Goal: Transaction & Acquisition: Purchase product/service

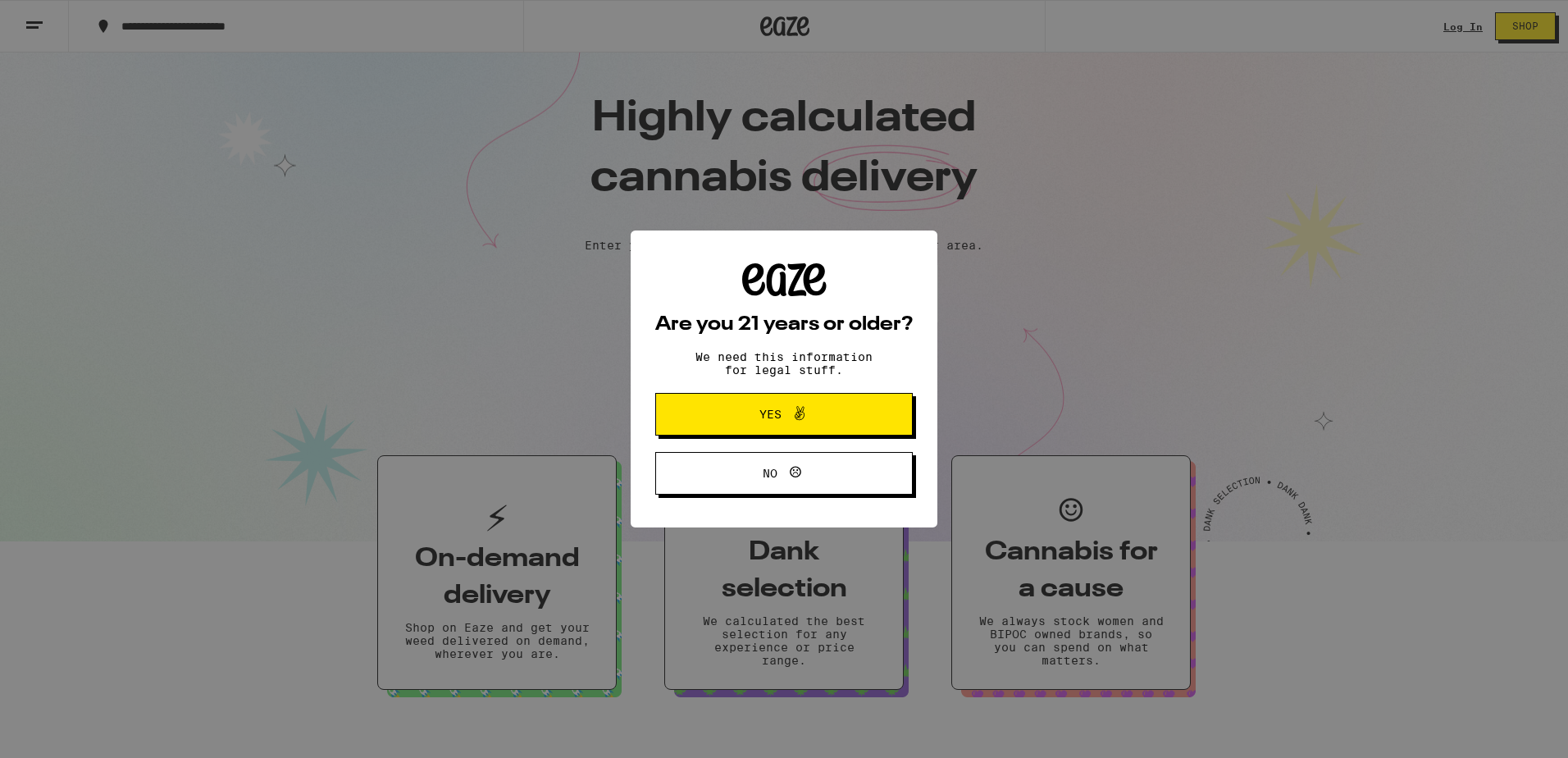
click at [829, 417] on span "Yes" at bounding box center [784, 415] width 125 height 22
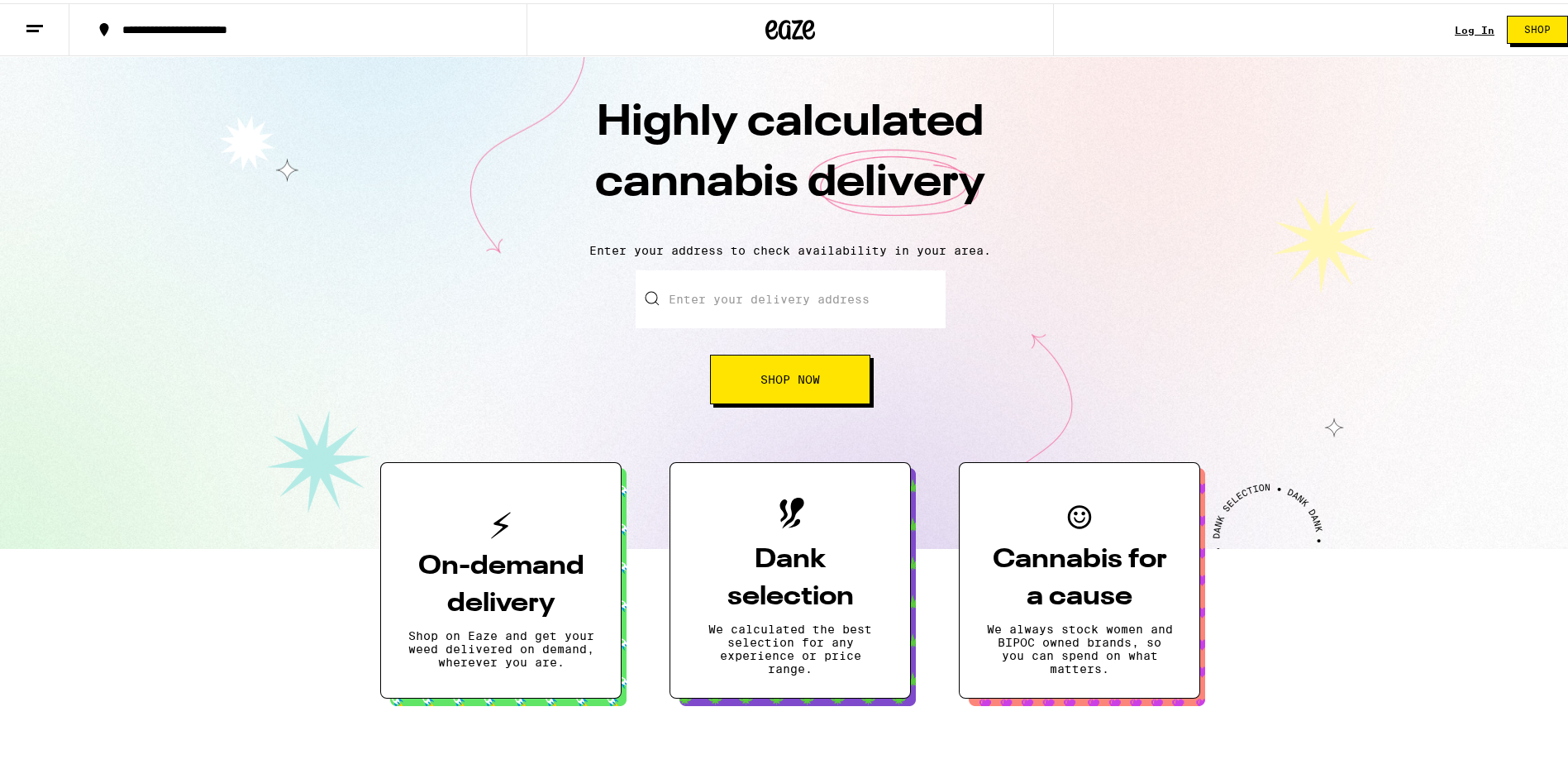
click at [789, 286] on input "Enter your delivery address" at bounding box center [791, 296] width 310 height 58
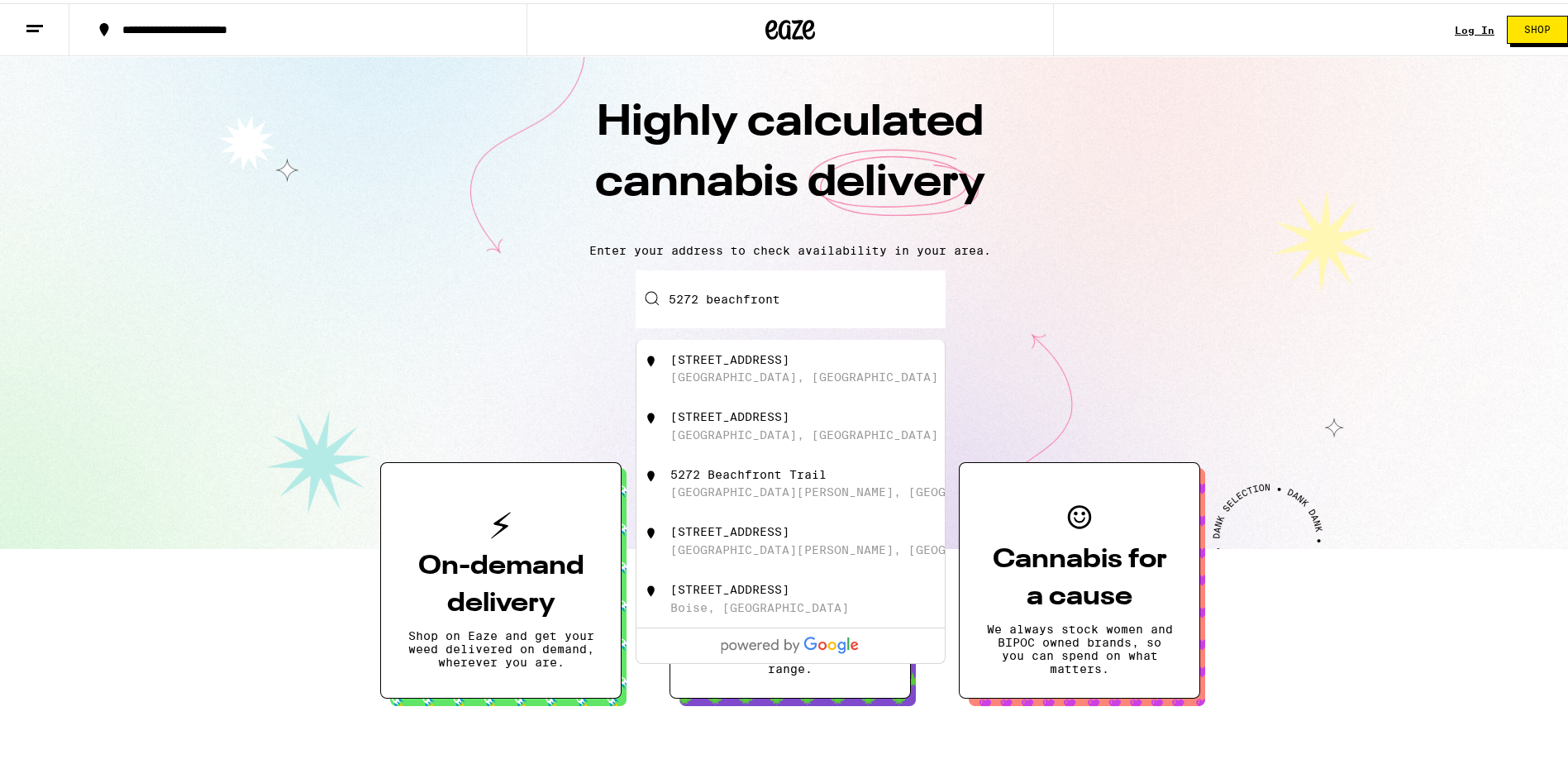
click at [752, 375] on div "[GEOGRAPHIC_DATA], [GEOGRAPHIC_DATA]" at bounding box center [804, 373] width 267 height 13
type input "[STREET_ADDRESS]"
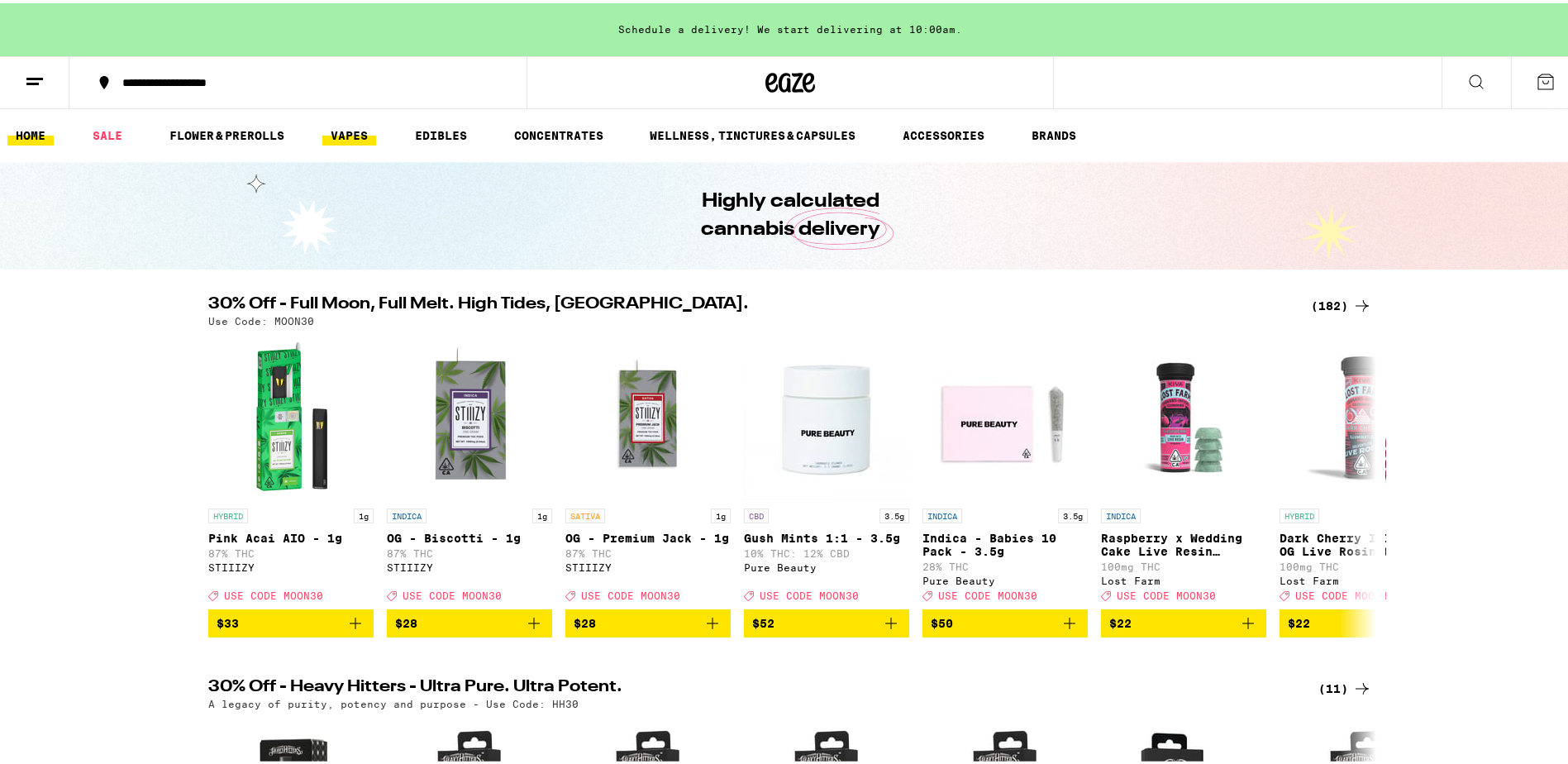
click at [337, 129] on link "VAPES" at bounding box center [349, 132] width 54 height 20
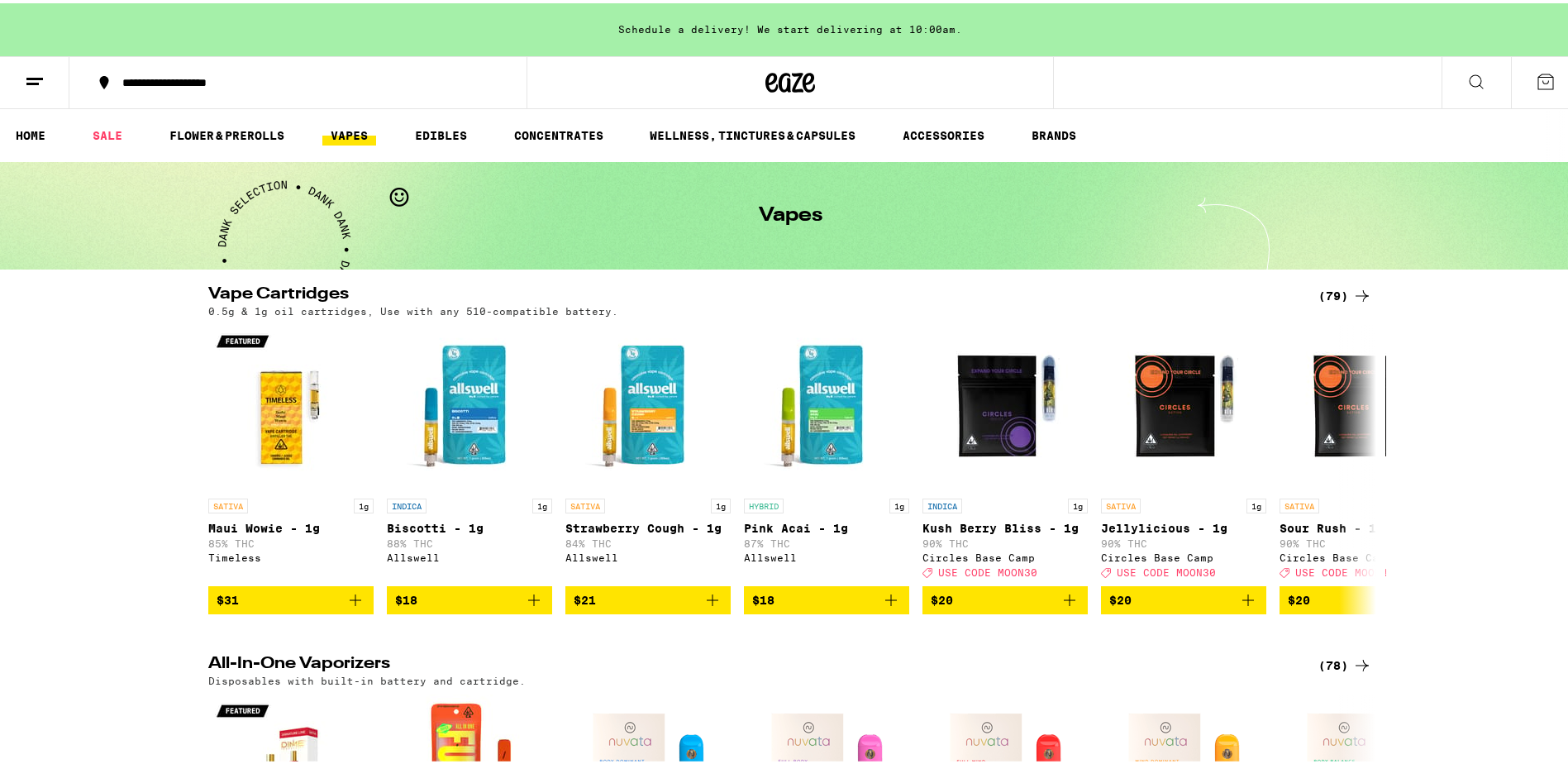
click at [1334, 289] on div "(79)" at bounding box center [1345, 293] width 54 height 20
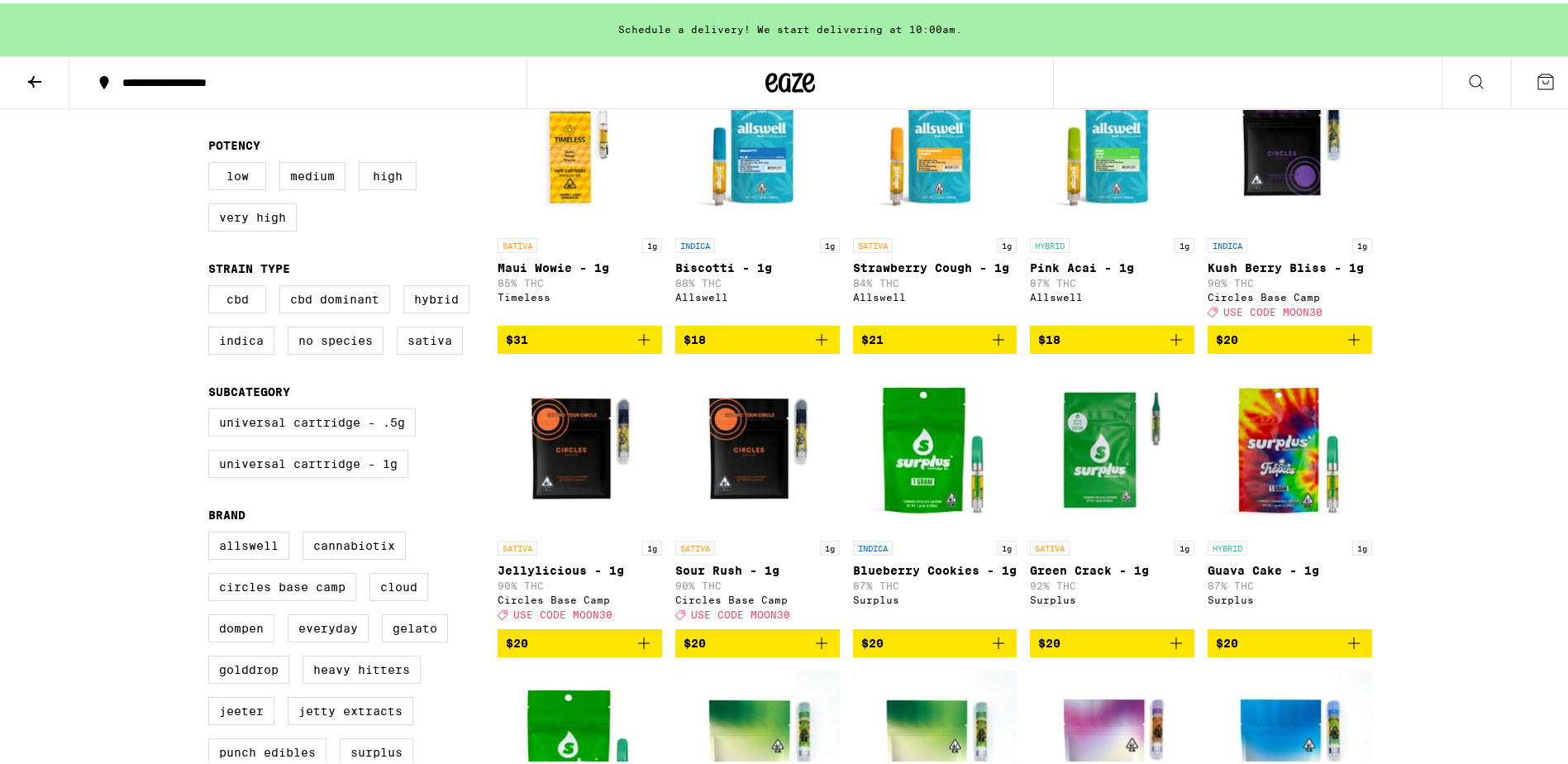
scroll to position [248, 0]
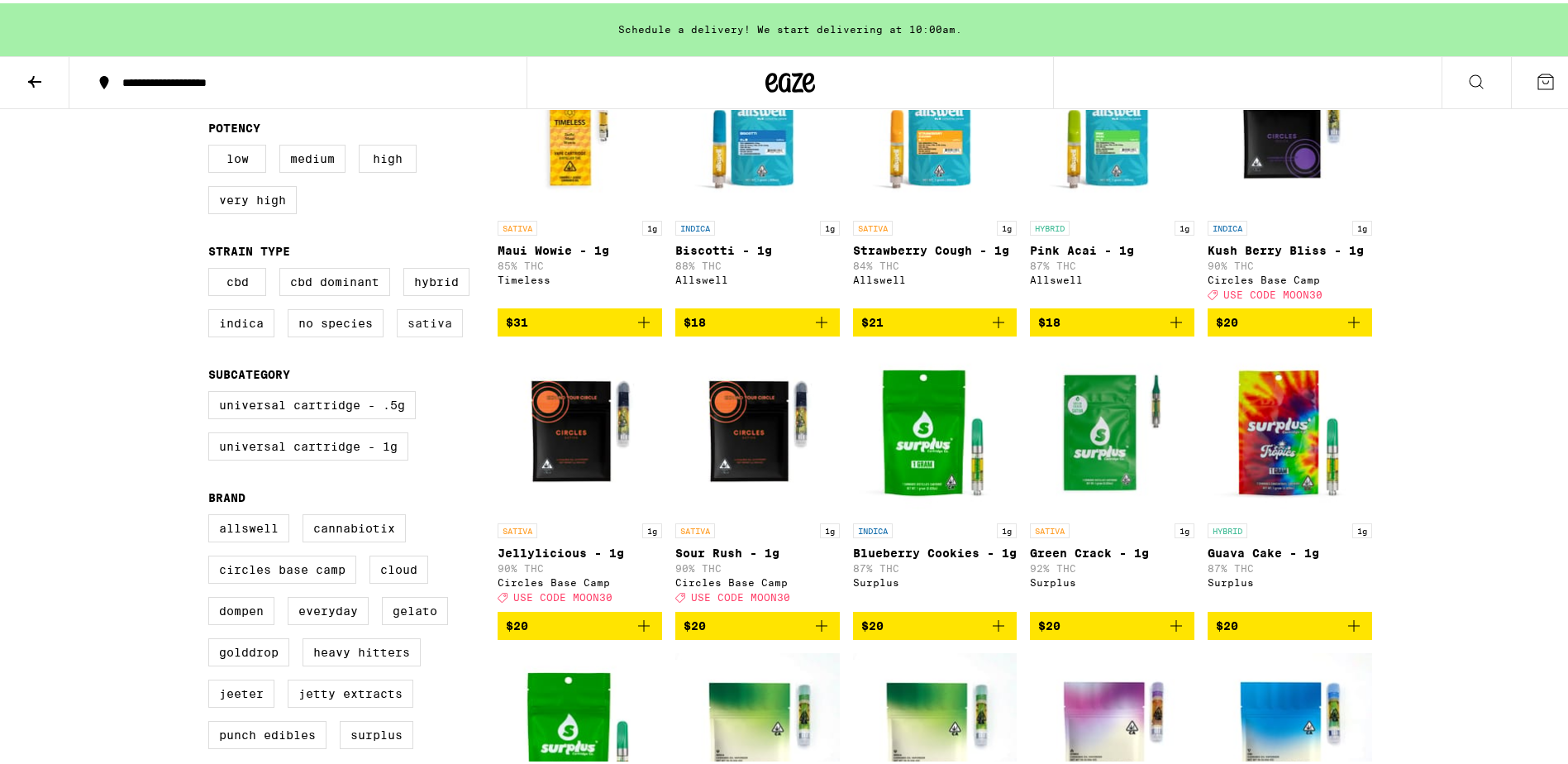
click at [432, 331] on label "Sativa" at bounding box center [430, 319] width 66 height 28
click at [213, 267] on input "Sativa" at bounding box center [212, 267] width 1 height 1
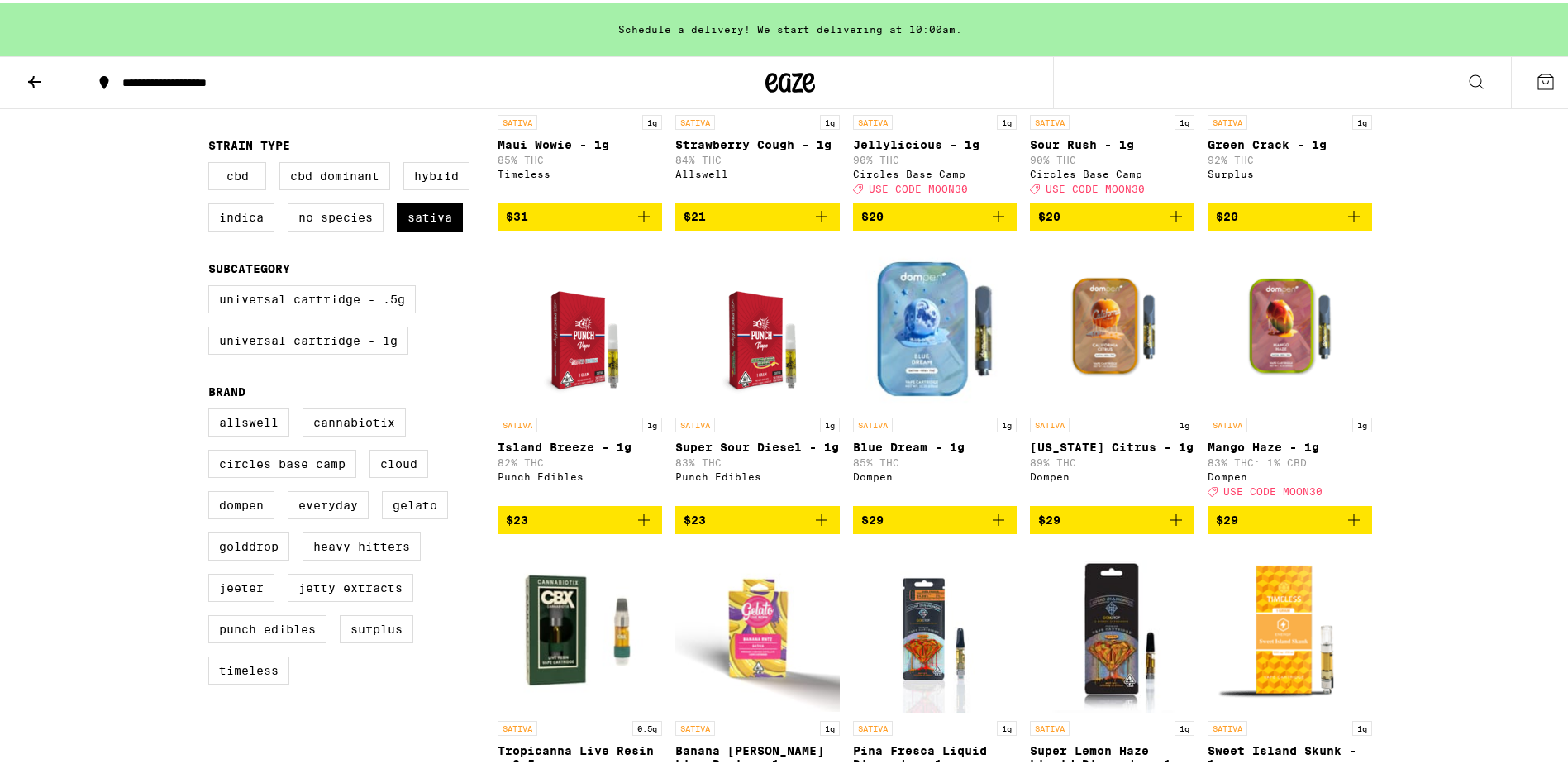
scroll to position [496, 0]
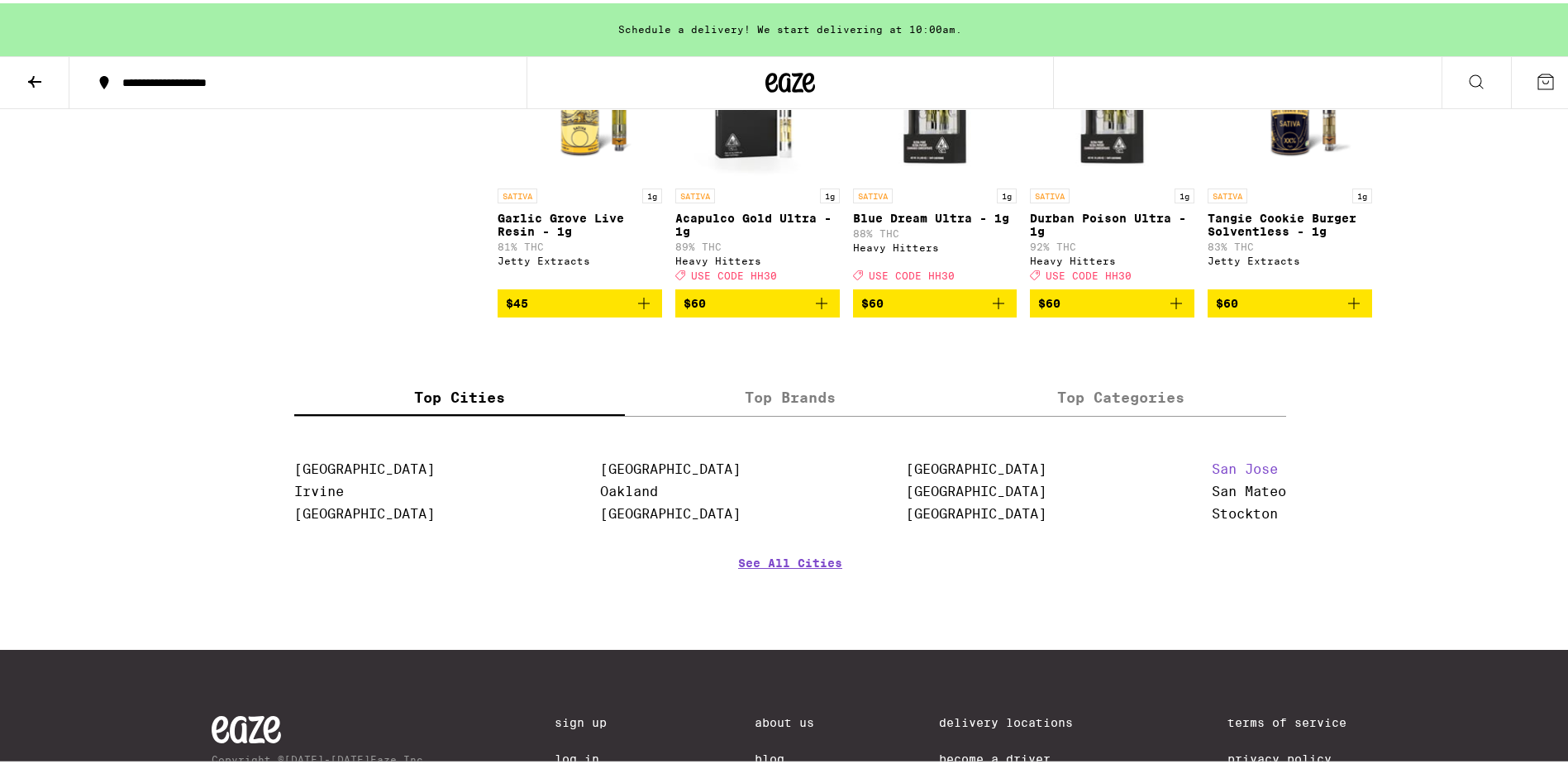
checkbox input "false"
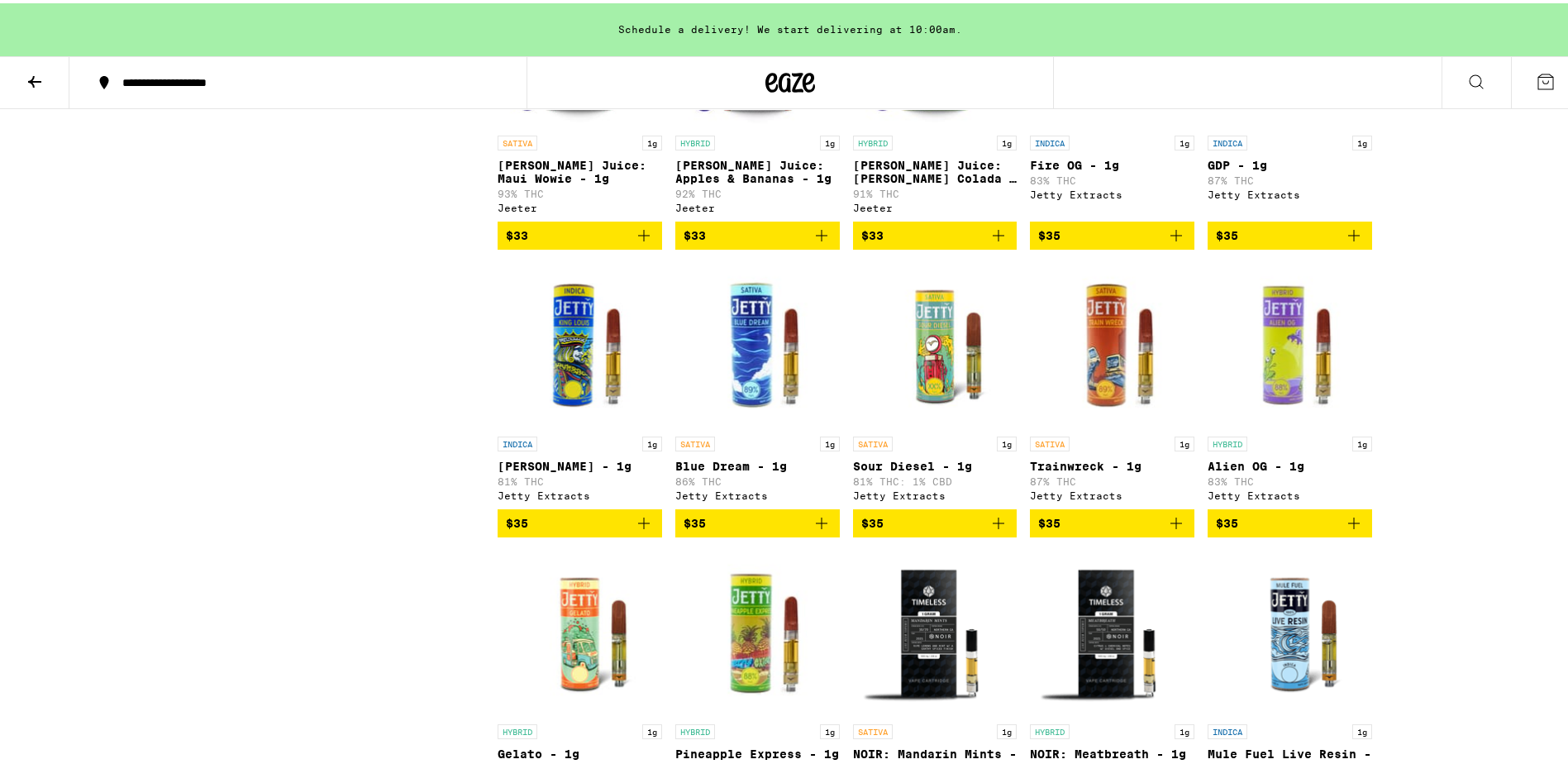
scroll to position [3472, 0]
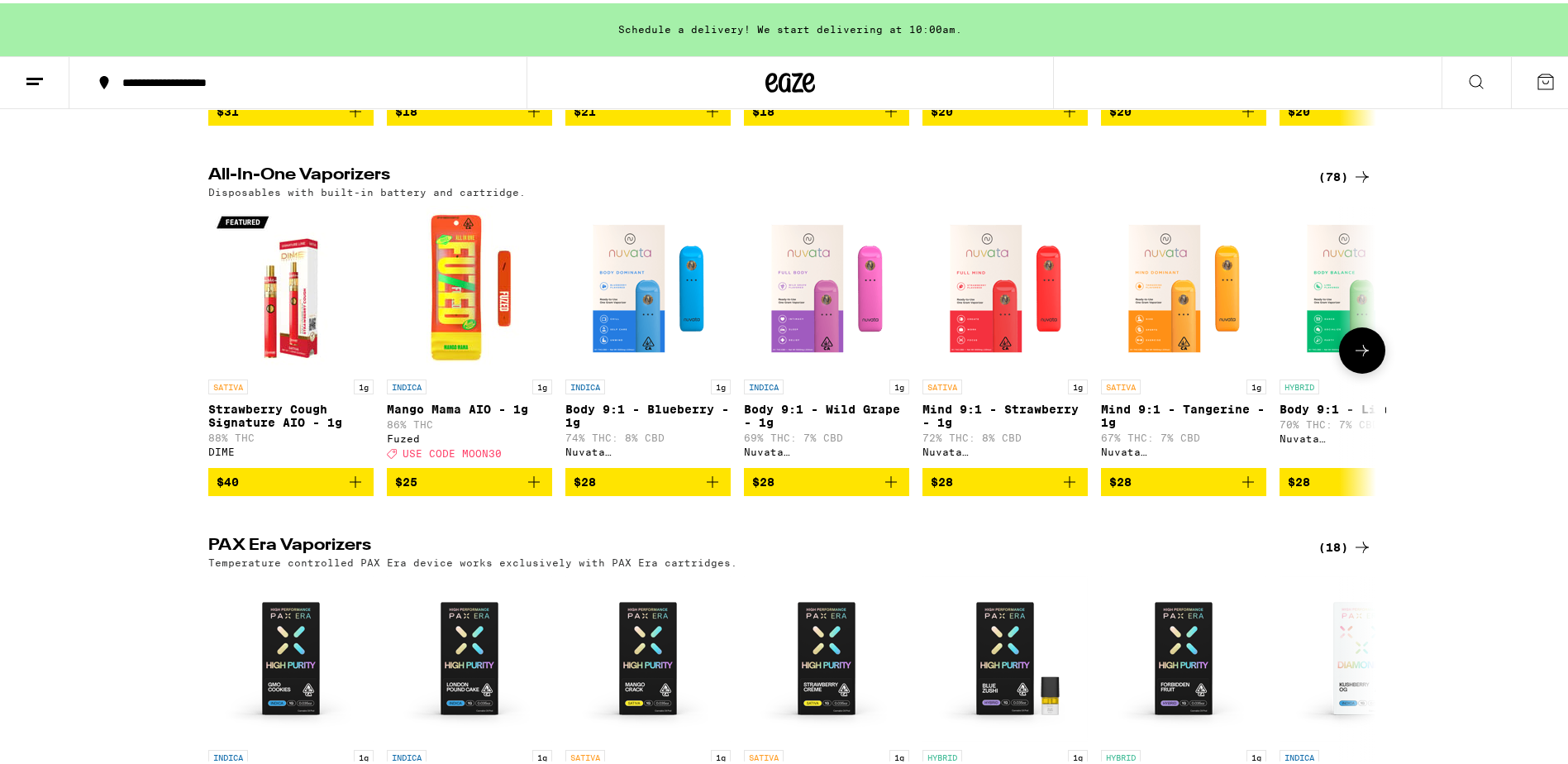
scroll to position [579, 0]
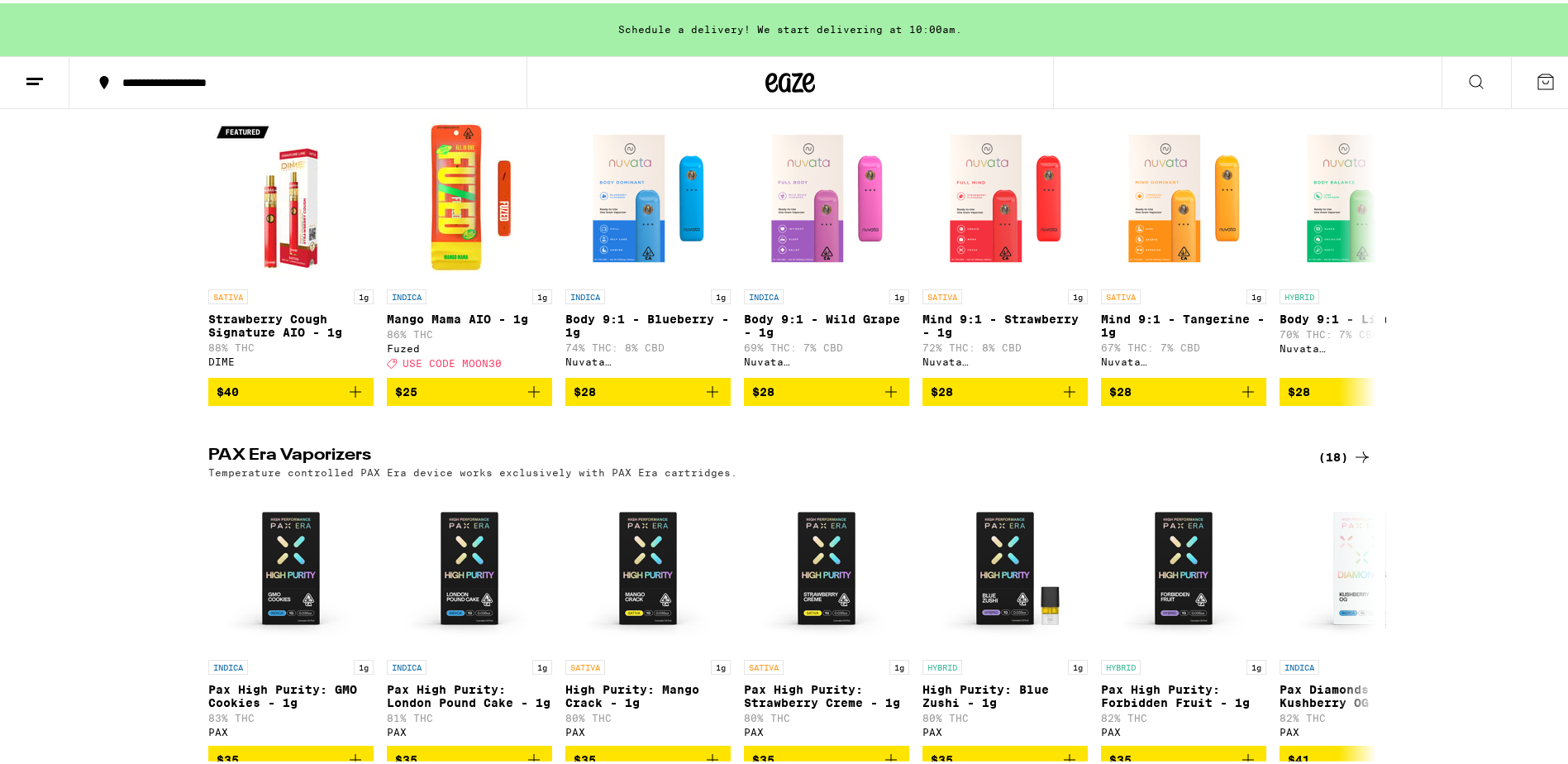
click at [1335, 464] on div "(18)" at bounding box center [1345, 454] width 54 height 20
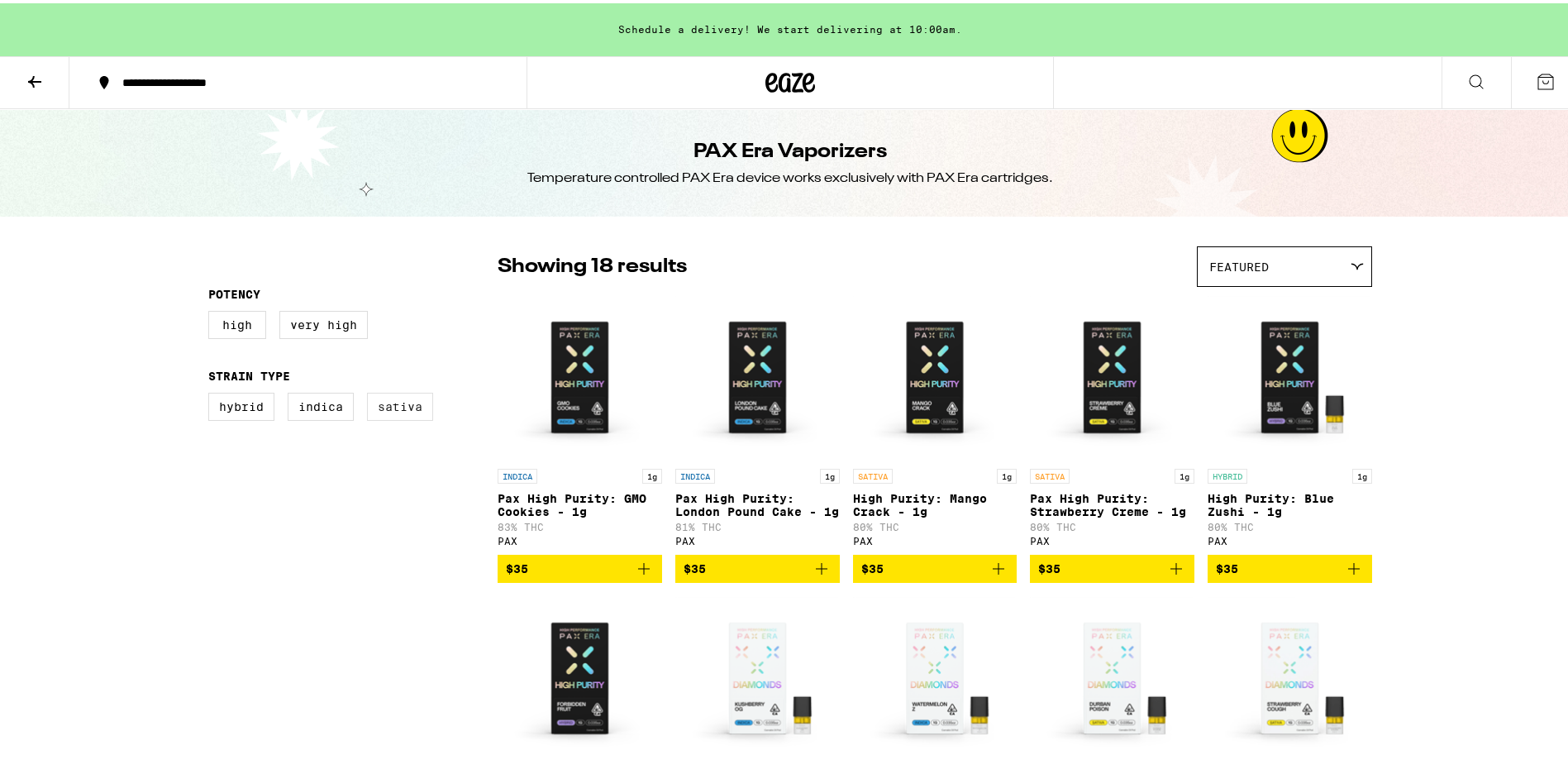
click at [398, 409] on label "Sativa" at bounding box center [400, 403] width 66 height 28
click at [213, 392] on input "Sativa" at bounding box center [212, 392] width 1 height 1
checkbox input "true"
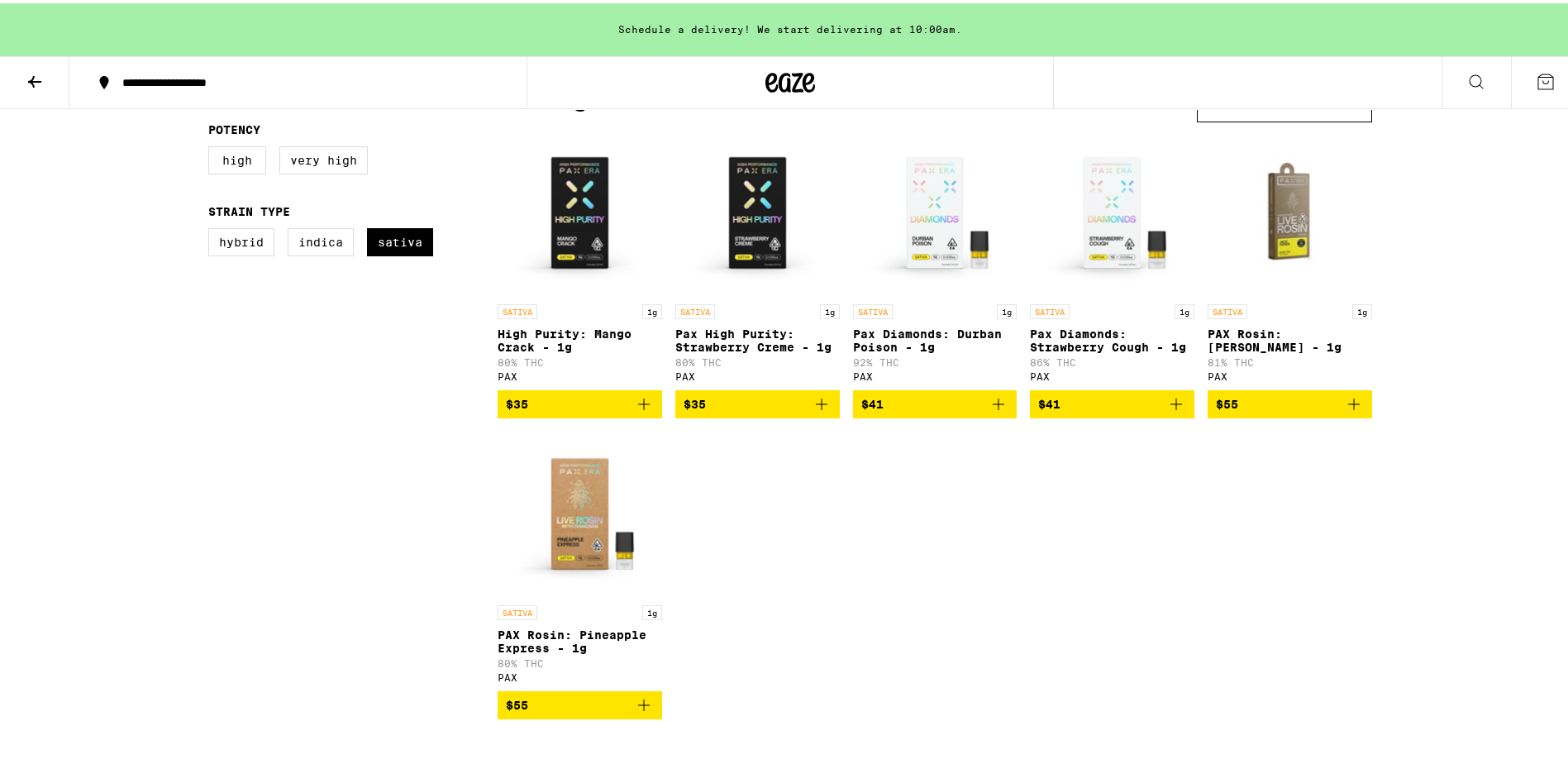
scroll to position [165, 0]
click at [636, 408] on icon "Add to bag" at bounding box center [644, 401] width 20 height 20
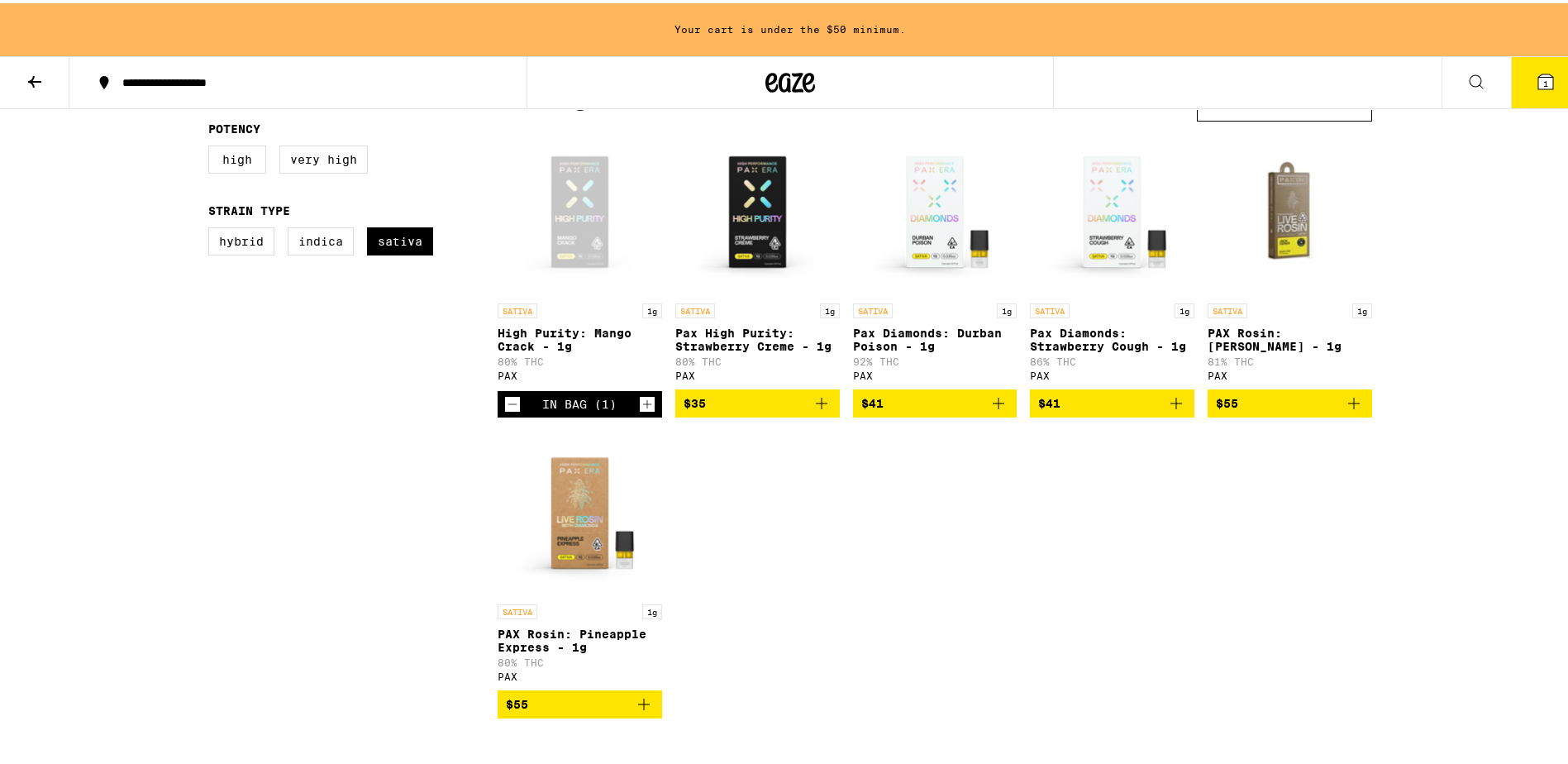
click at [640, 409] on icon "Increment" at bounding box center [647, 401] width 15 height 20
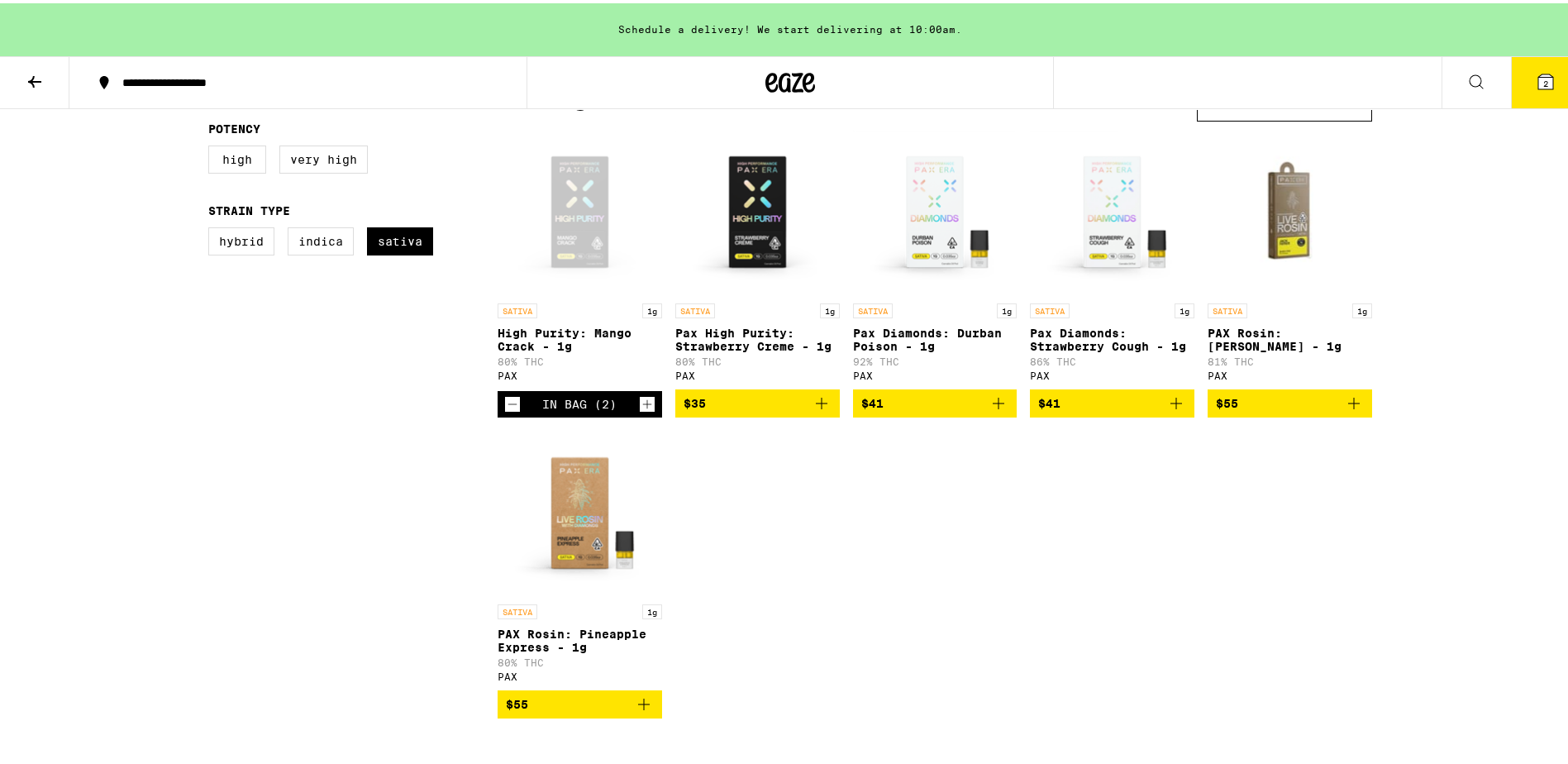
click at [505, 409] on icon "Decrement" at bounding box center [512, 401] width 15 height 20
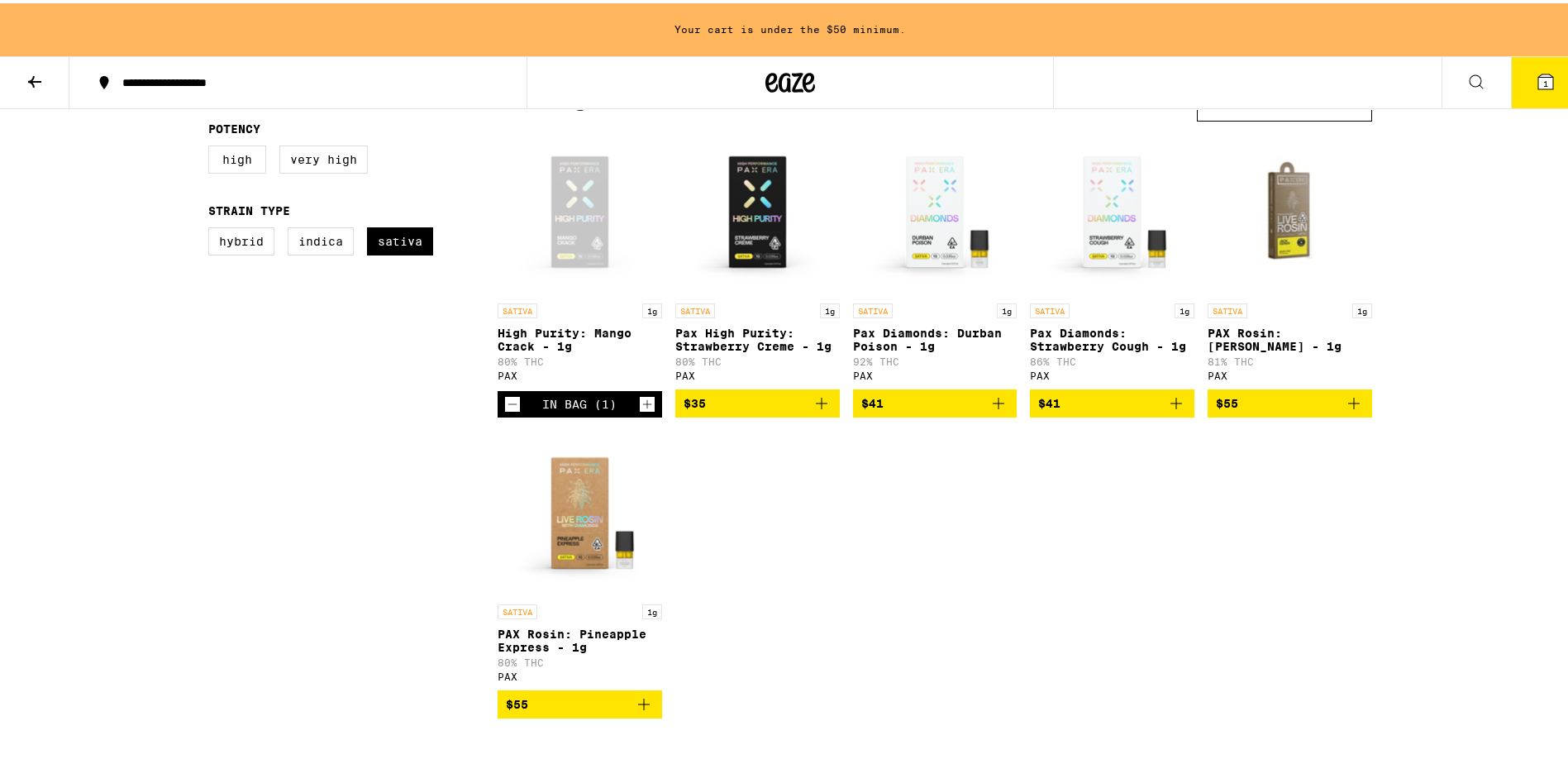
click at [505, 409] on icon "Decrement" at bounding box center [512, 401] width 15 height 20
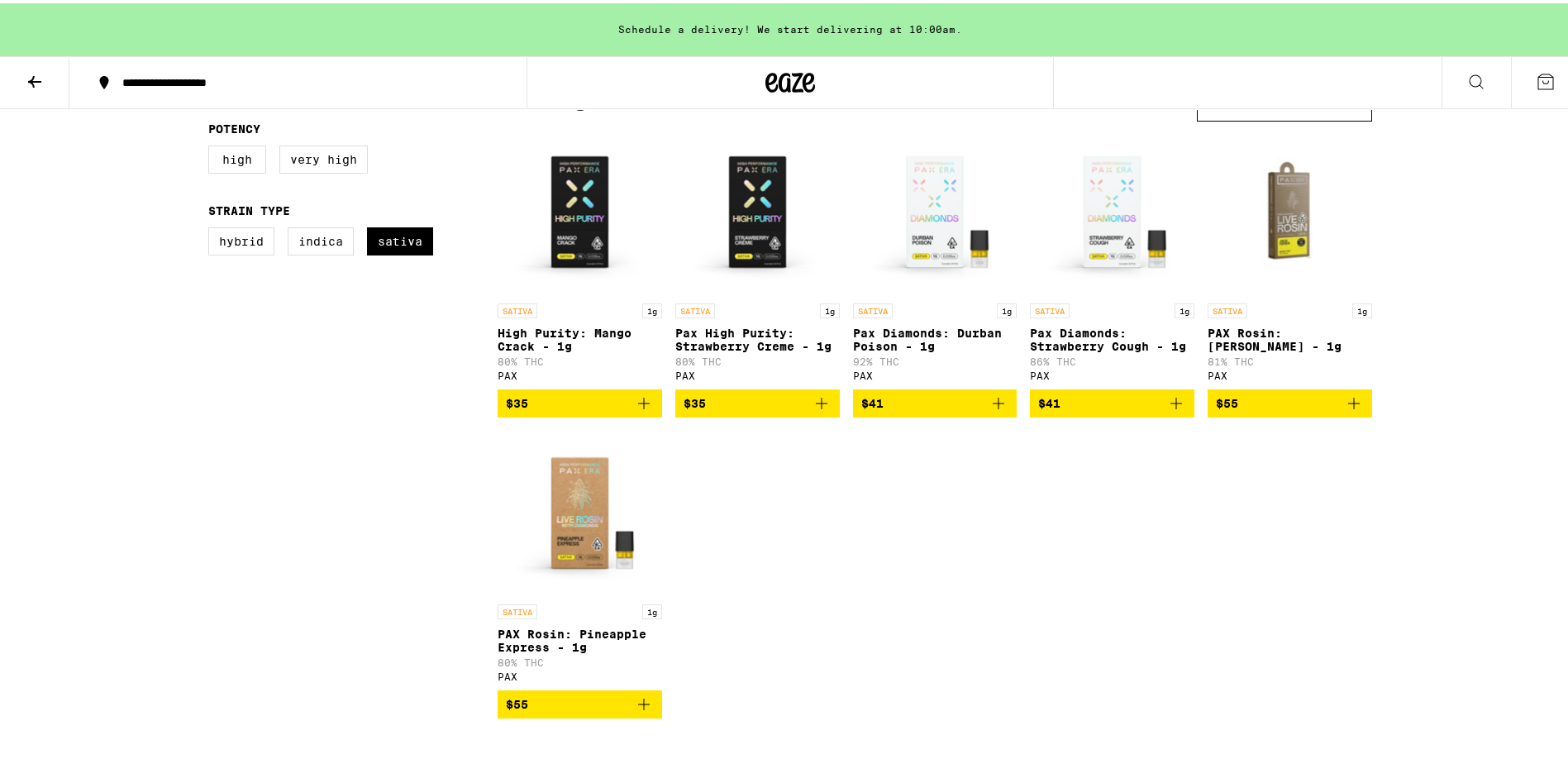
click at [563, 242] on img "Open page for High Purity: Mango Crack - 1g from PAX" at bounding box center [580, 209] width 164 height 165
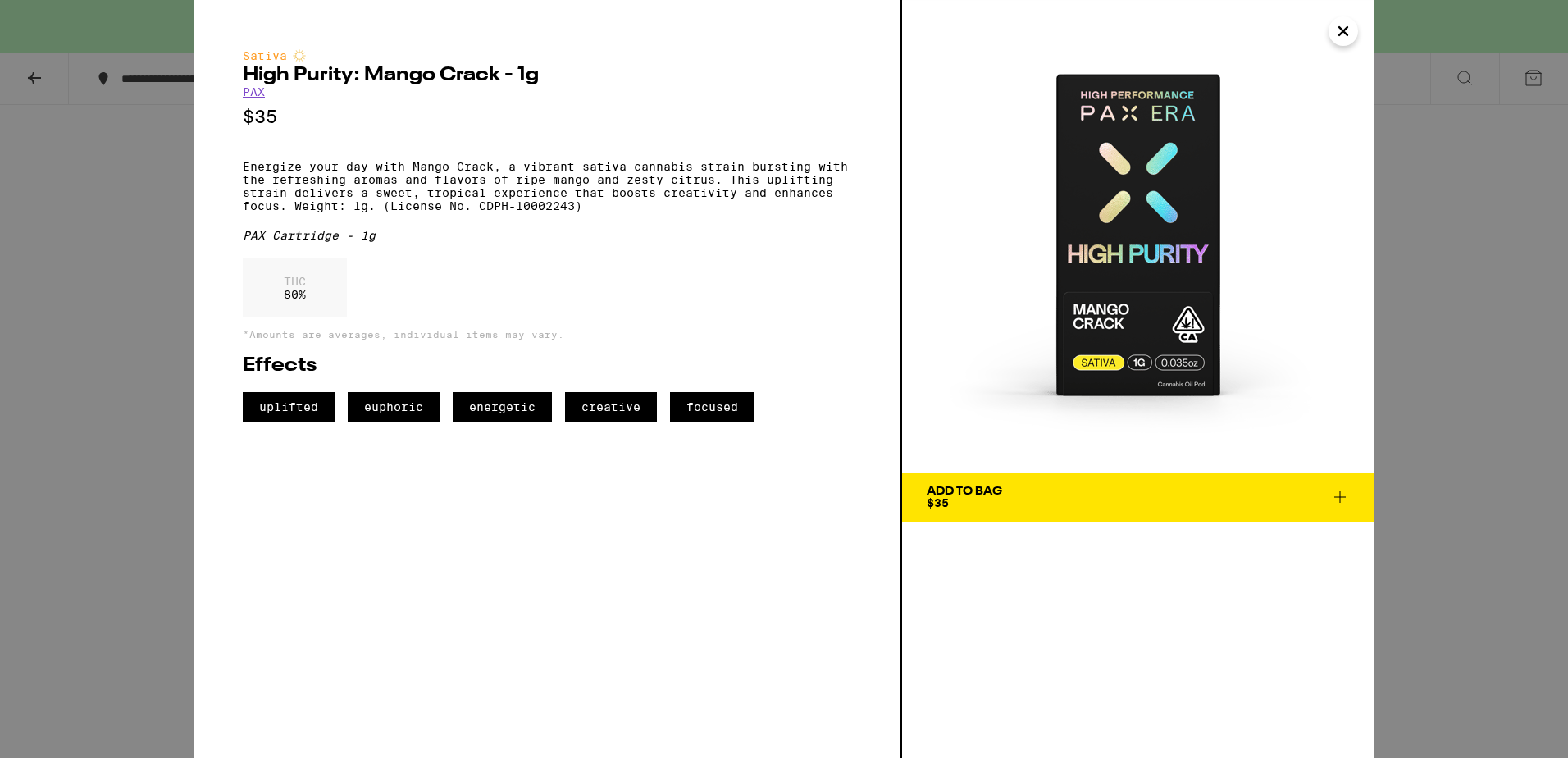
click at [1349, 35] on icon "Close" at bounding box center [1343, 31] width 20 height 24
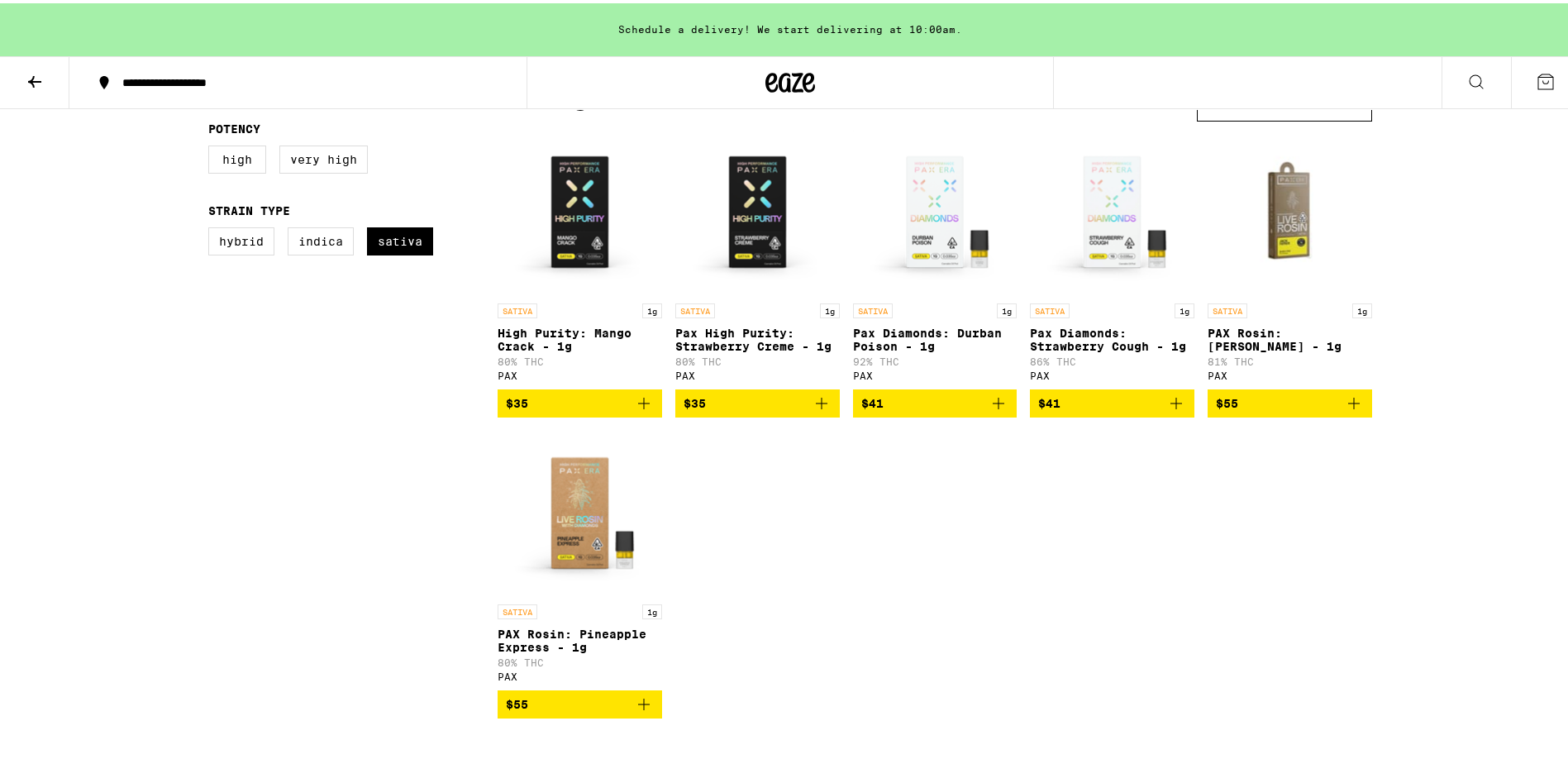
click at [636, 711] on icon "Add to bag" at bounding box center [644, 701] width 20 height 20
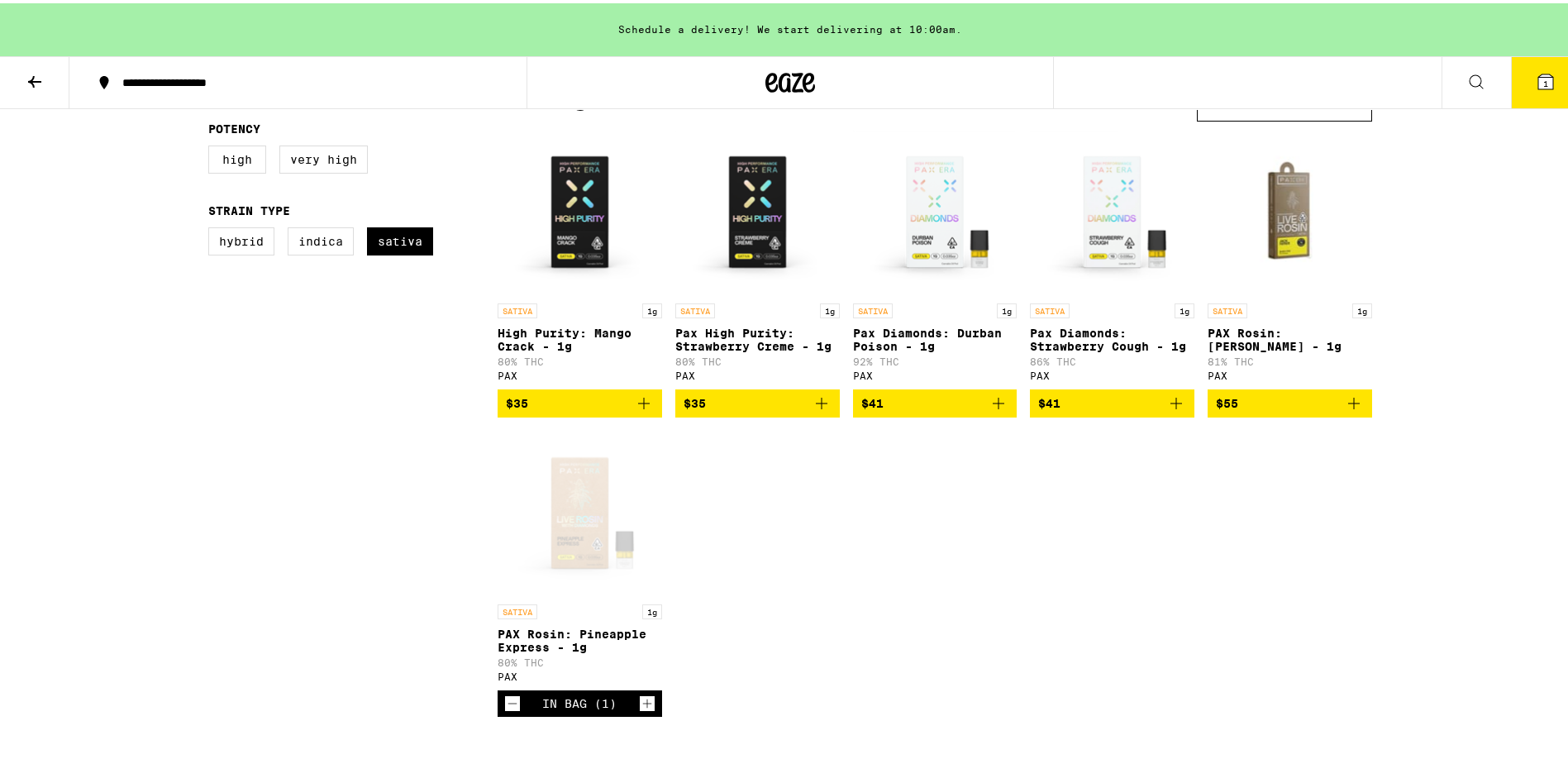
click at [1176, 410] on icon "Add to bag" at bounding box center [1176, 401] width 20 height 20
click at [1089, 343] on p "Pax Diamonds: Strawberry Cough - 1g" at bounding box center [1113, 336] width 164 height 26
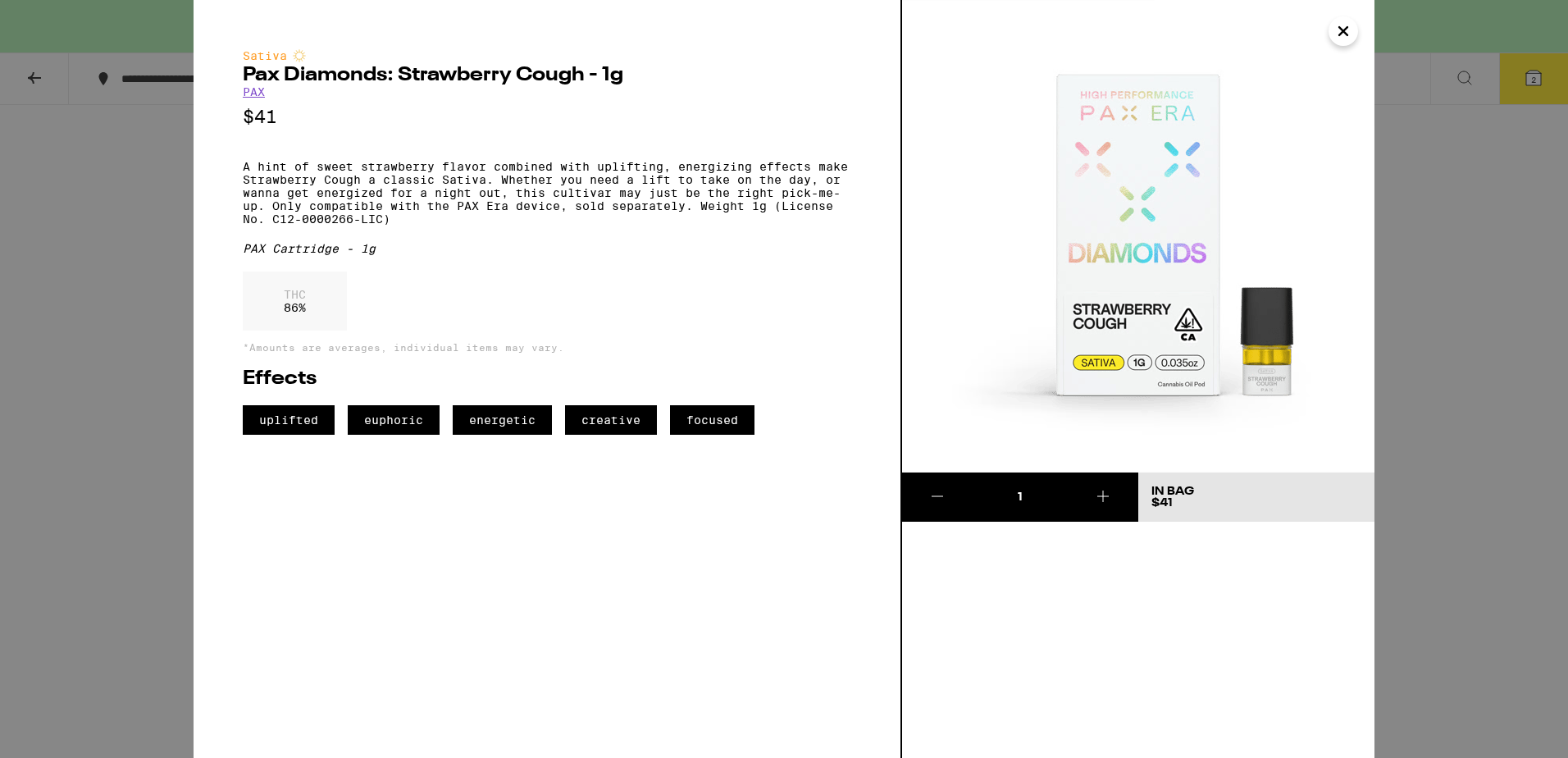
click at [1341, 41] on icon "Close" at bounding box center [1343, 31] width 20 height 24
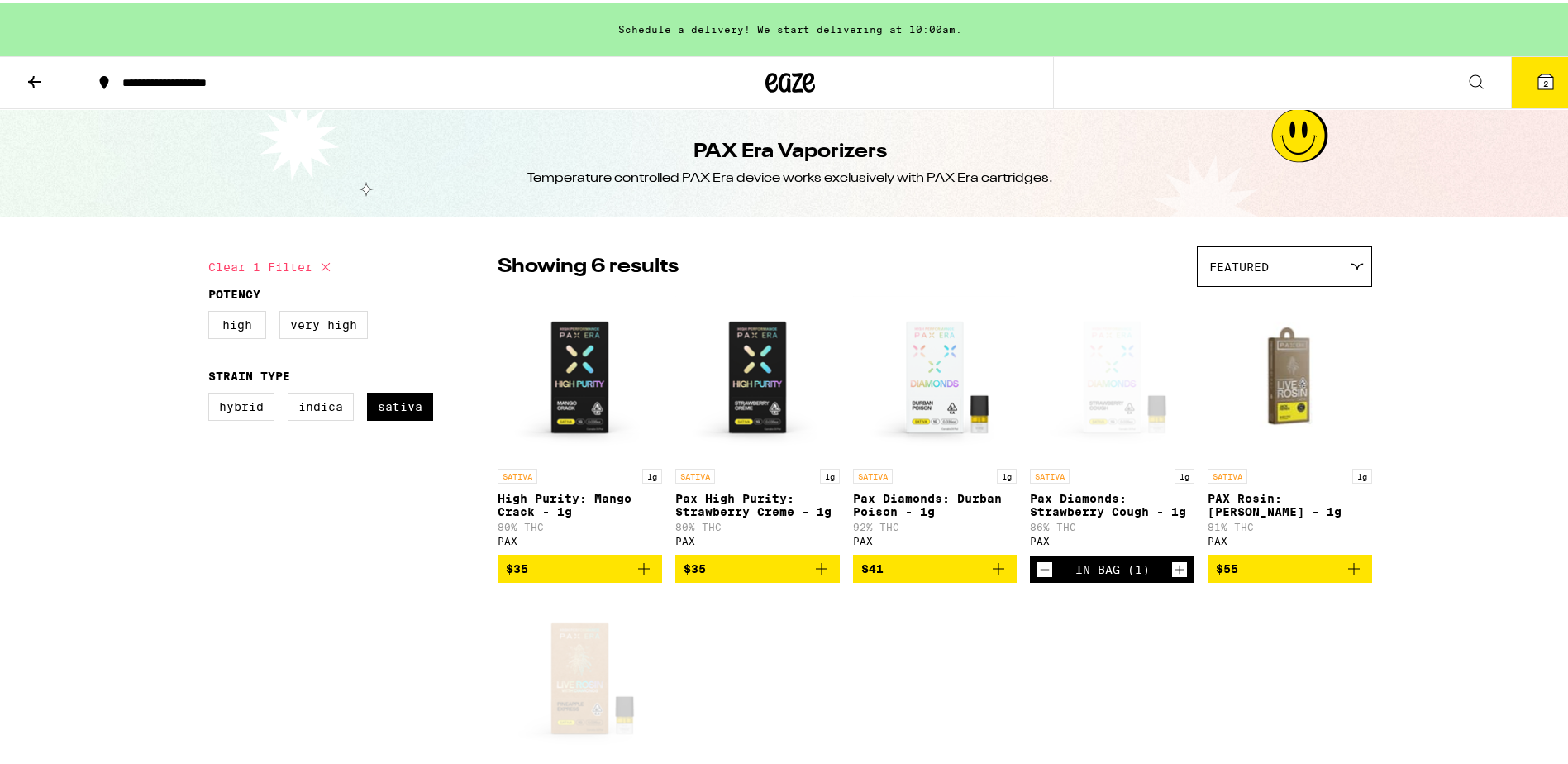
click at [21, 70] on button at bounding box center [35, 79] width 69 height 52
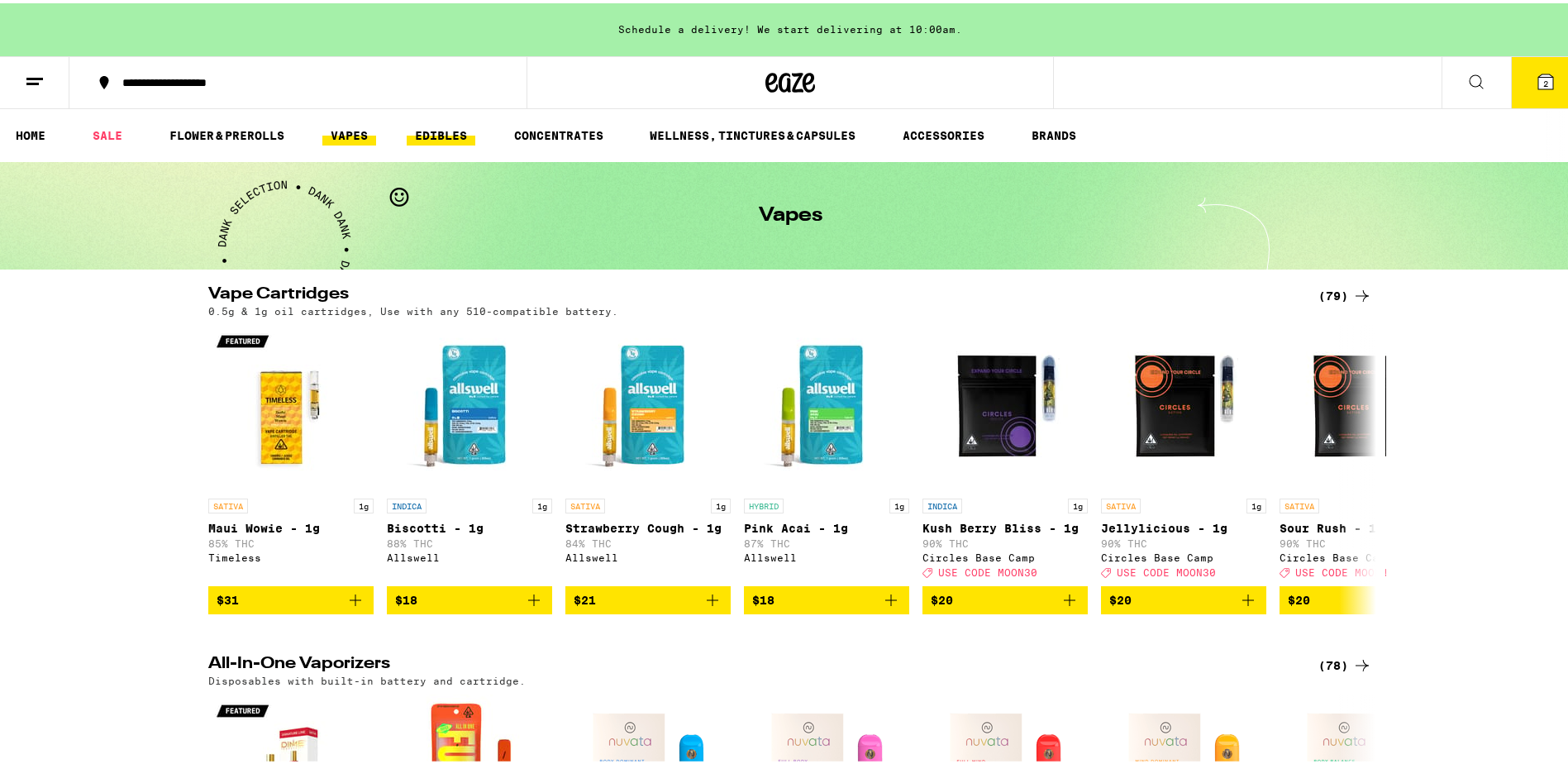
click at [448, 138] on link "EDIBLES" at bounding box center [441, 132] width 68 height 20
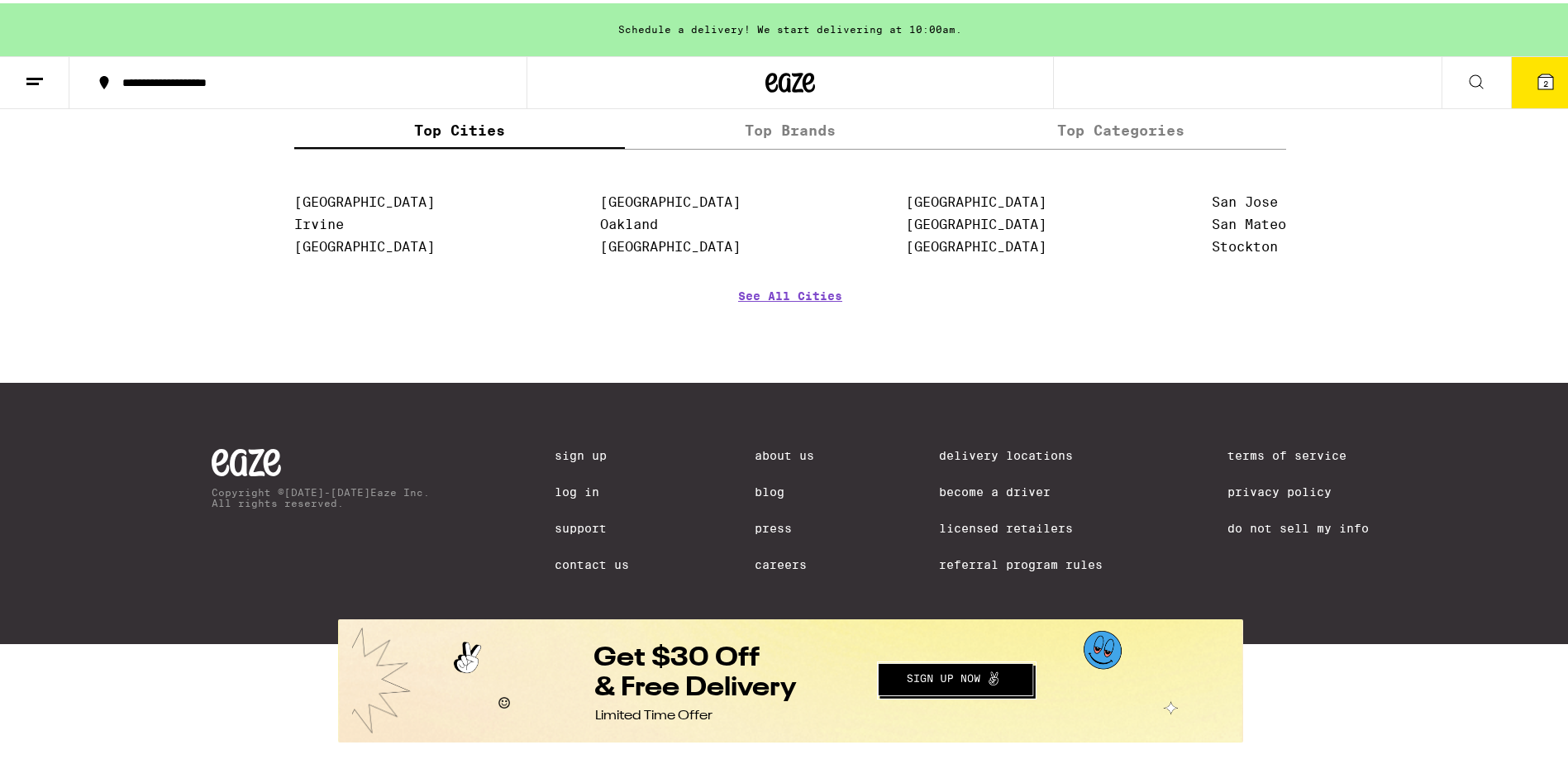
scroll to position [1022, 0]
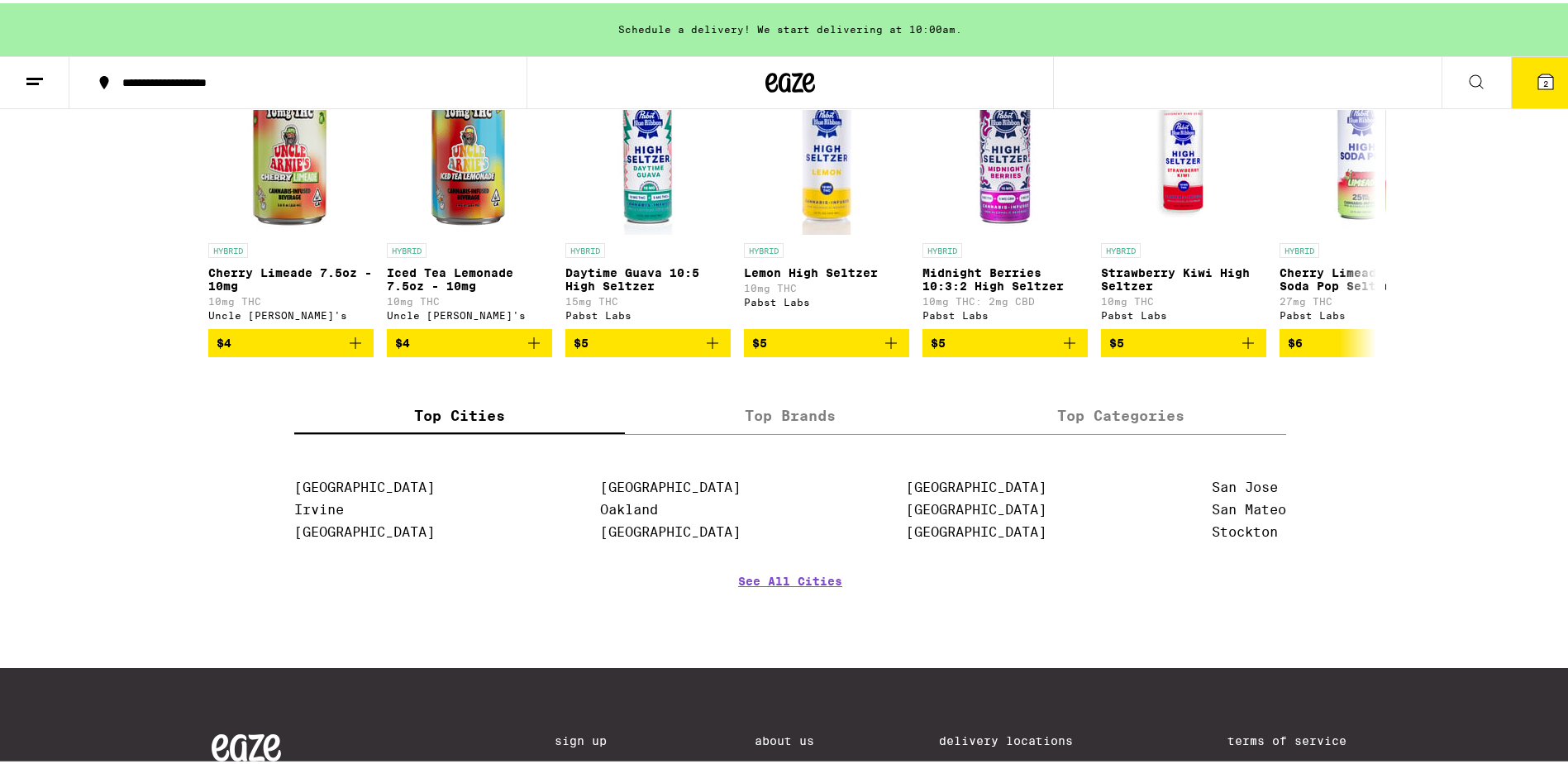
click at [792, 431] on label "Top Brands" at bounding box center [790, 413] width 330 height 36
click at [0, 0] on input "Top Brands" at bounding box center [0, 0] width 0 height 0
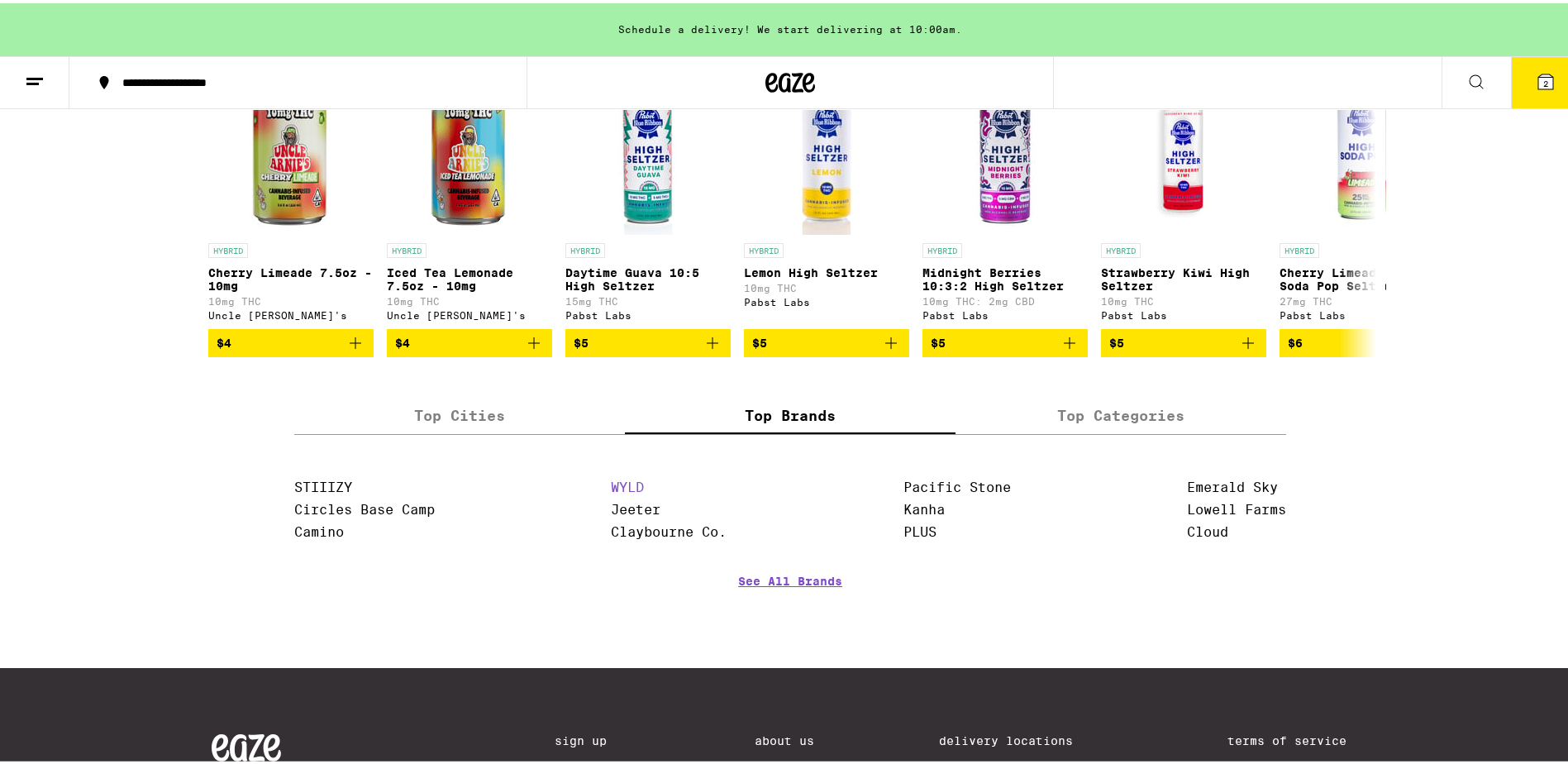
click at [632, 492] on link "WYLD" at bounding box center [627, 484] width 33 height 16
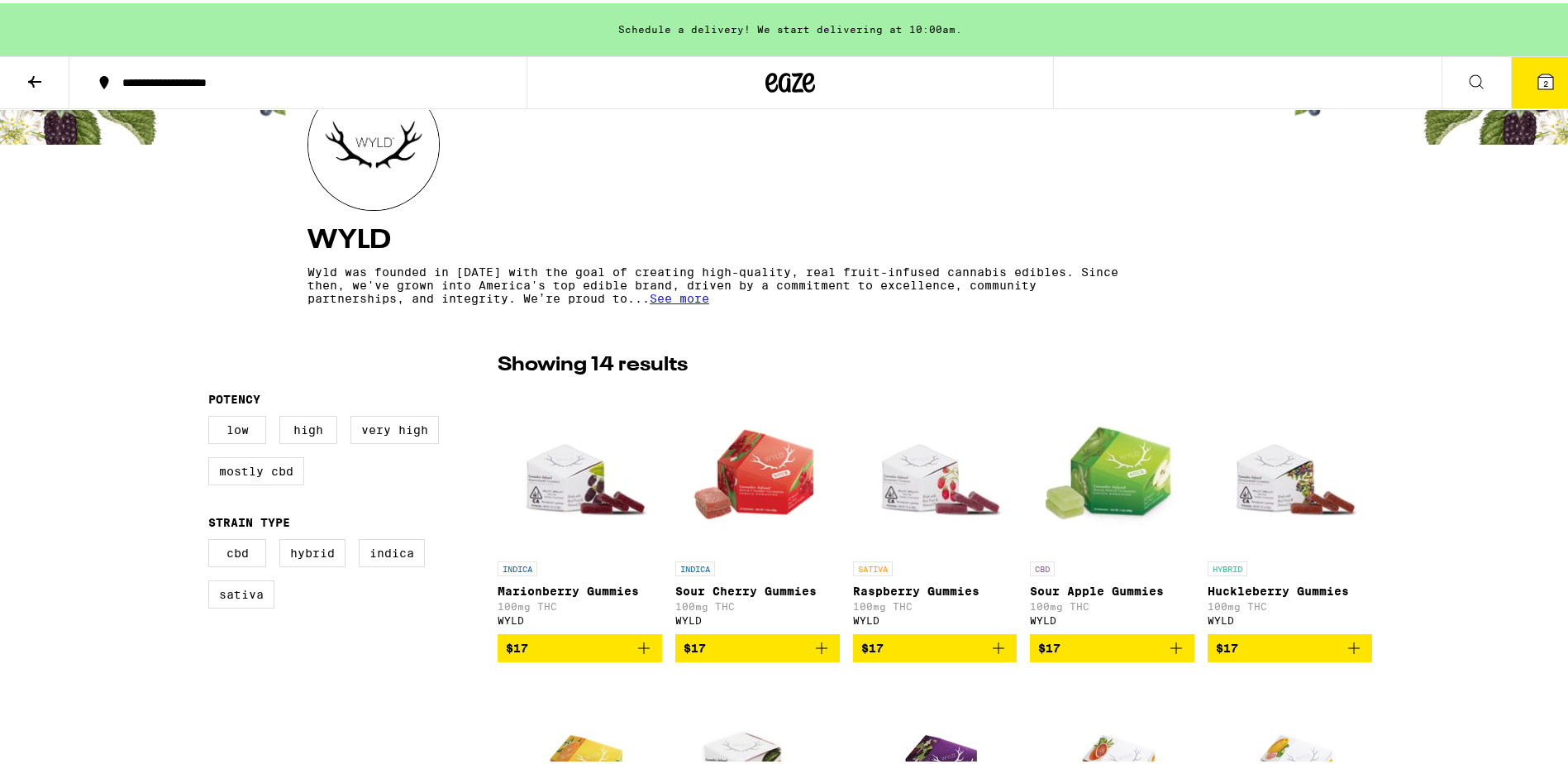
scroll to position [330, 0]
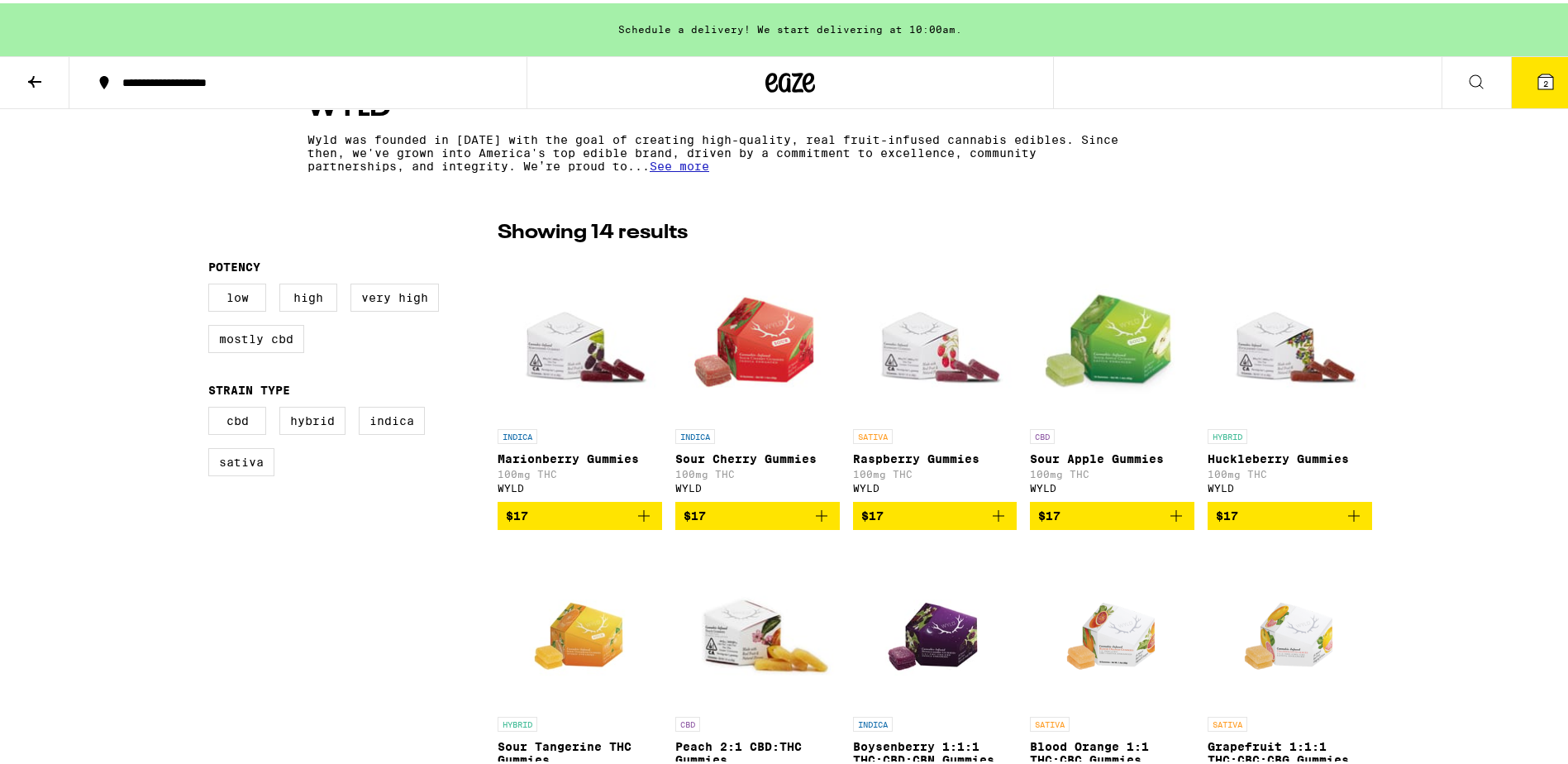
click at [1355, 518] on icon "Add to bag" at bounding box center [1354, 513] width 20 height 20
click at [1354, 518] on icon "Increment" at bounding box center [1358, 514] width 9 height 9
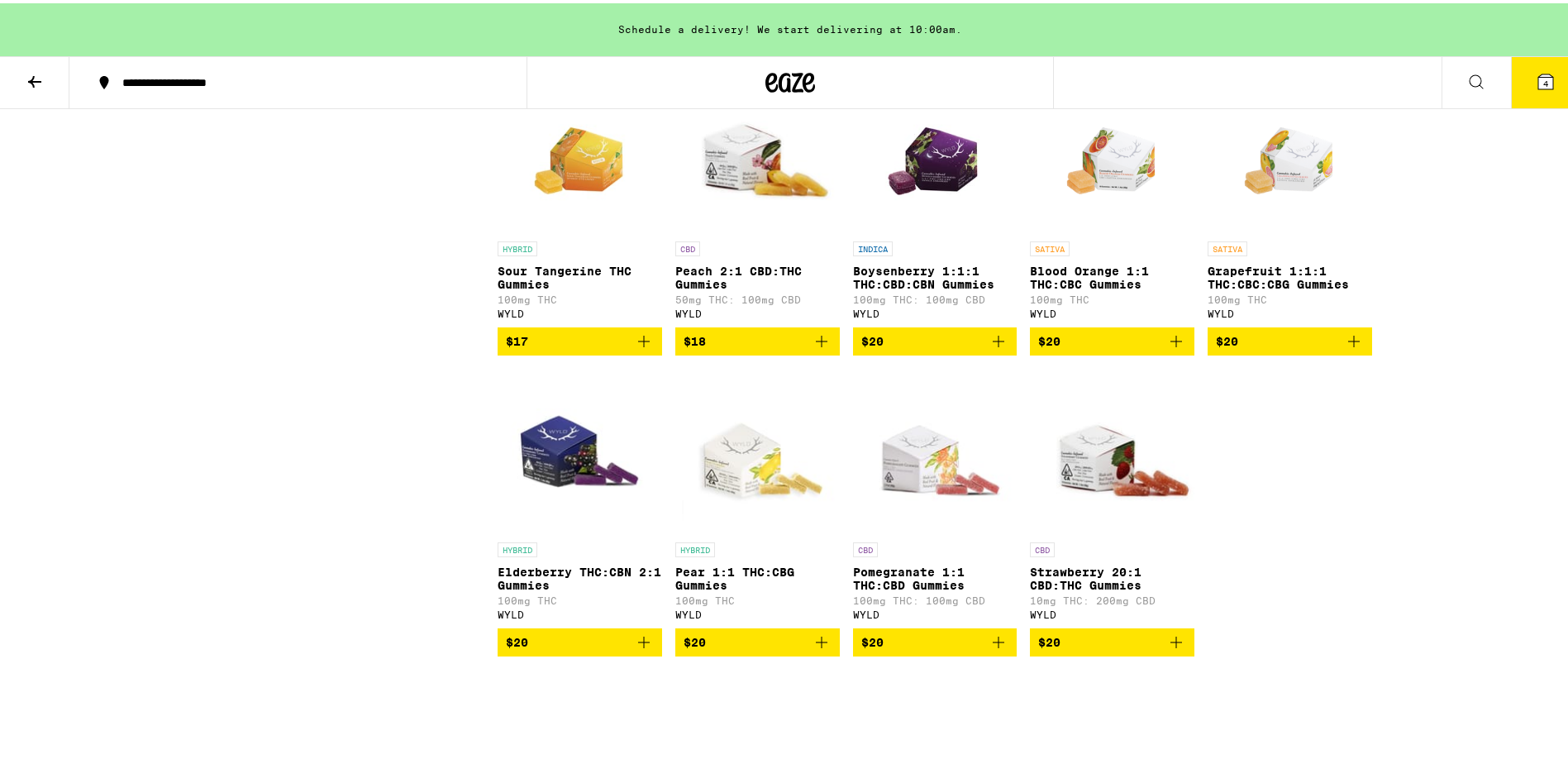
scroll to position [827, 0]
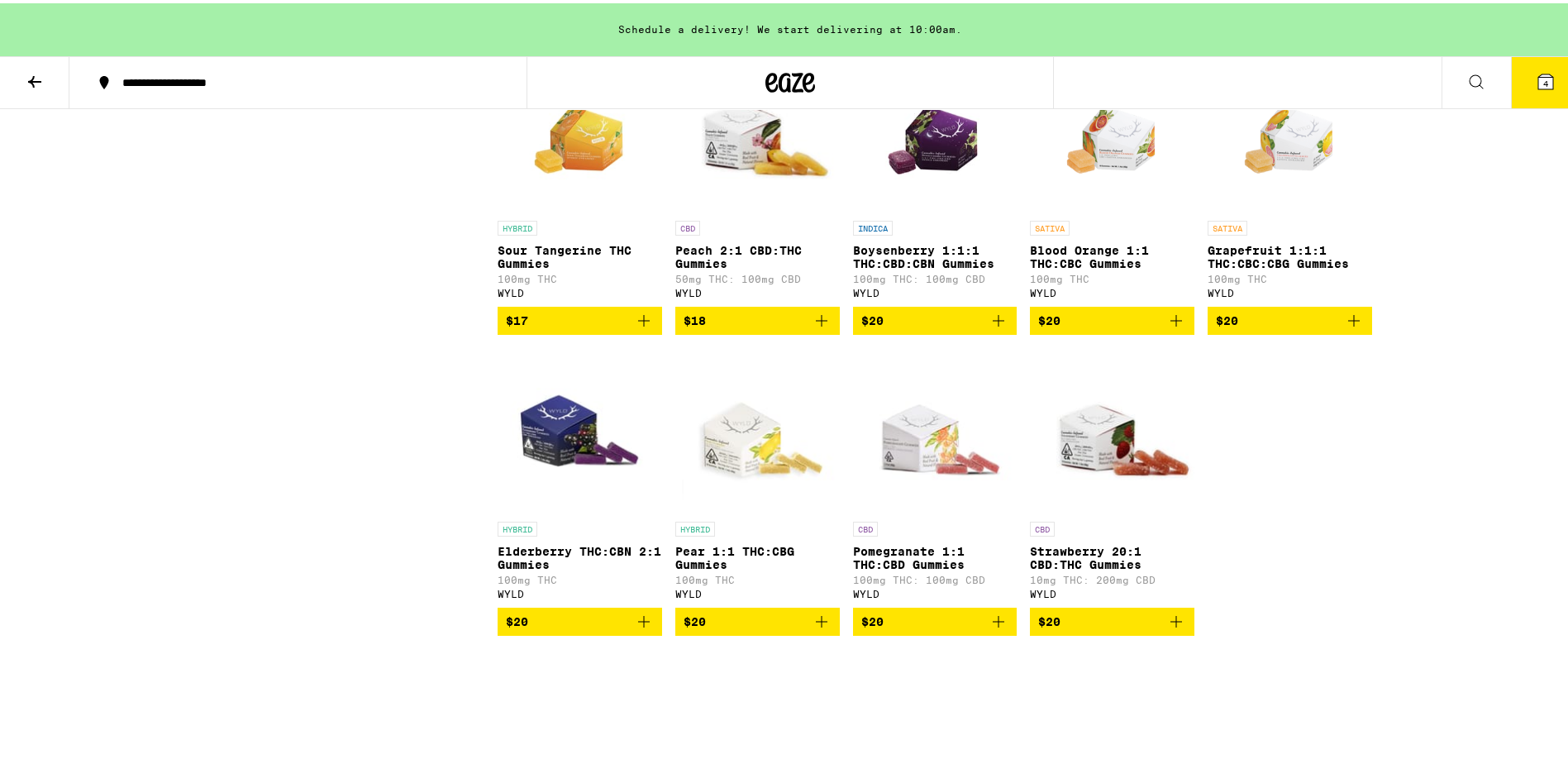
click at [989, 328] on icon "Add to bag" at bounding box center [998, 318] width 20 height 20
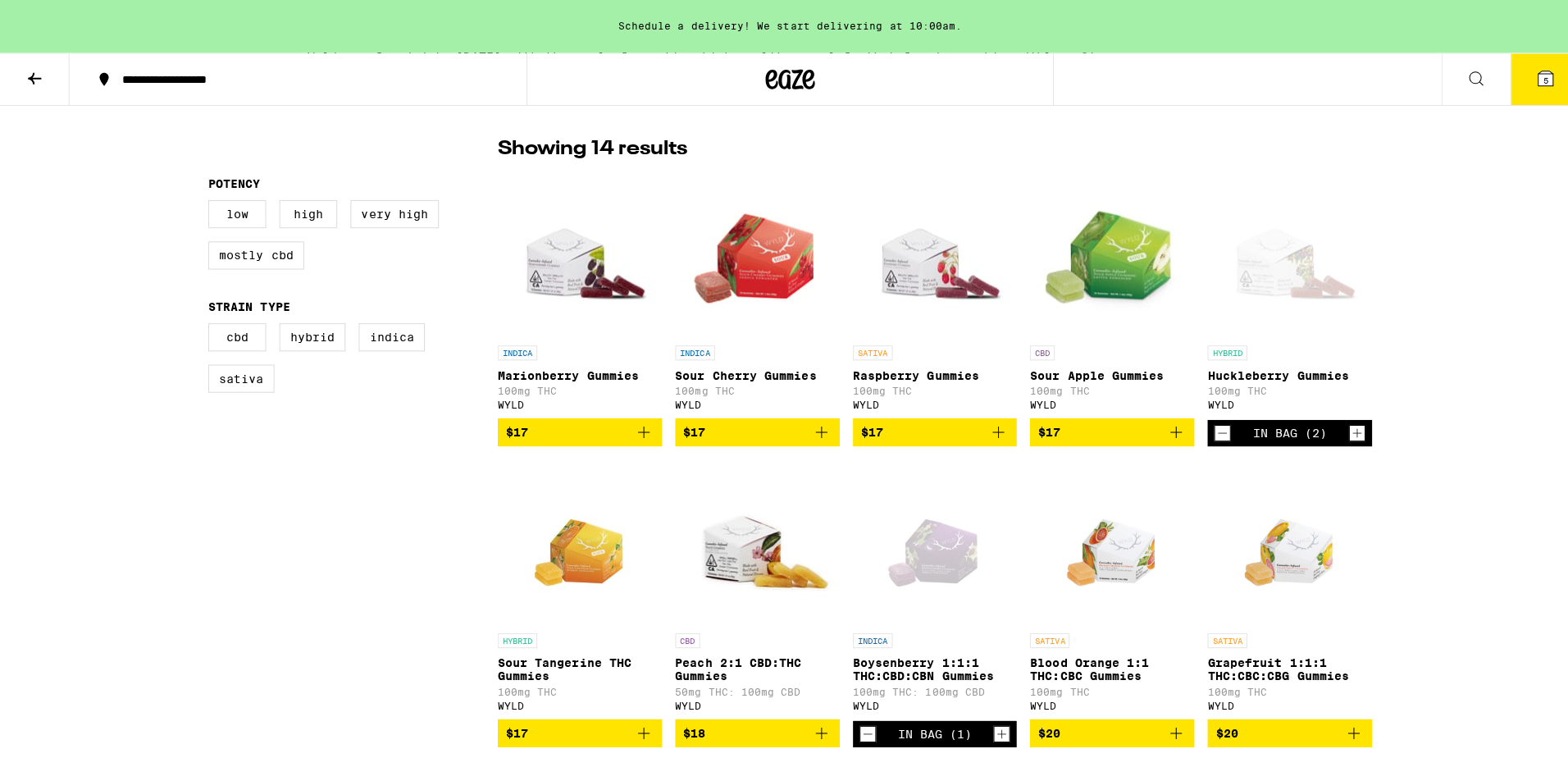
scroll to position [246, 0]
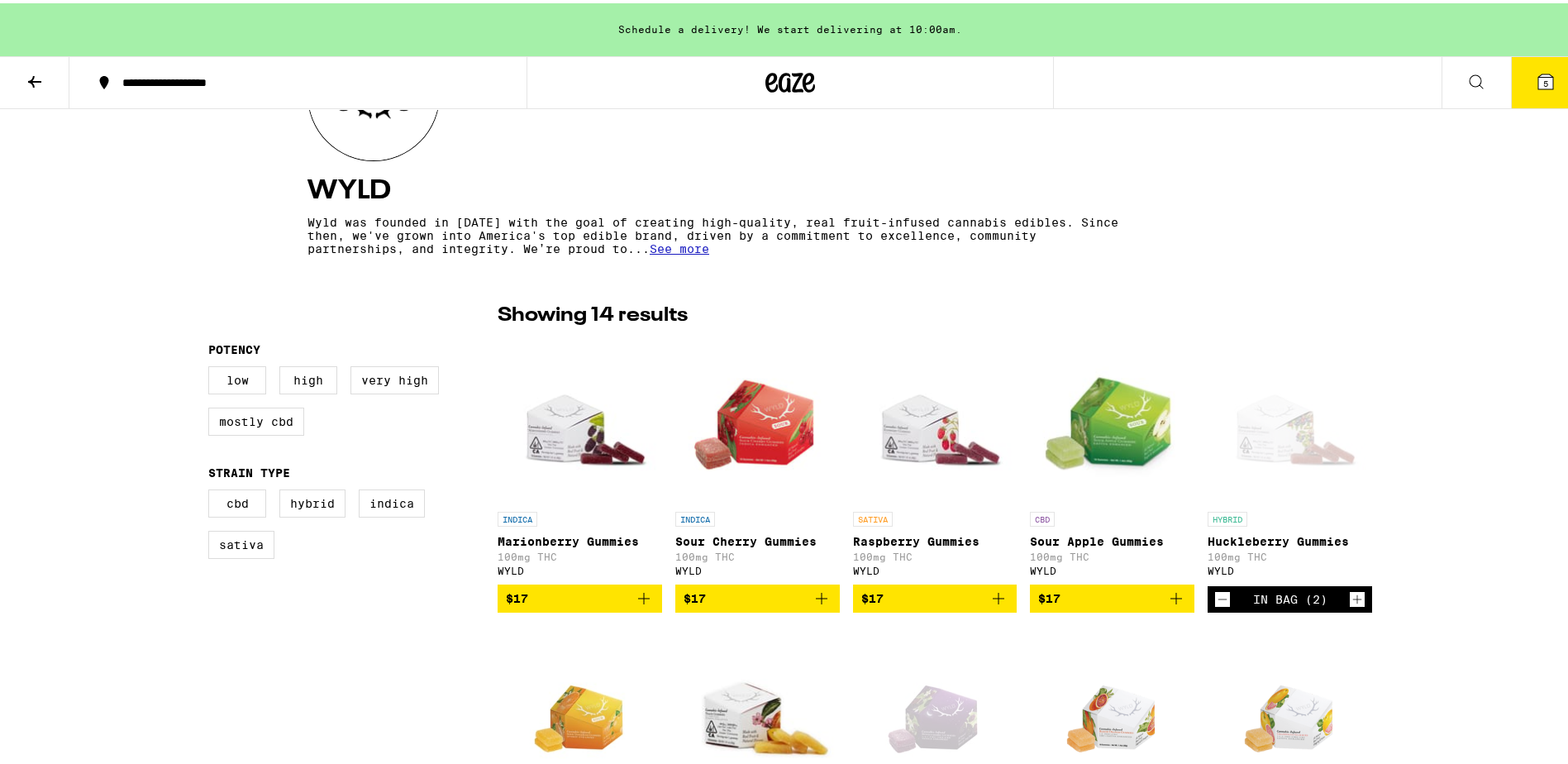
click at [1539, 78] on icon at bounding box center [1546, 78] width 15 height 15
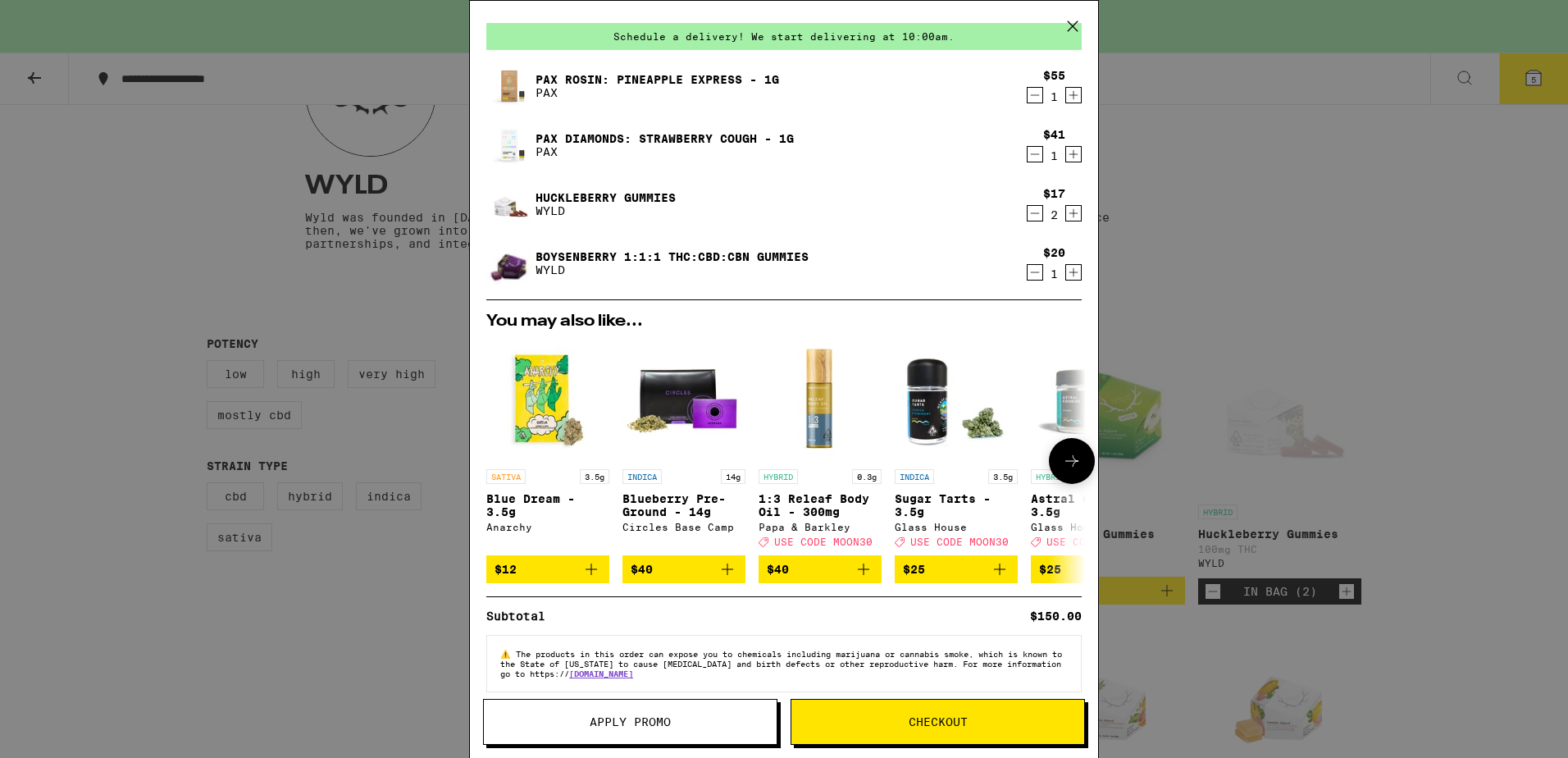
scroll to position [73, 0]
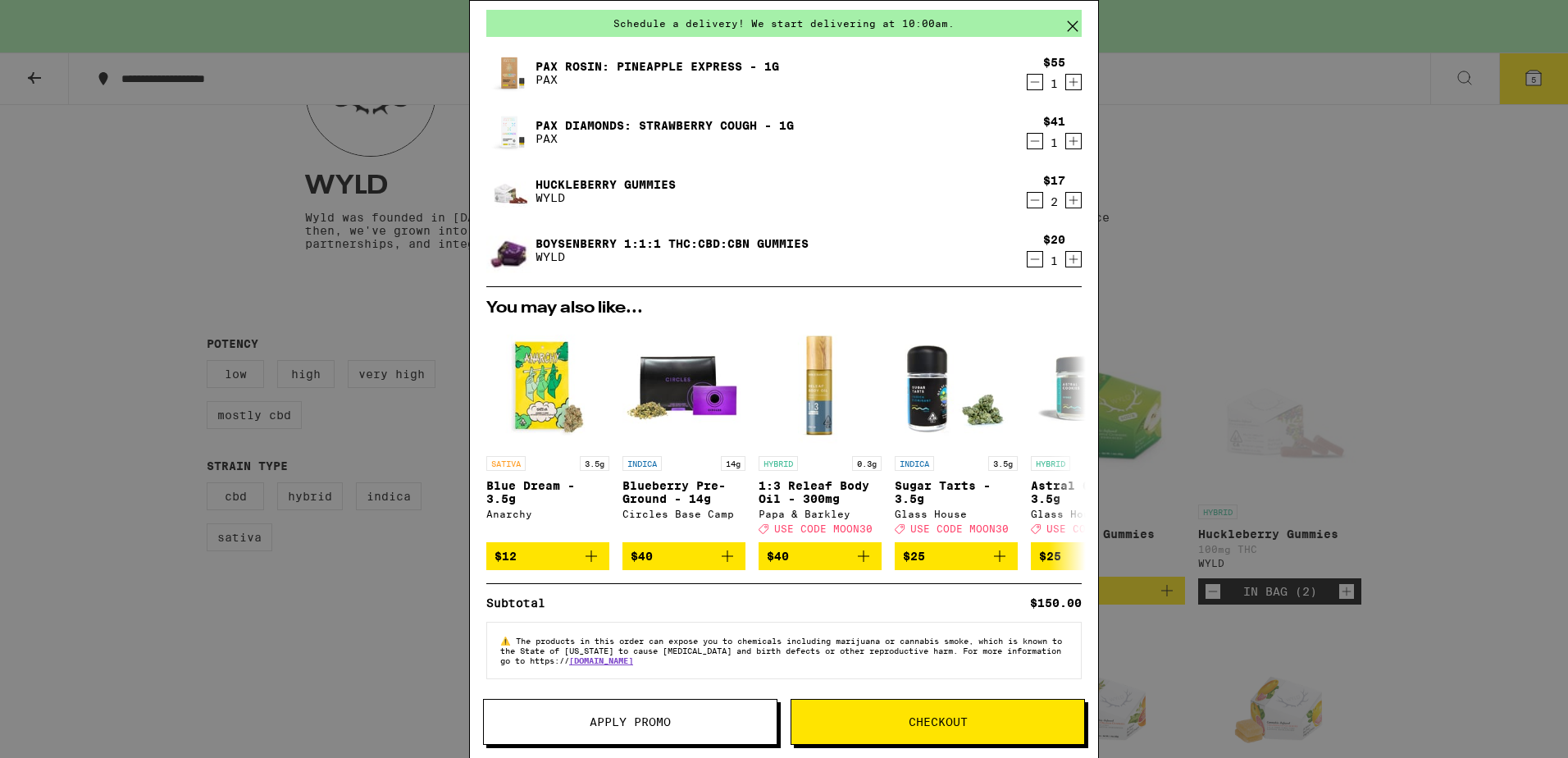
click at [915, 721] on span "Checkout" at bounding box center [938, 722] width 59 height 12
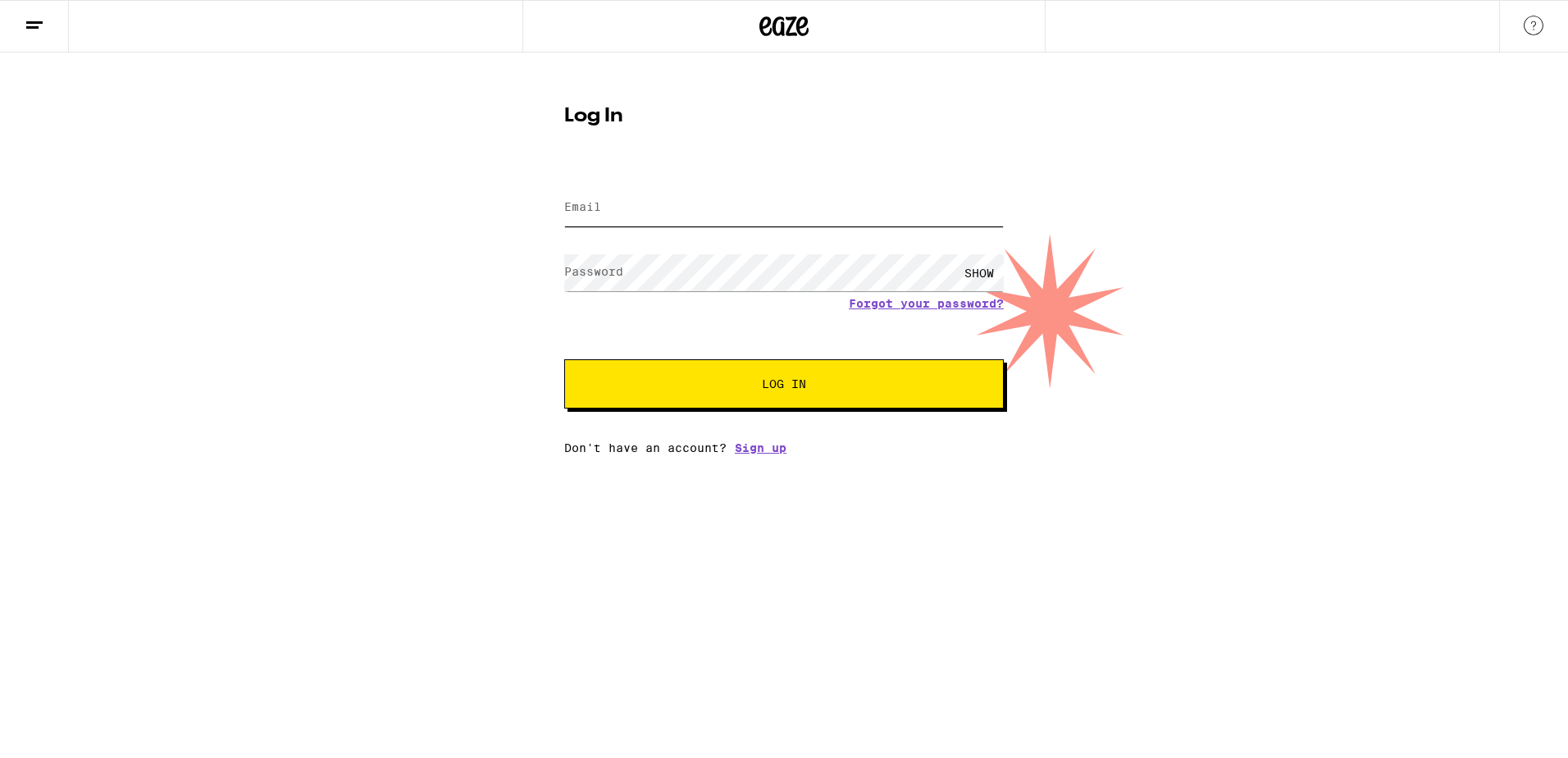
type input "[EMAIL_ADDRESS][DOMAIN_NAME]"
click at [977, 274] on div "SHOW" at bounding box center [979, 273] width 49 height 37
click at [805, 394] on button "Log In" at bounding box center [783, 384] width 439 height 49
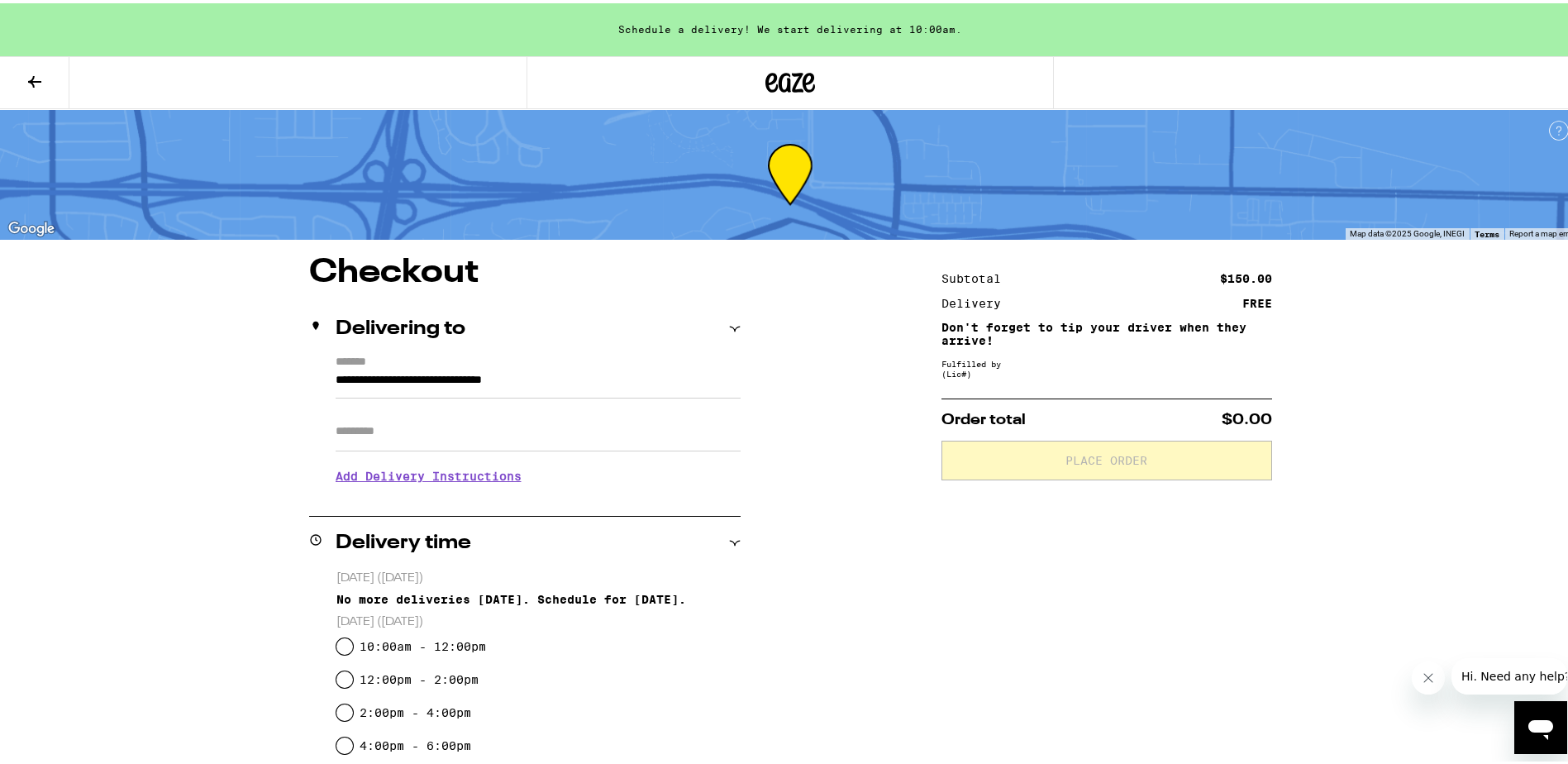
click at [414, 424] on input "Apt/Suite" at bounding box center [538, 427] width 405 height 39
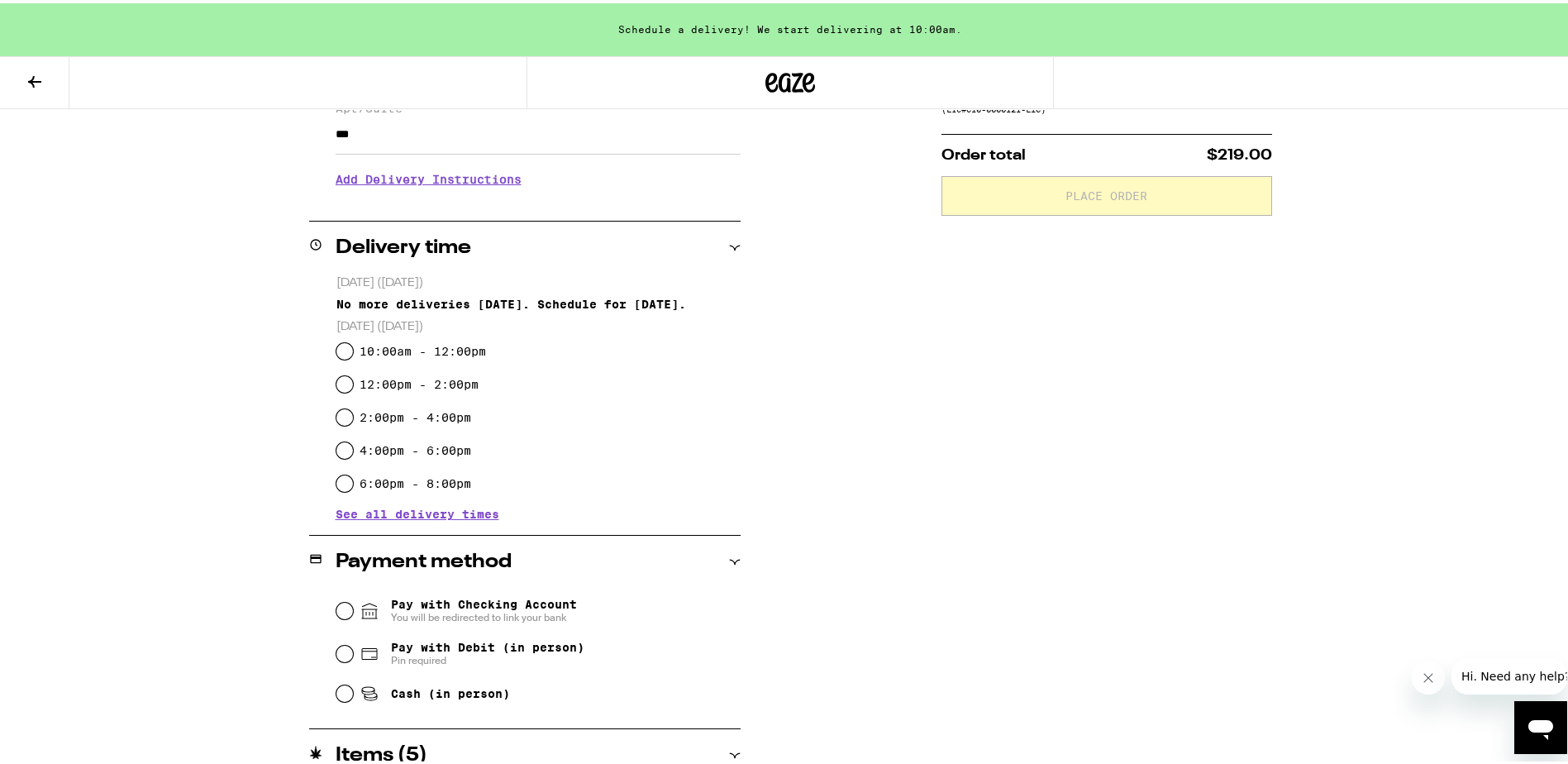
scroll to position [151, 0]
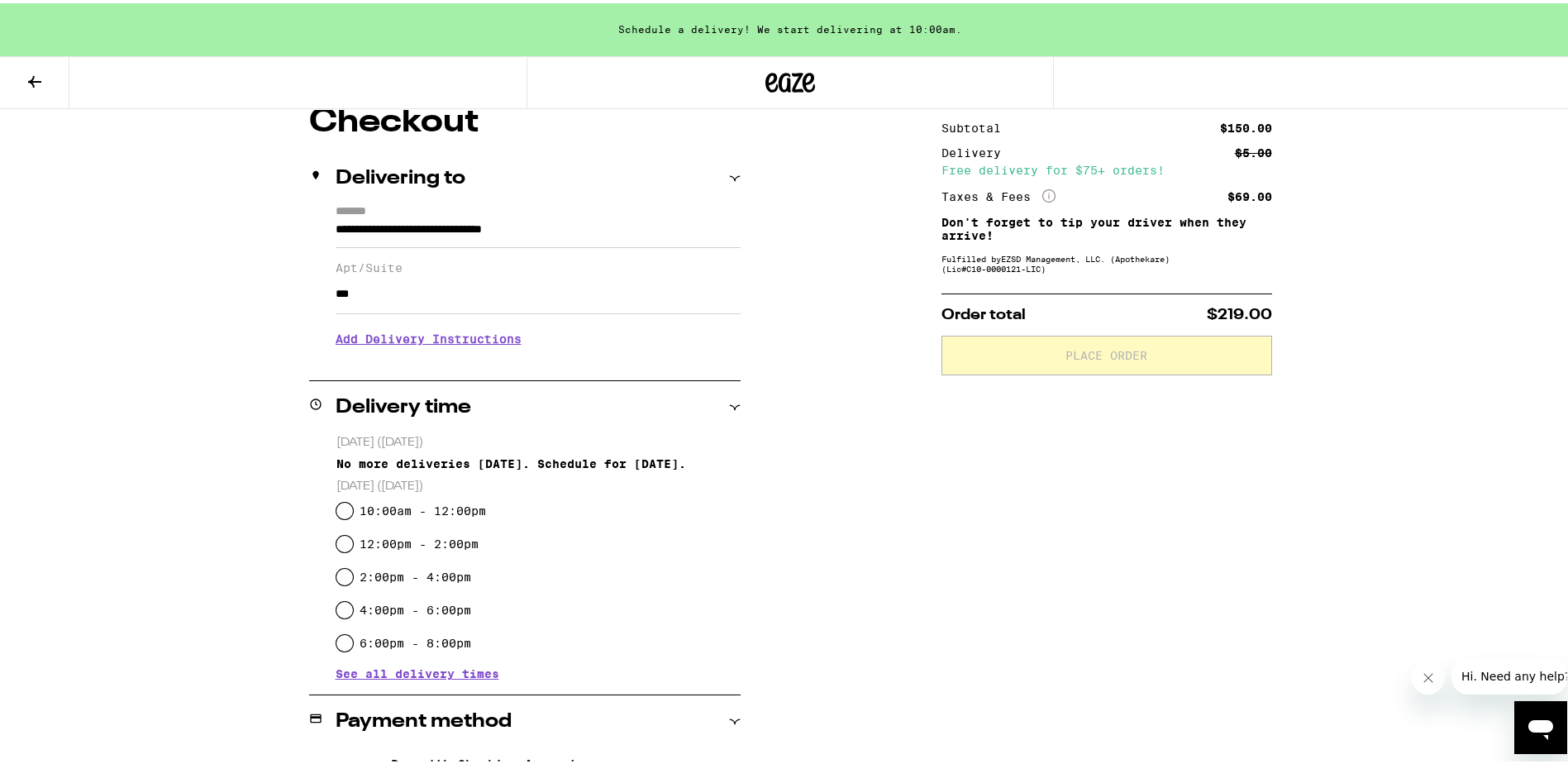
type input "***"
click at [25, 72] on icon at bounding box center [35, 78] width 20 height 20
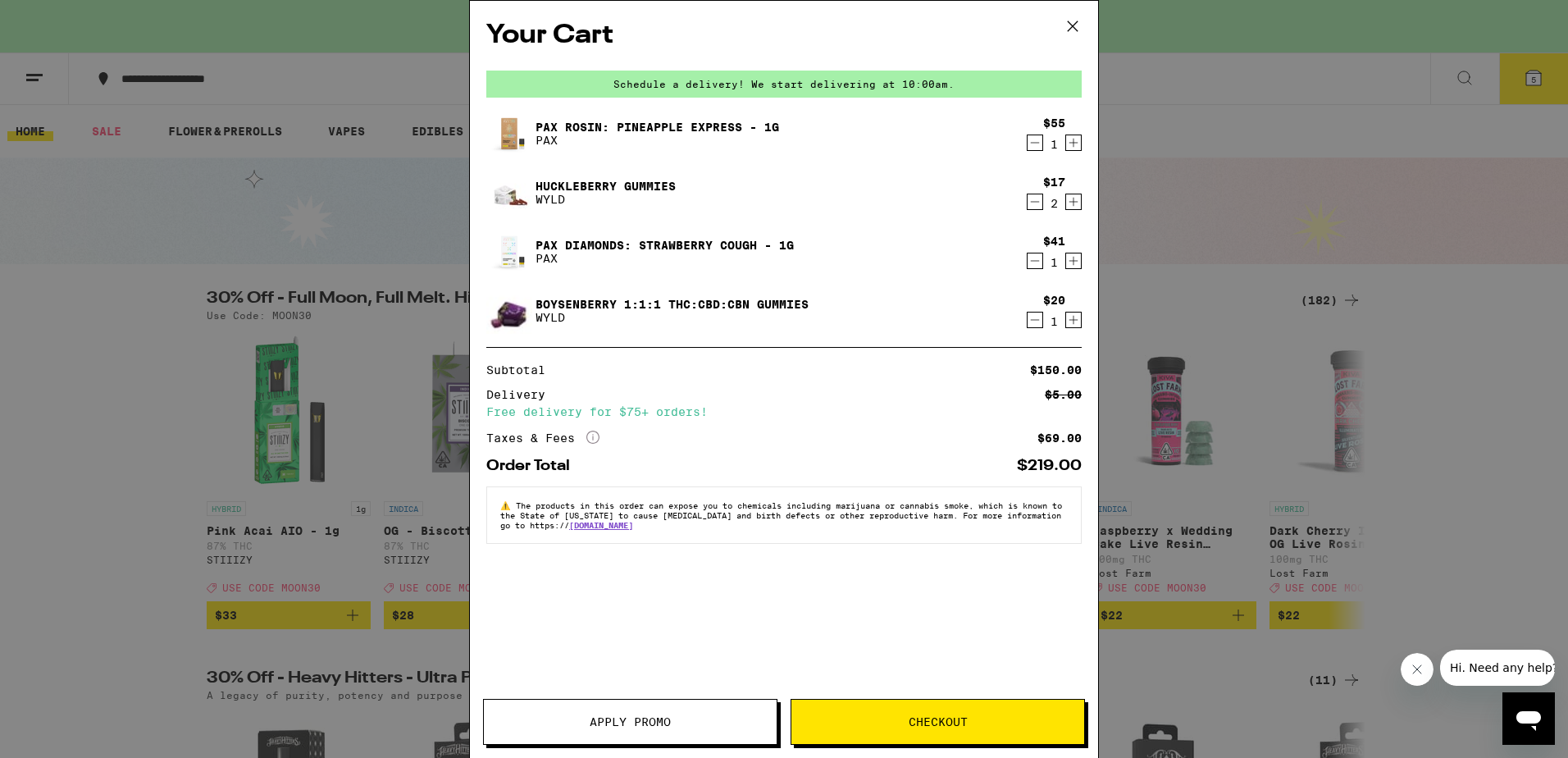
click at [1066, 31] on icon at bounding box center [1072, 25] width 24 height 24
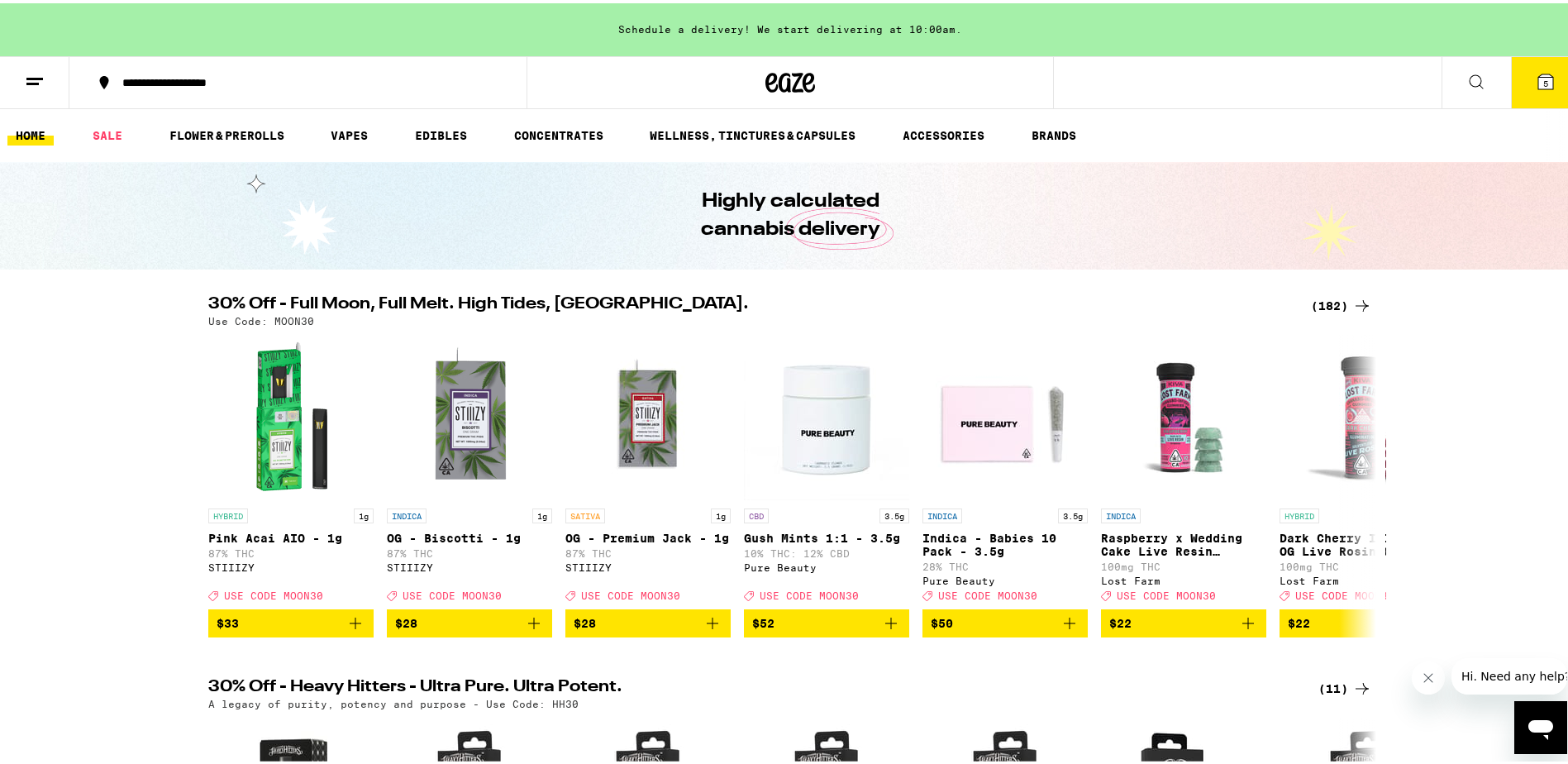
click at [1455, 89] on button at bounding box center [1477, 79] width 69 height 52
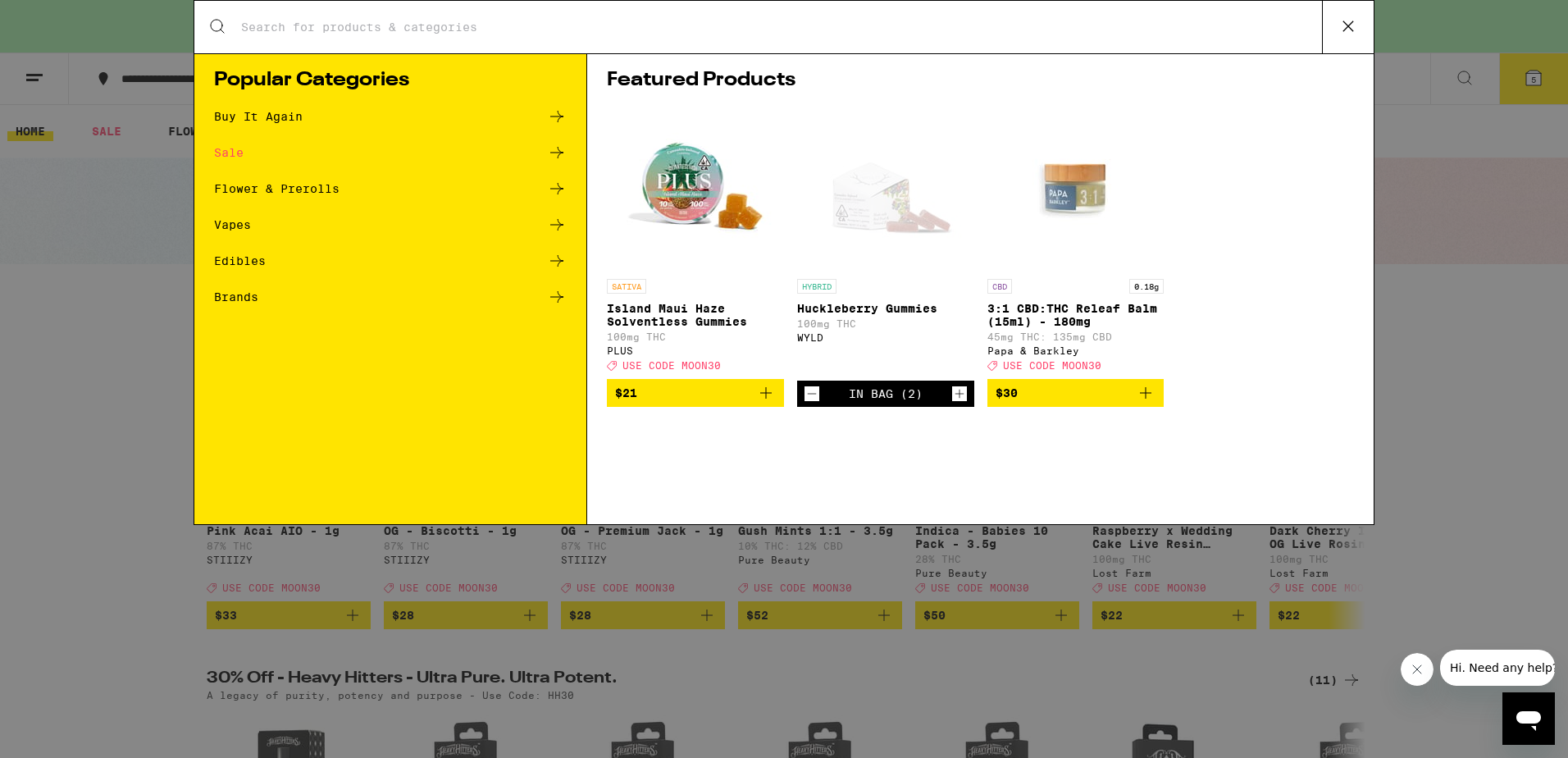
click at [1352, 29] on icon at bounding box center [1347, 25] width 24 height 24
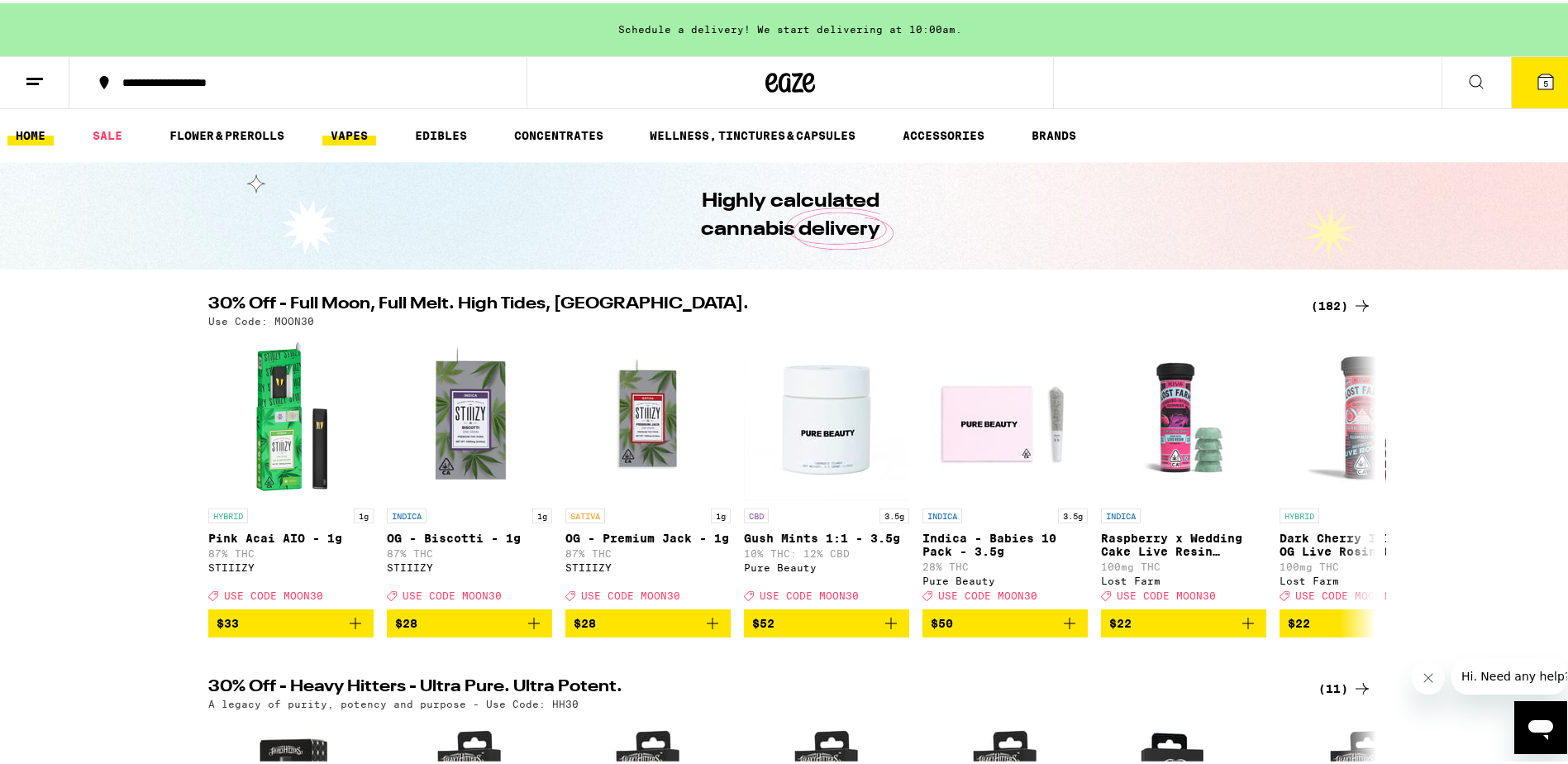
click at [346, 131] on link "VAPES" at bounding box center [349, 132] width 54 height 20
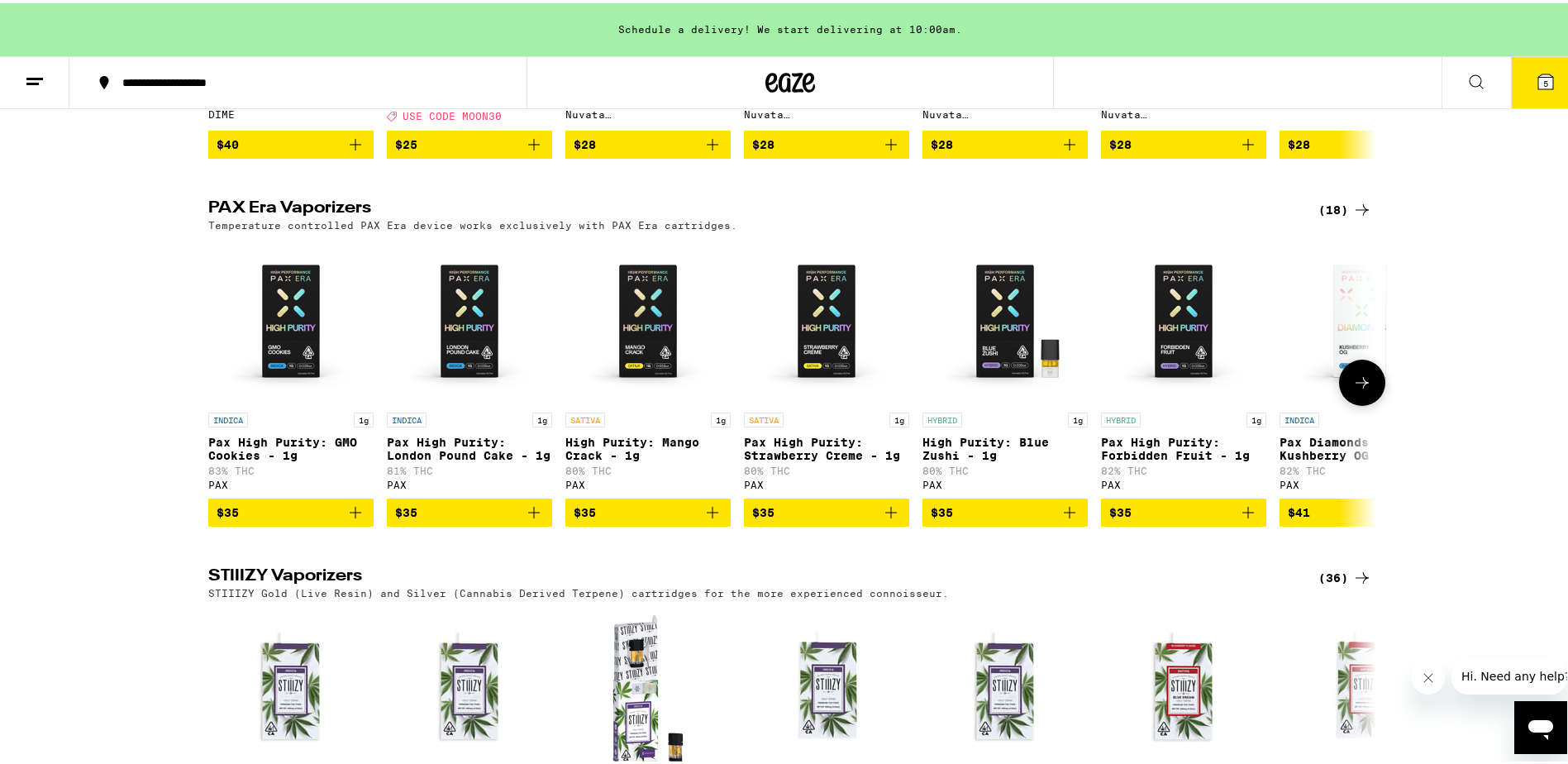
scroll to position [827, 0]
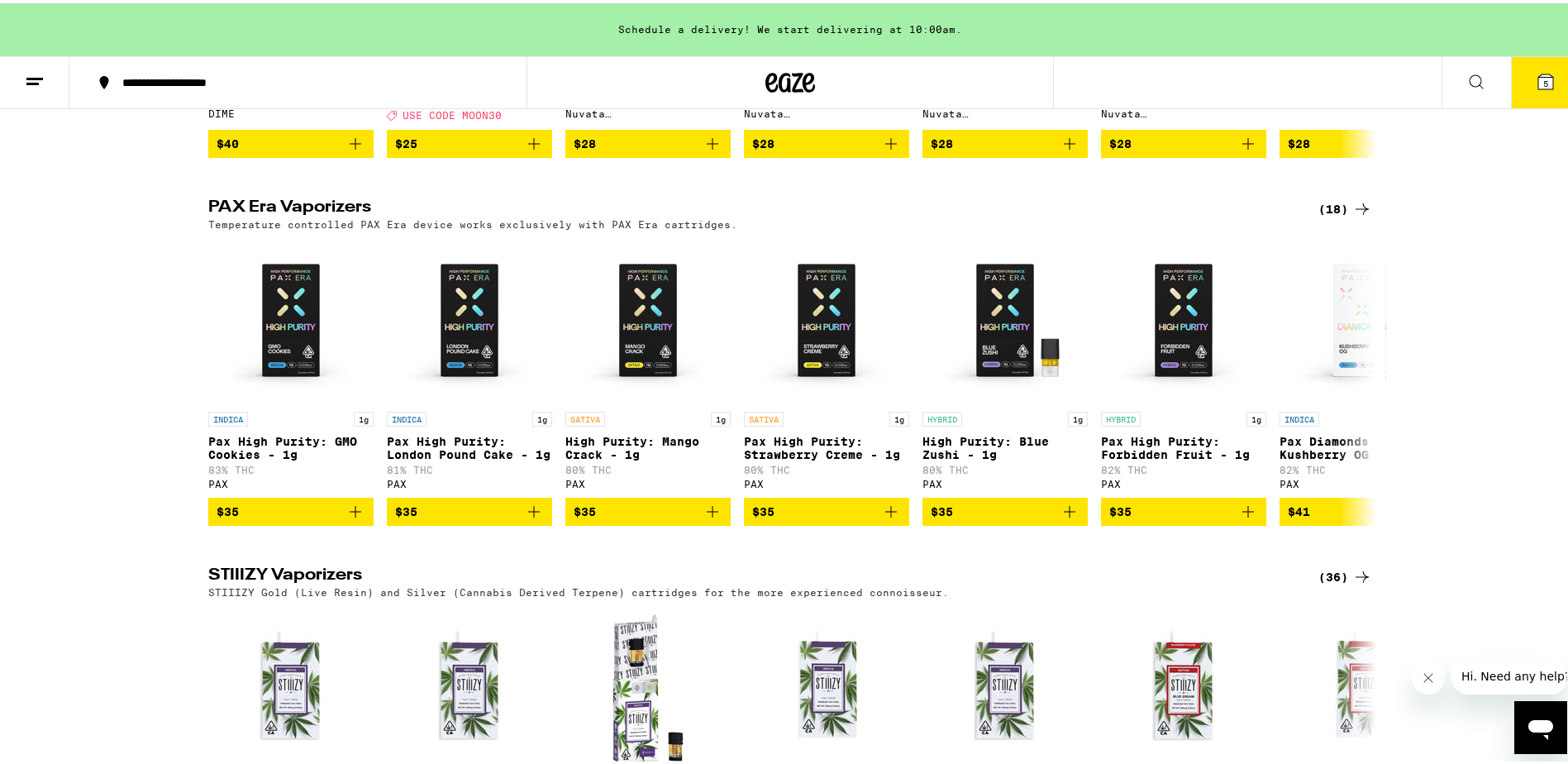
click at [1333, 215] on div "(18)" at bounding box center [1345, 206] width 54 height 20
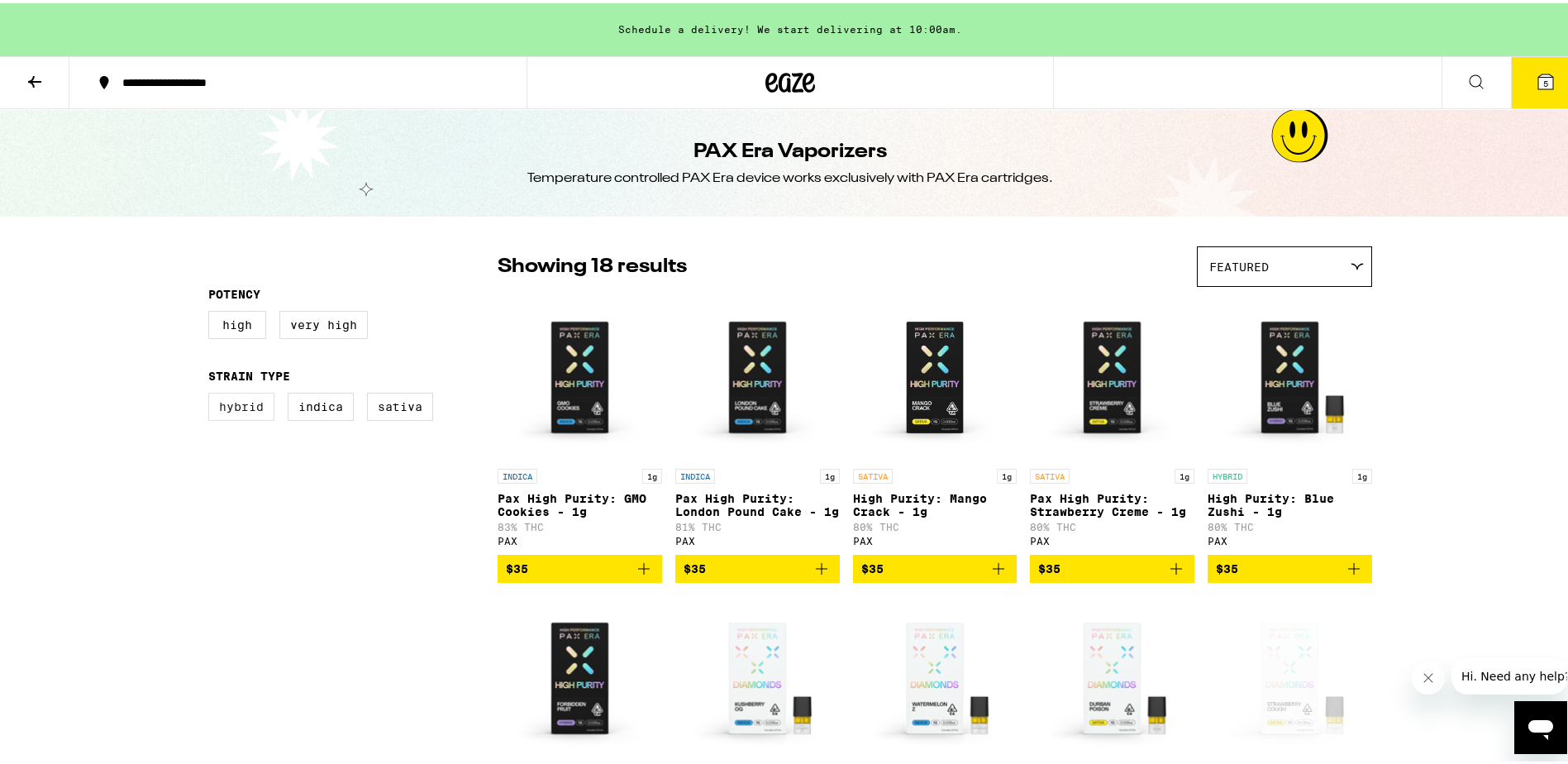
click at [221, 417] on label "Hybrid" at bounding box center [241, 403] width 66 height 28
click at [213, 392] on input "Hybrid" at bounding box center [212, 392] width 1 height 1
checkbox input "true"
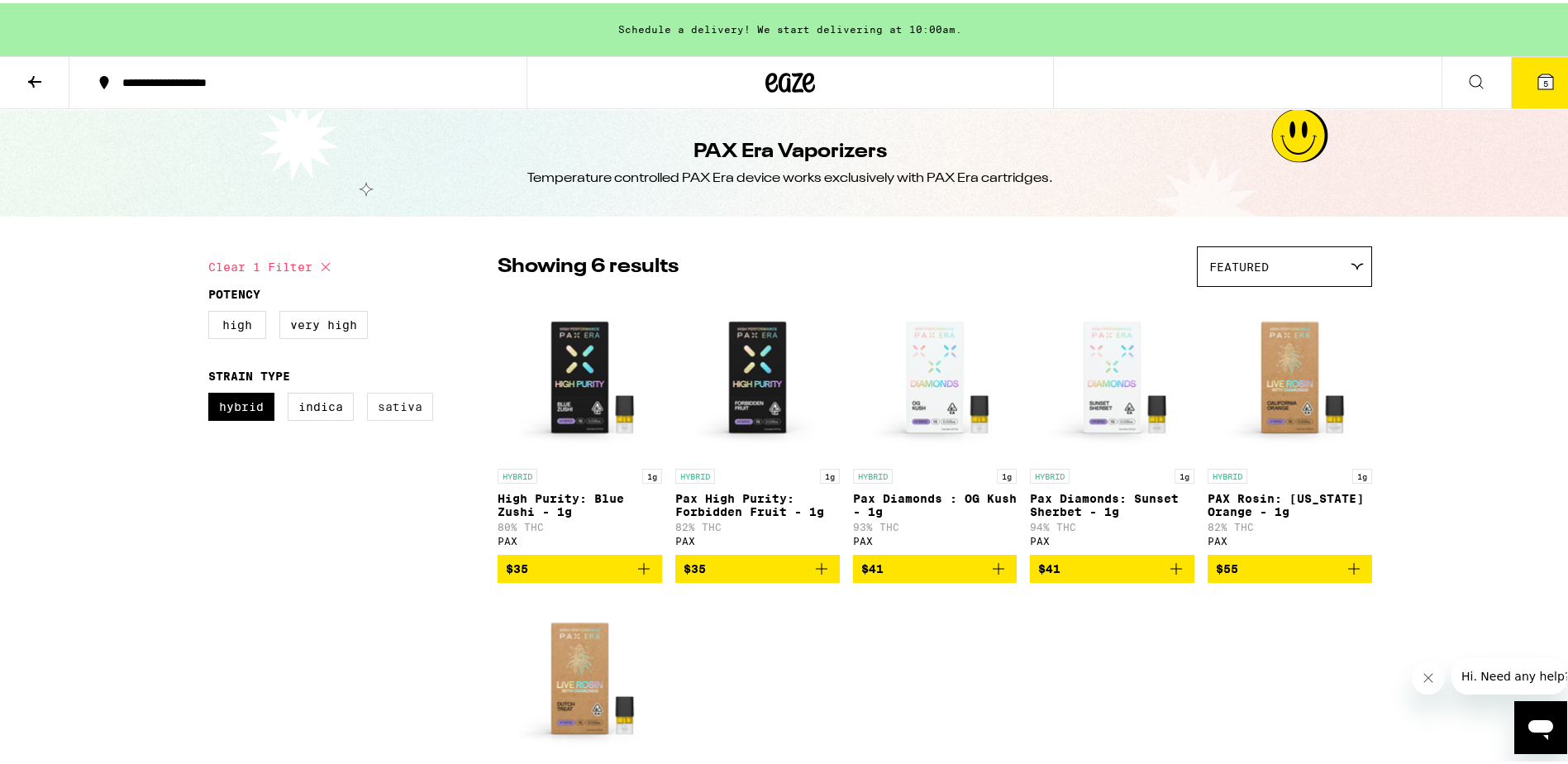
click at [388, 407] on label "Sativa" at bounding box center [400, 403] width 66 height 28
click at [213, 392] on input "Sativa" at bounding box center [212, 392] width 1 height 1
checkbox input "true"
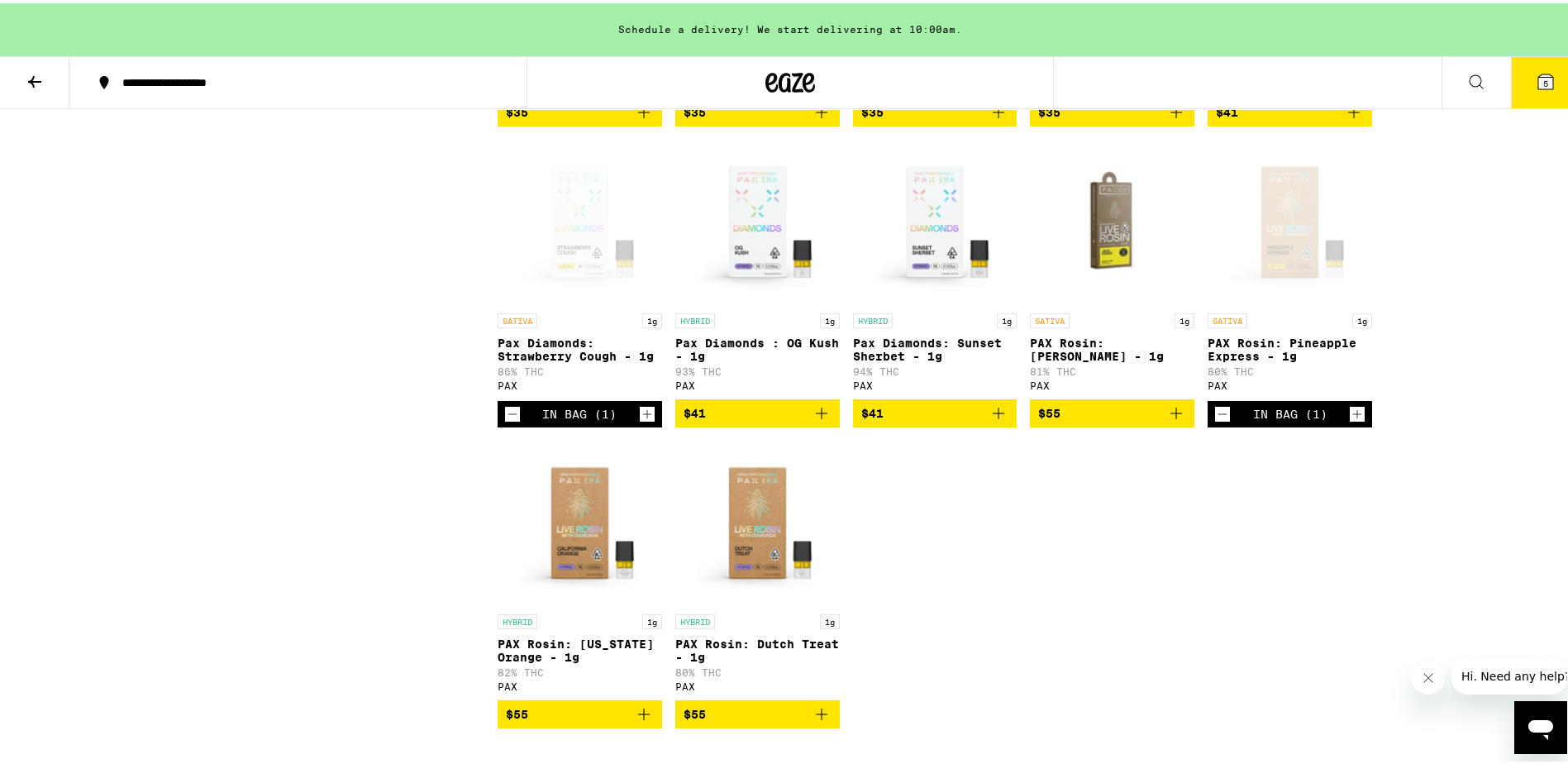
scroll to position [496, 0]
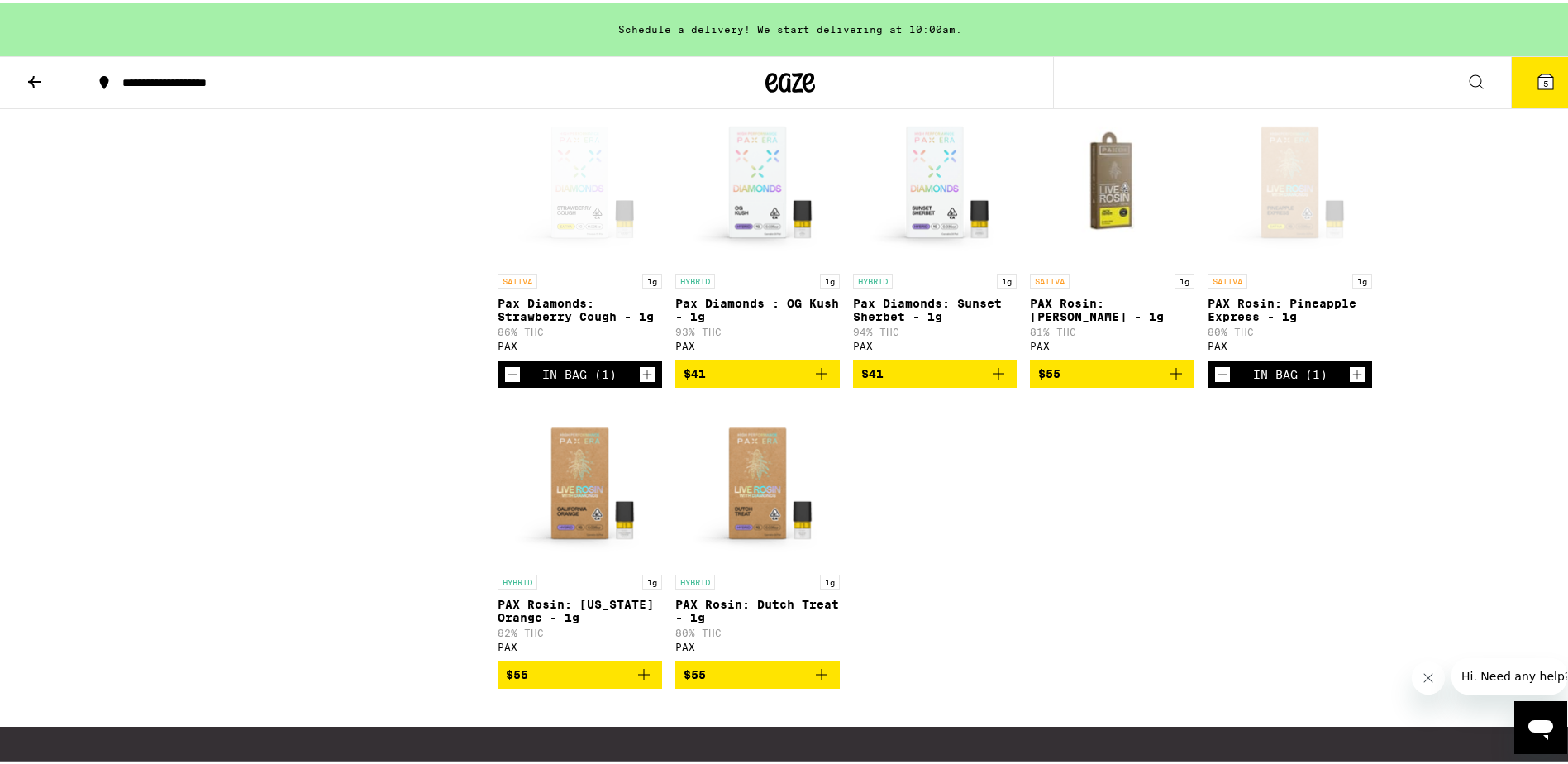
click at [643, 681] on icon "Add to bag" at bounding box center [644, 672] width 20 height 20
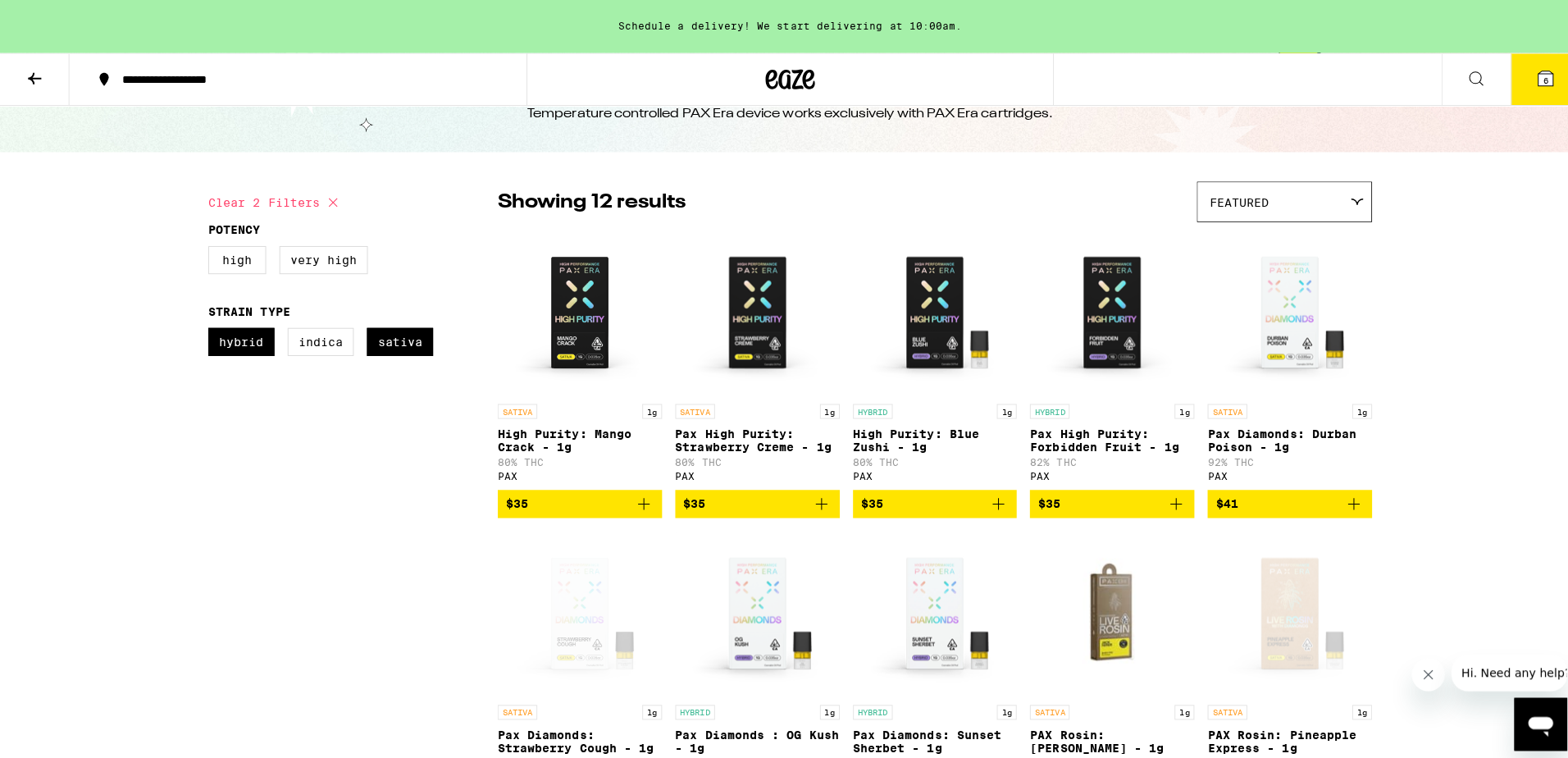
scroll to position [0, 0]
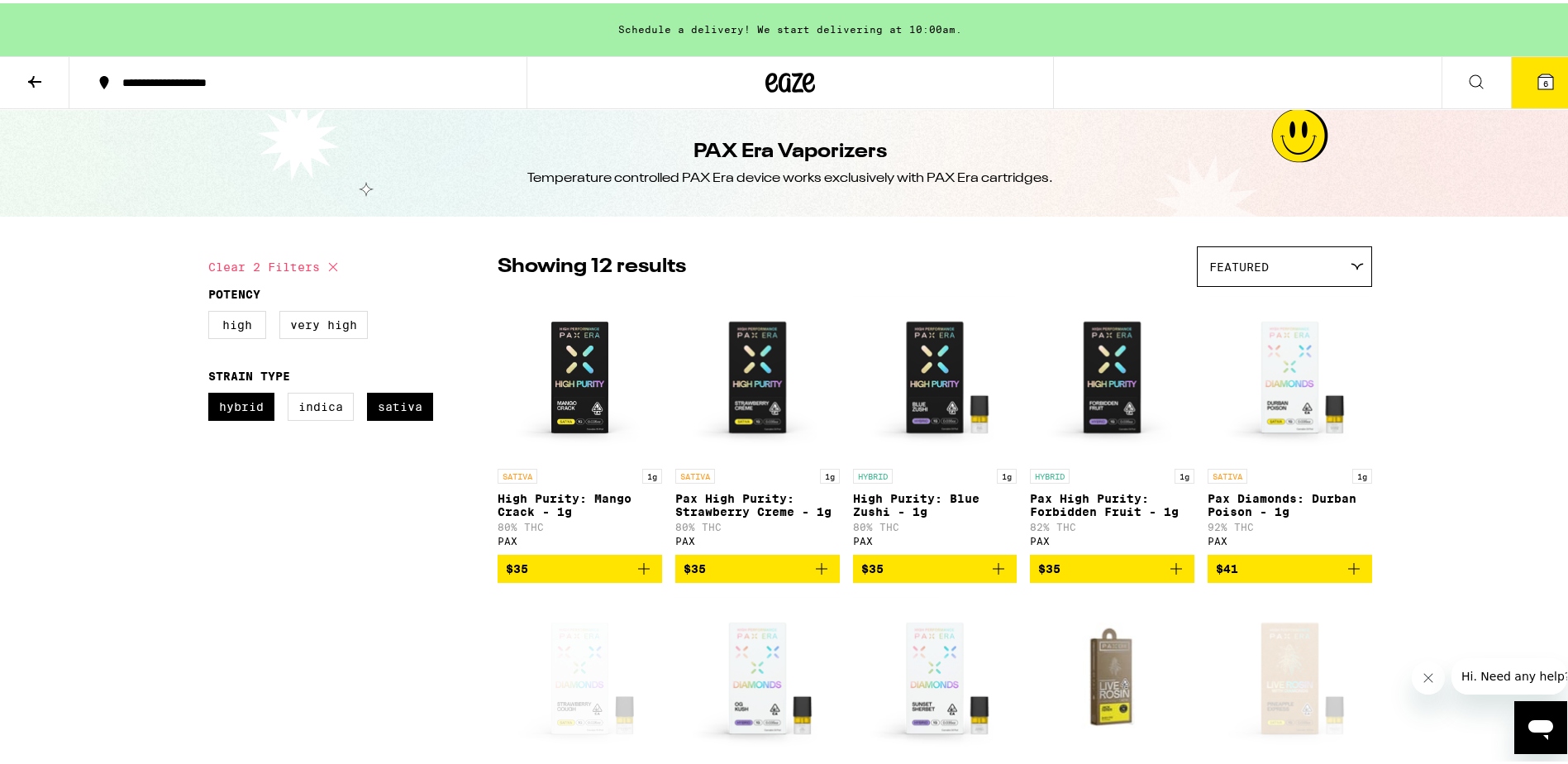
click at [1521, 75] on button "6" at bounding box center [1546, 79] width 69 height 51
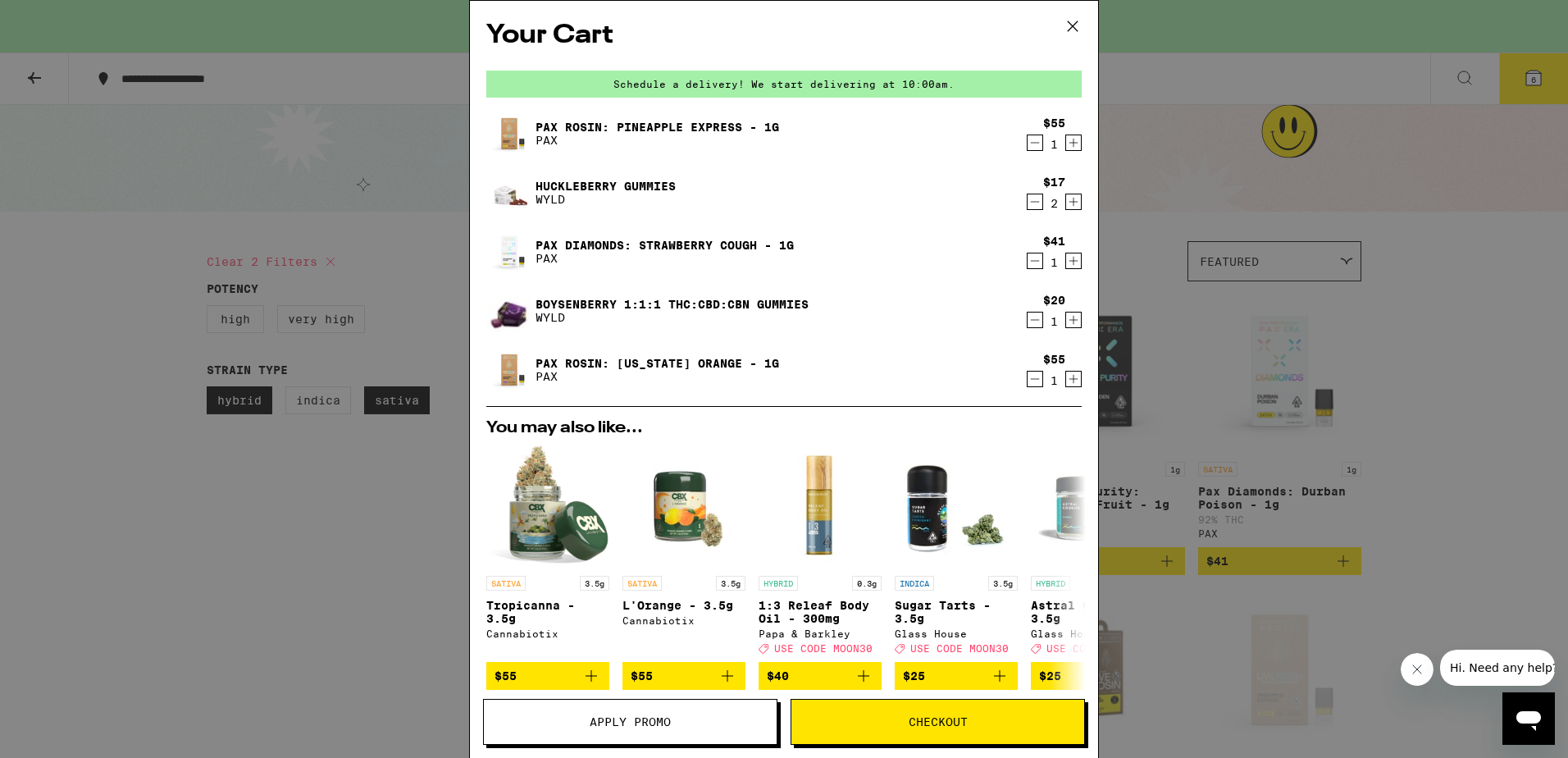
click at [1028, 145] on icon "Decrement" at bounding box center [1035, 143] width 14 height 20
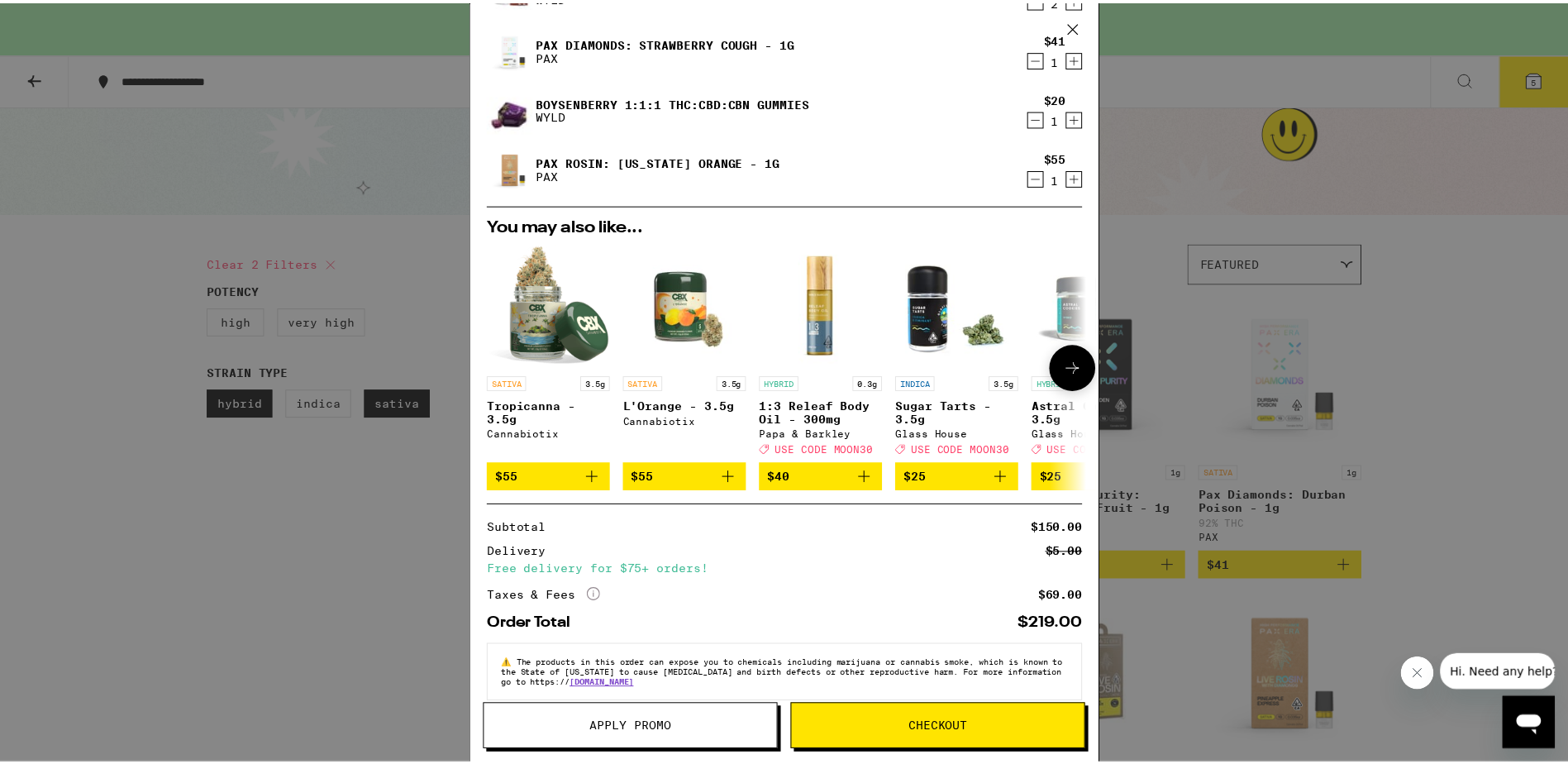
scroll to position [92, 0]
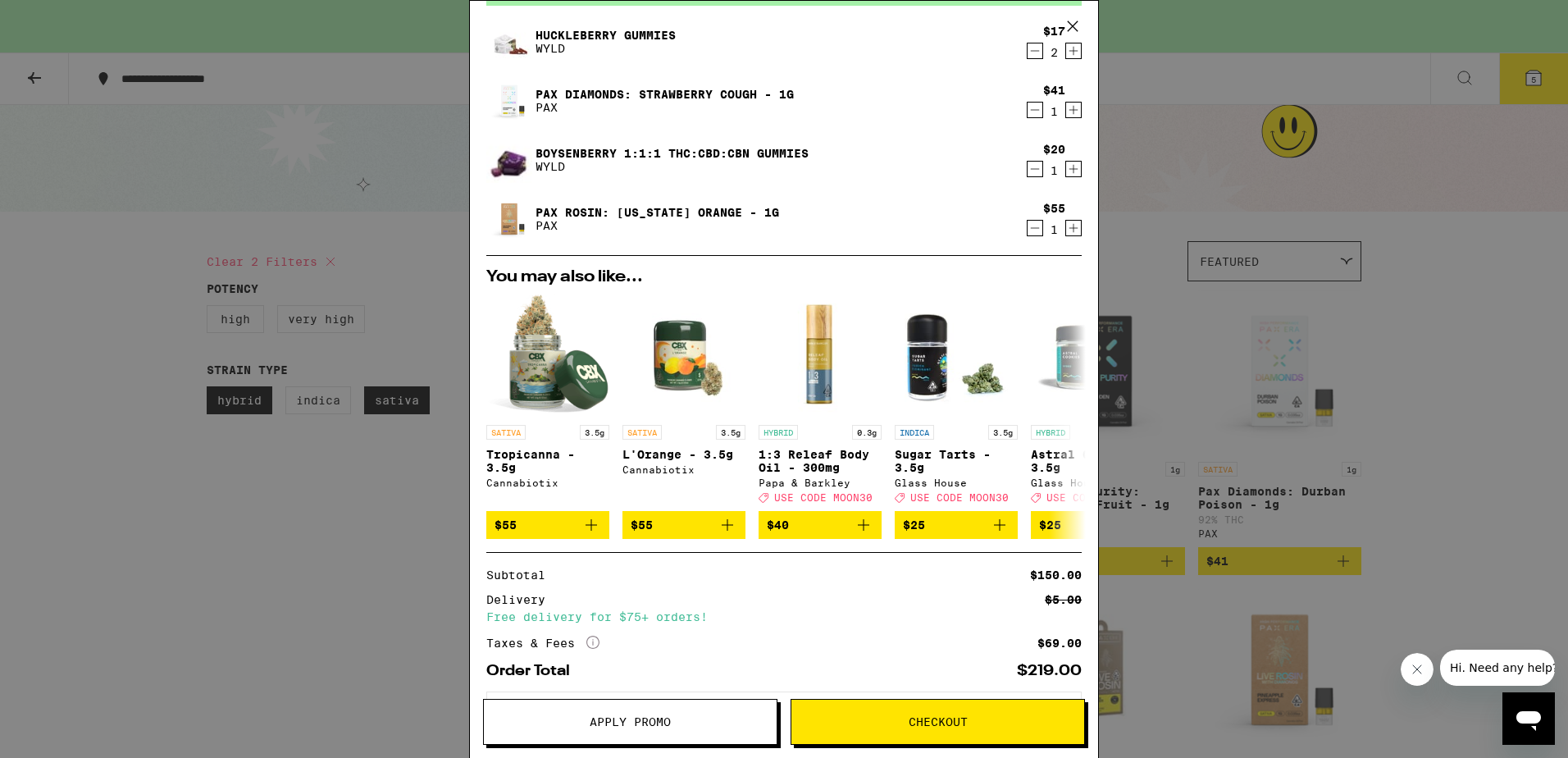
click at [932, 727] on span "Checkout" at bounding box center [938, 722] width 59 height 12
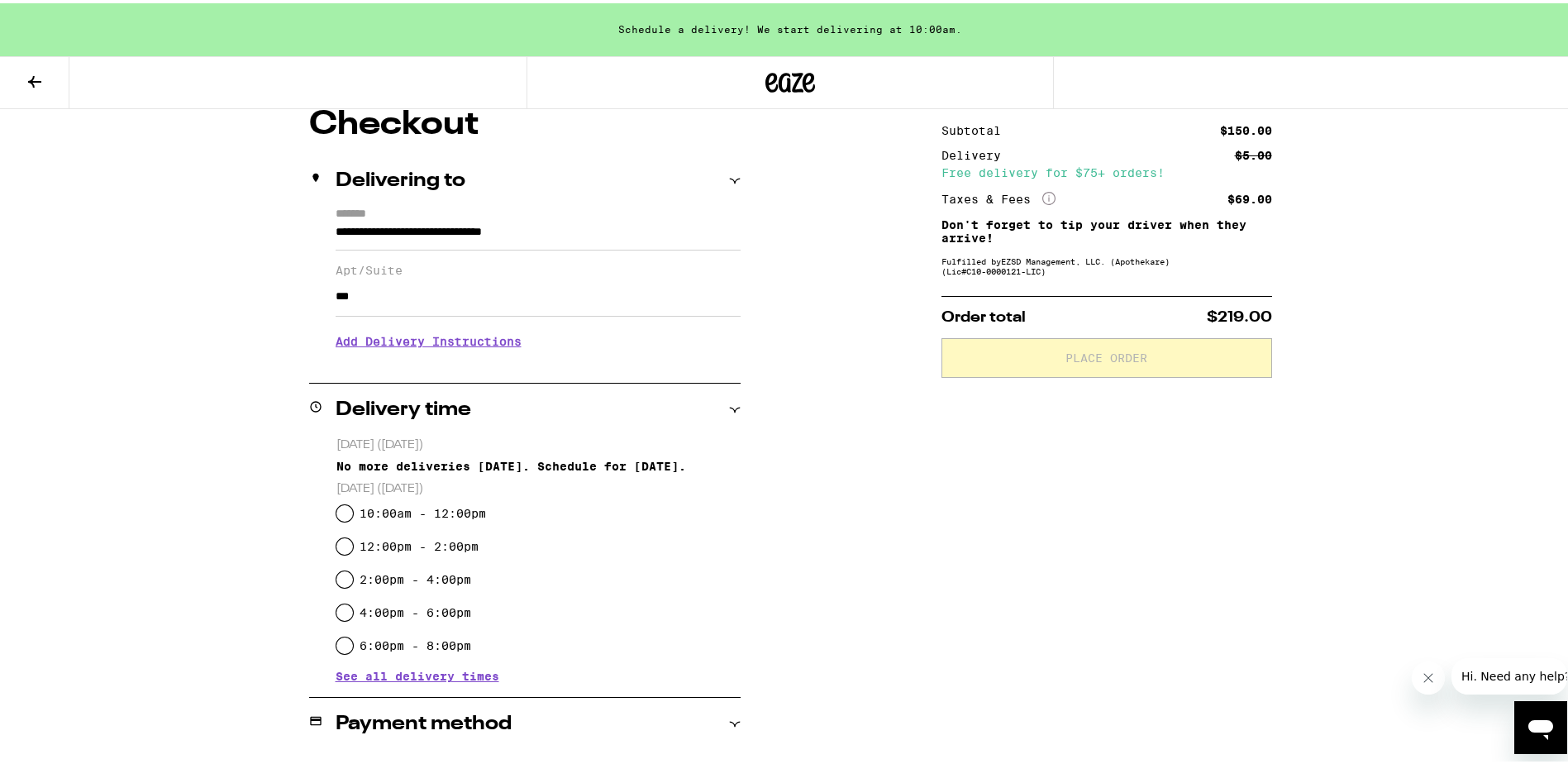
scroll to position [165, 0]
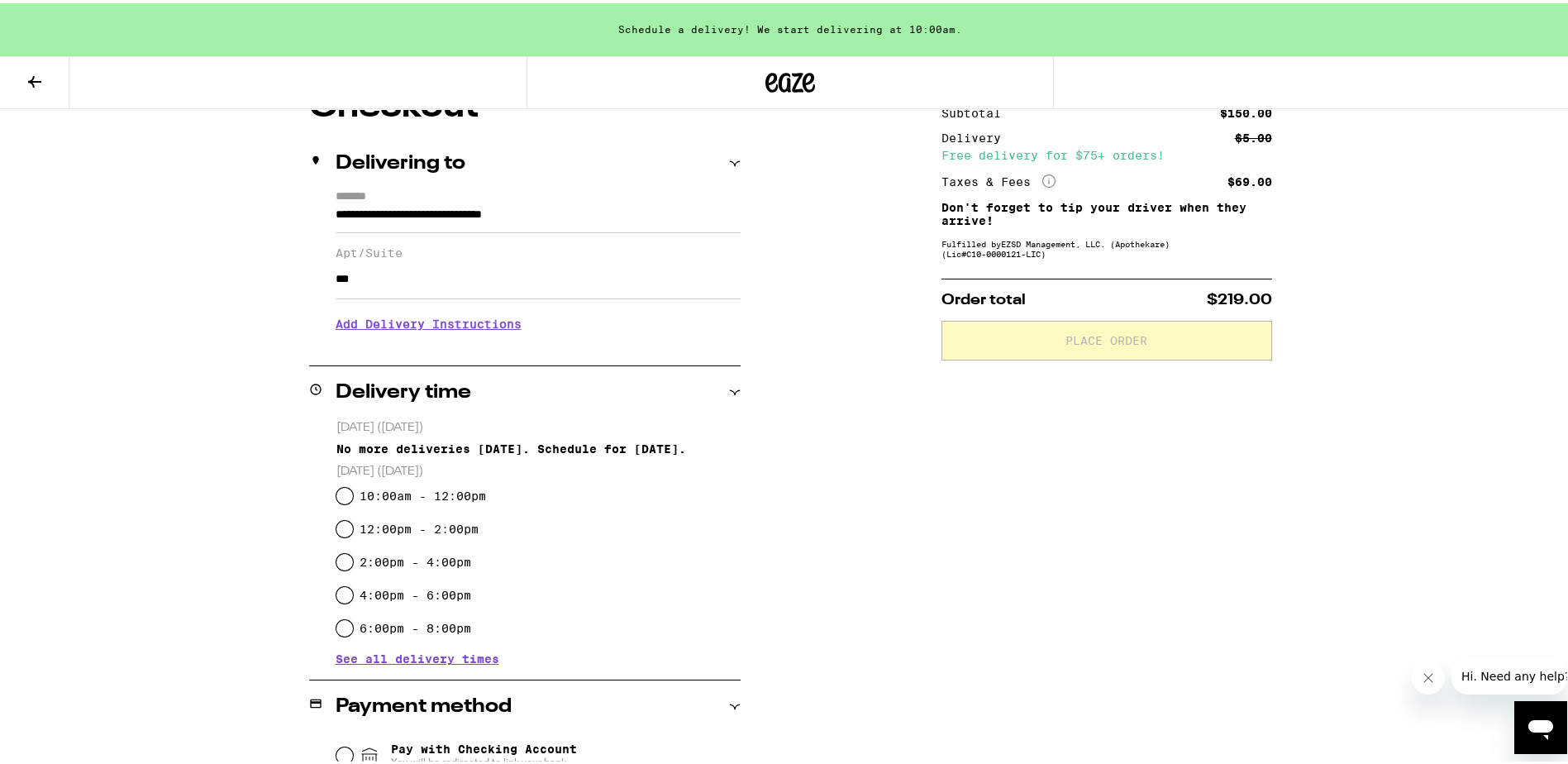
click at [457, 322] on h3 "Add Delivery Instructions" at bounding box center [538, 321] width 405 height 38
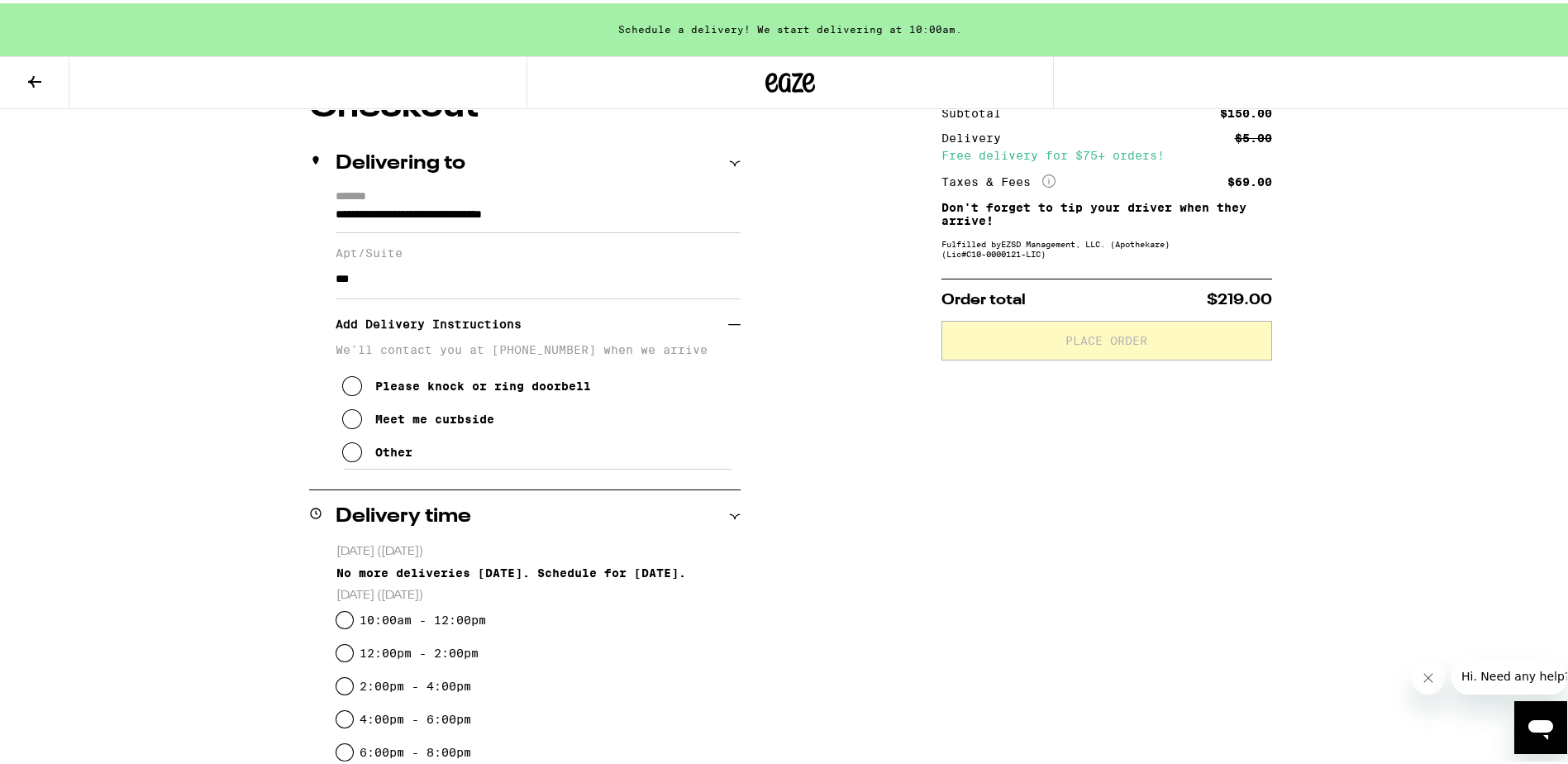
click at [356, 459] on button "Other" at bounding box center [377, 449] width 70 height 33
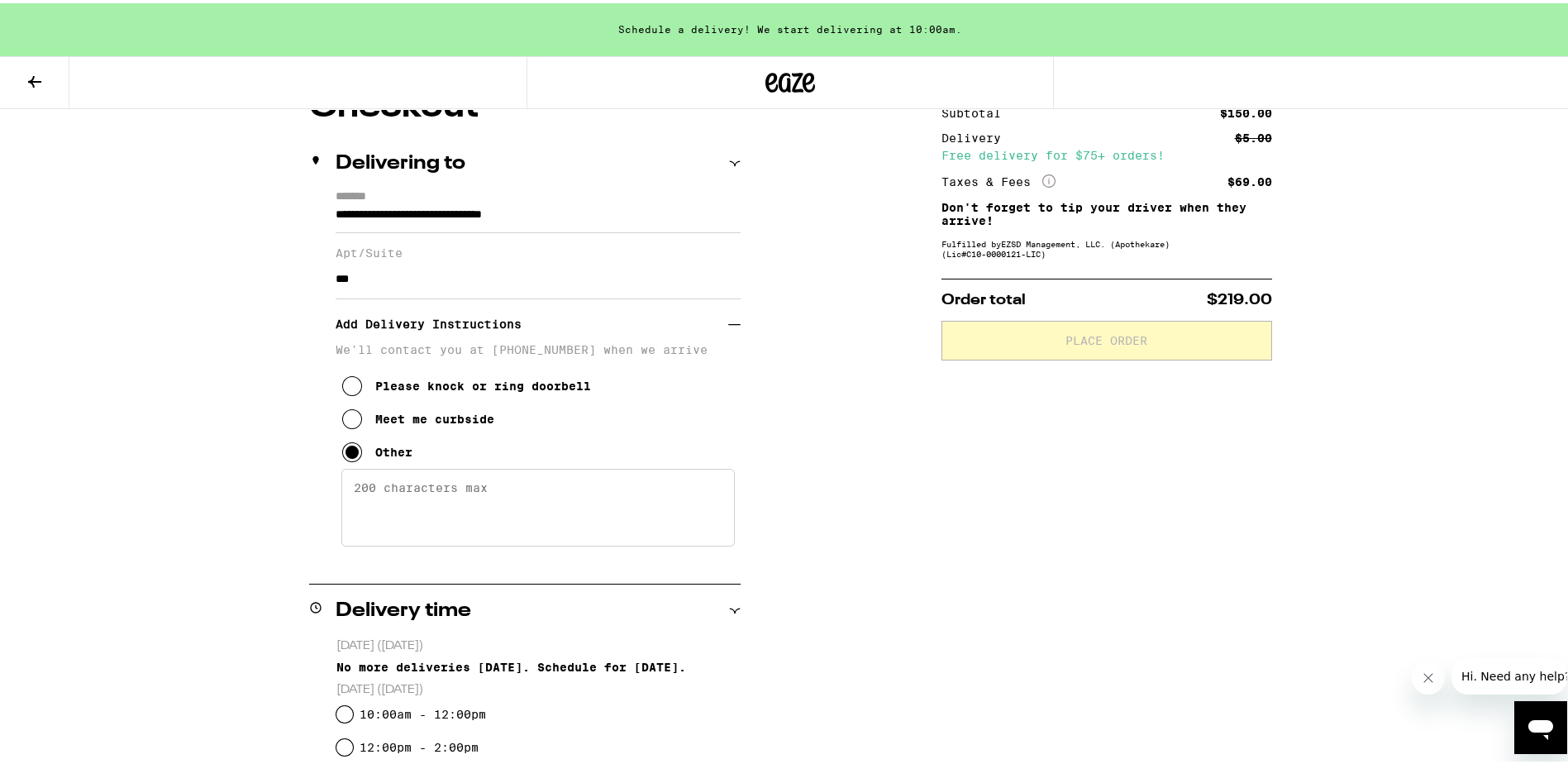
click at [350, 425] on icon at bounding box center [352, 416] width 20 height 20
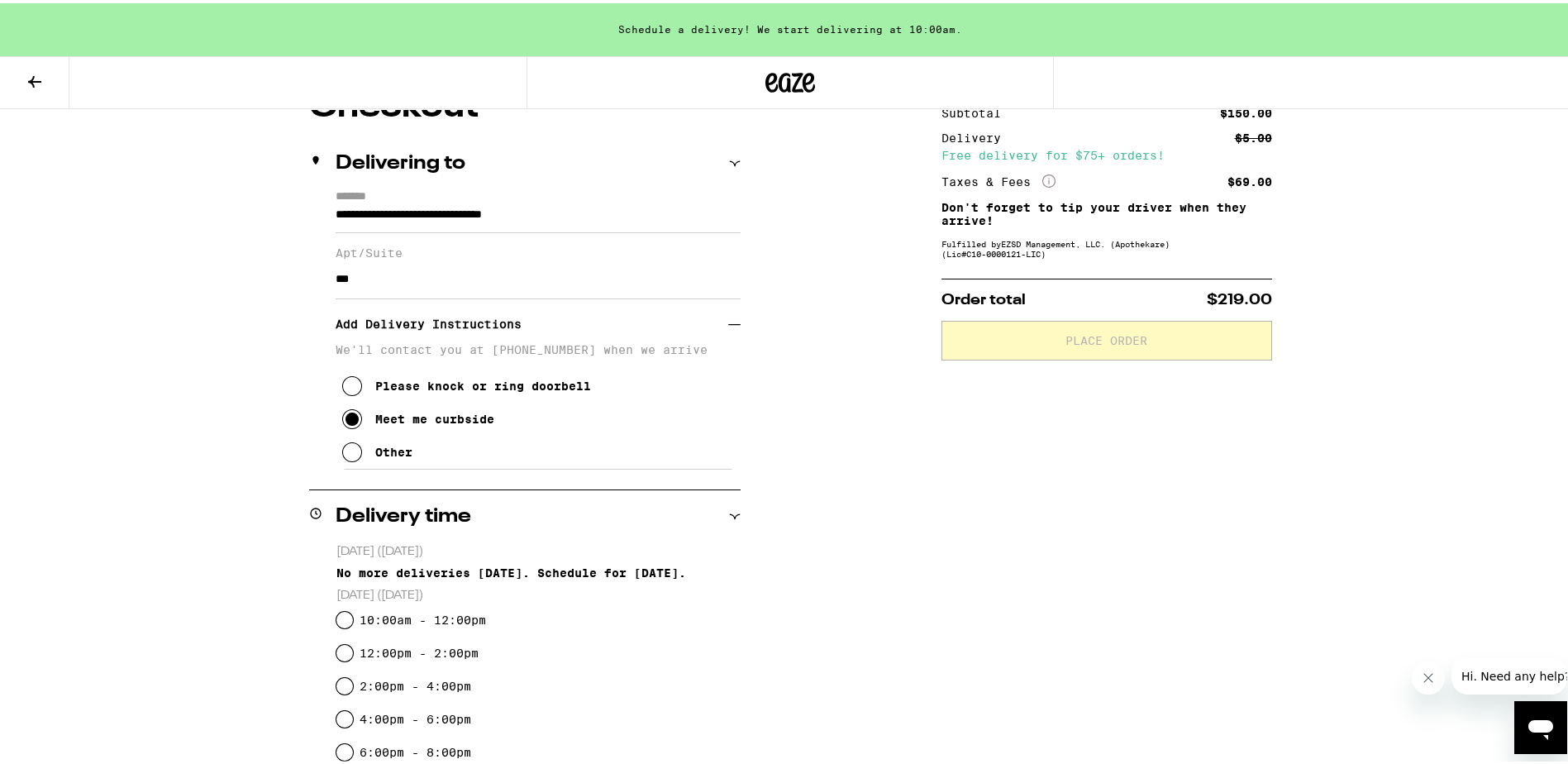
click at [540, 348] on p "We'll contact you at [PHONE_NUMBER] when we arrive" at bounding box center [538, 346] width 405 height 13
click at [582, 350] on p "We'll contact you at [PHONE_NUMBER] when we arrive" at bounding box center [538, 346] width 405 height 13
click at [605, 350] on p "We'll contact you at [PHONE_NUMBER] when we arrive" at bounding box center [538, 346] width 405 height 13
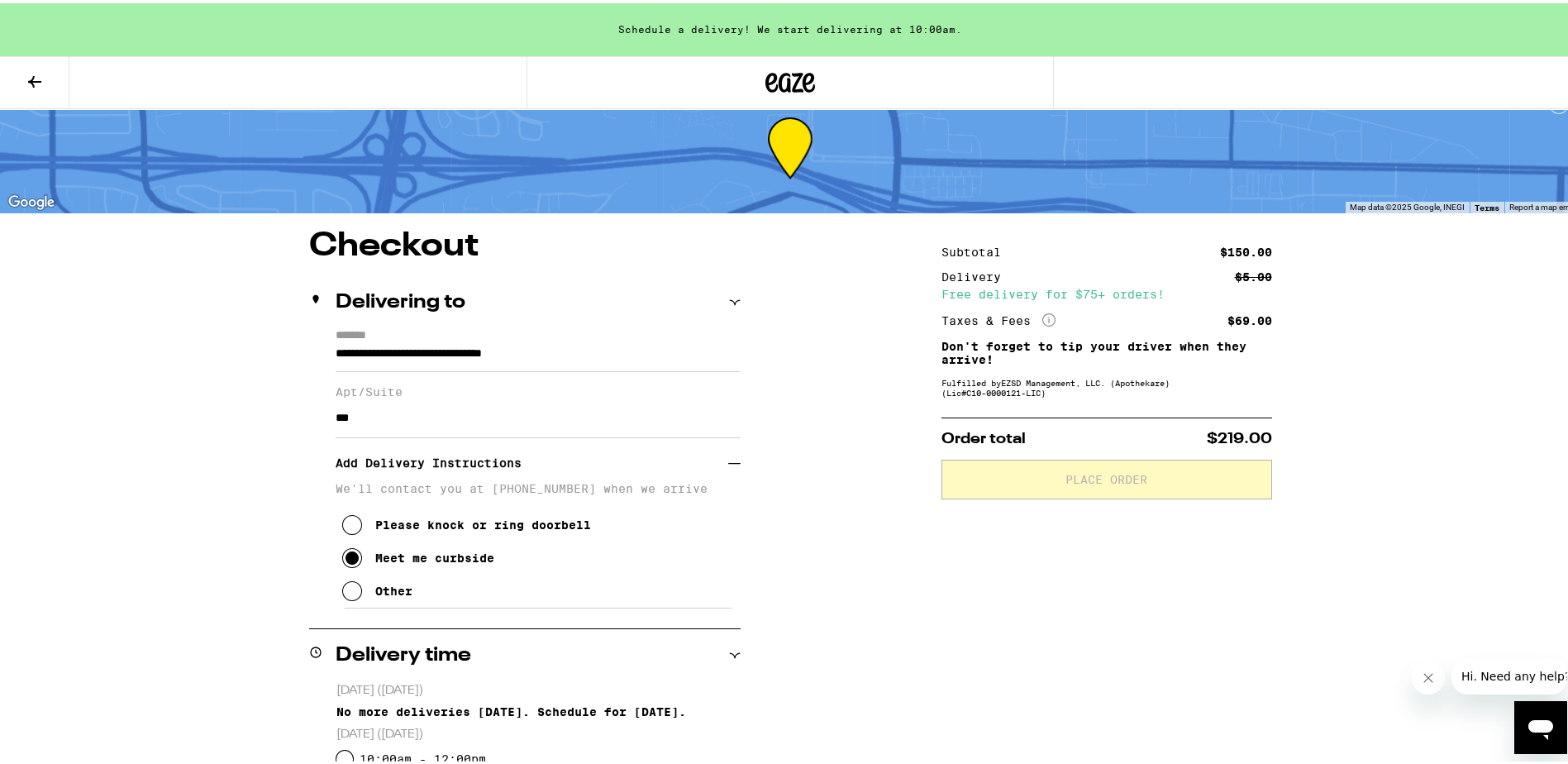
scroll to position [0, 0]
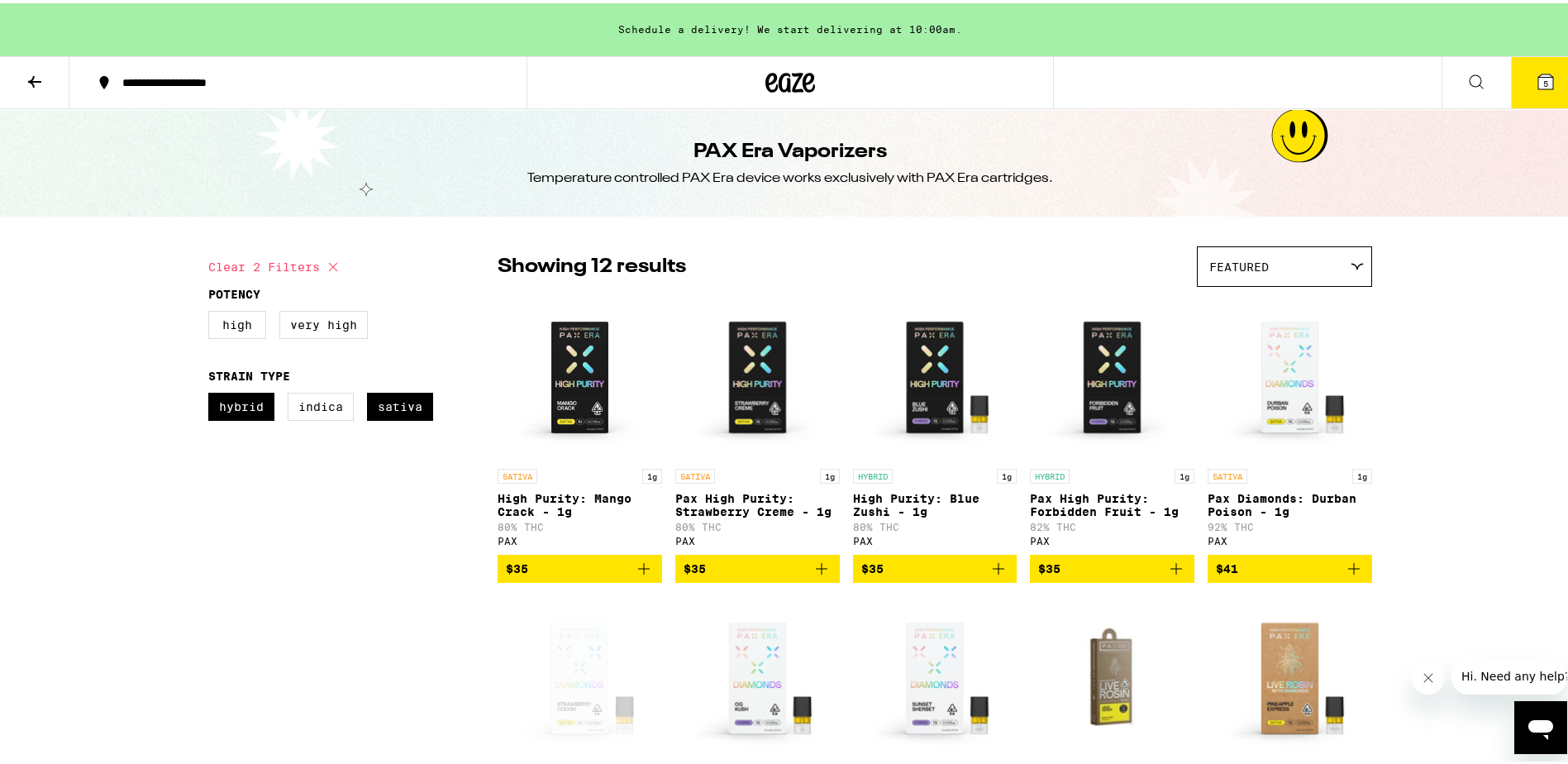
checkbox input "false"
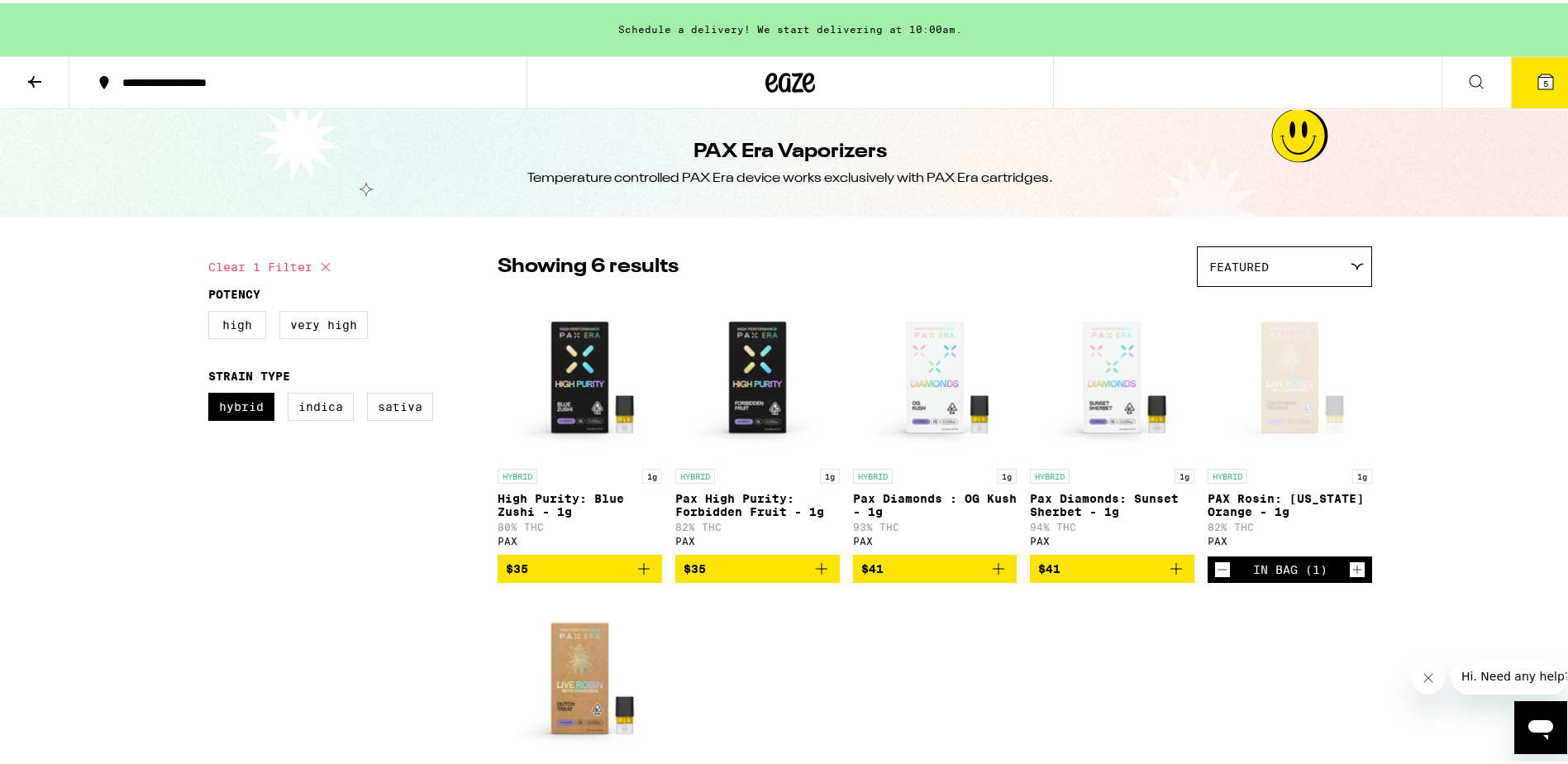
click at [48, 83] on button at bounding box center [35, 79] width 69 height 52
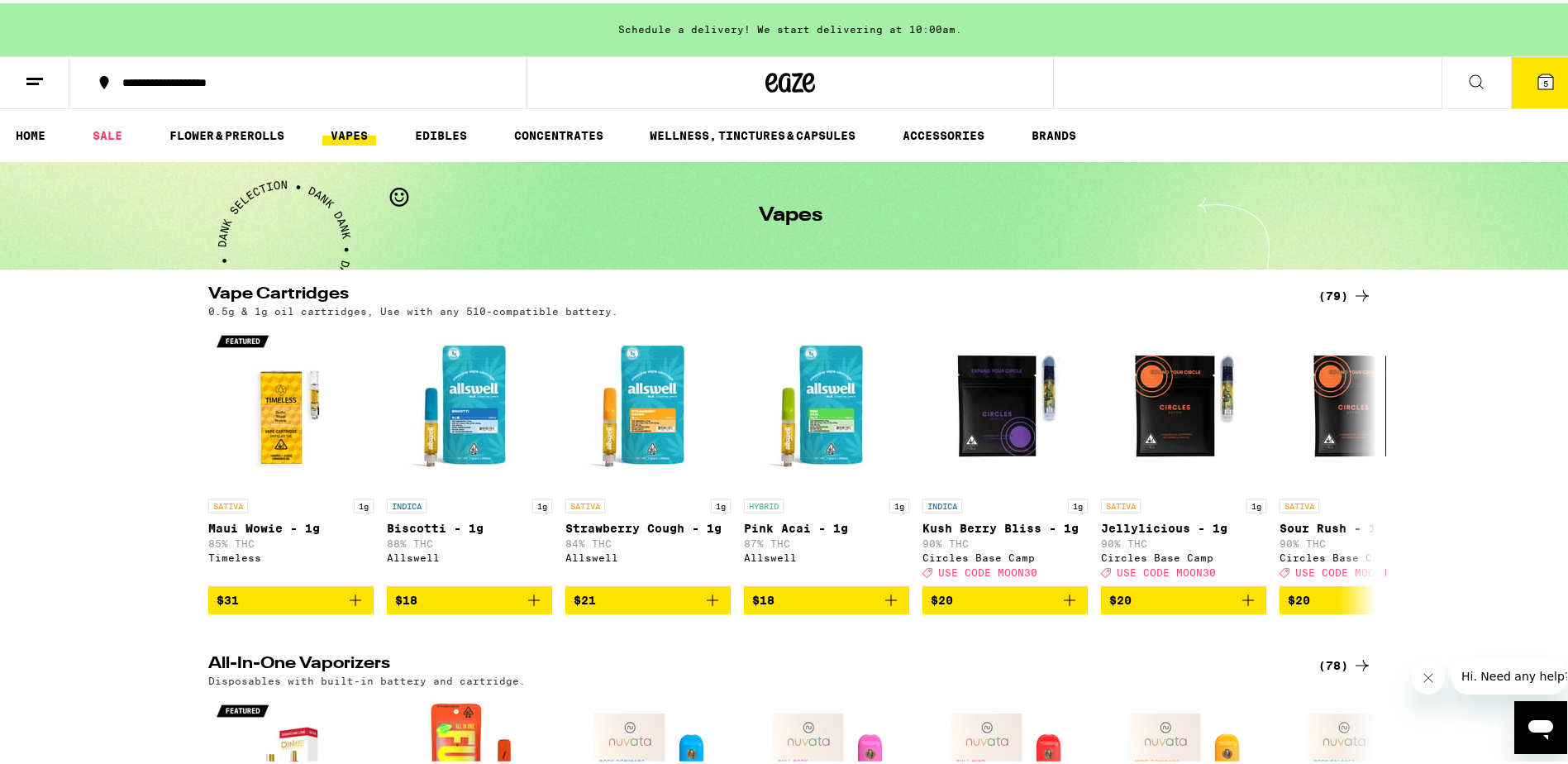
click at [1550, 79] on button "5" at bounding box center [1546, 79] width 69 height 51
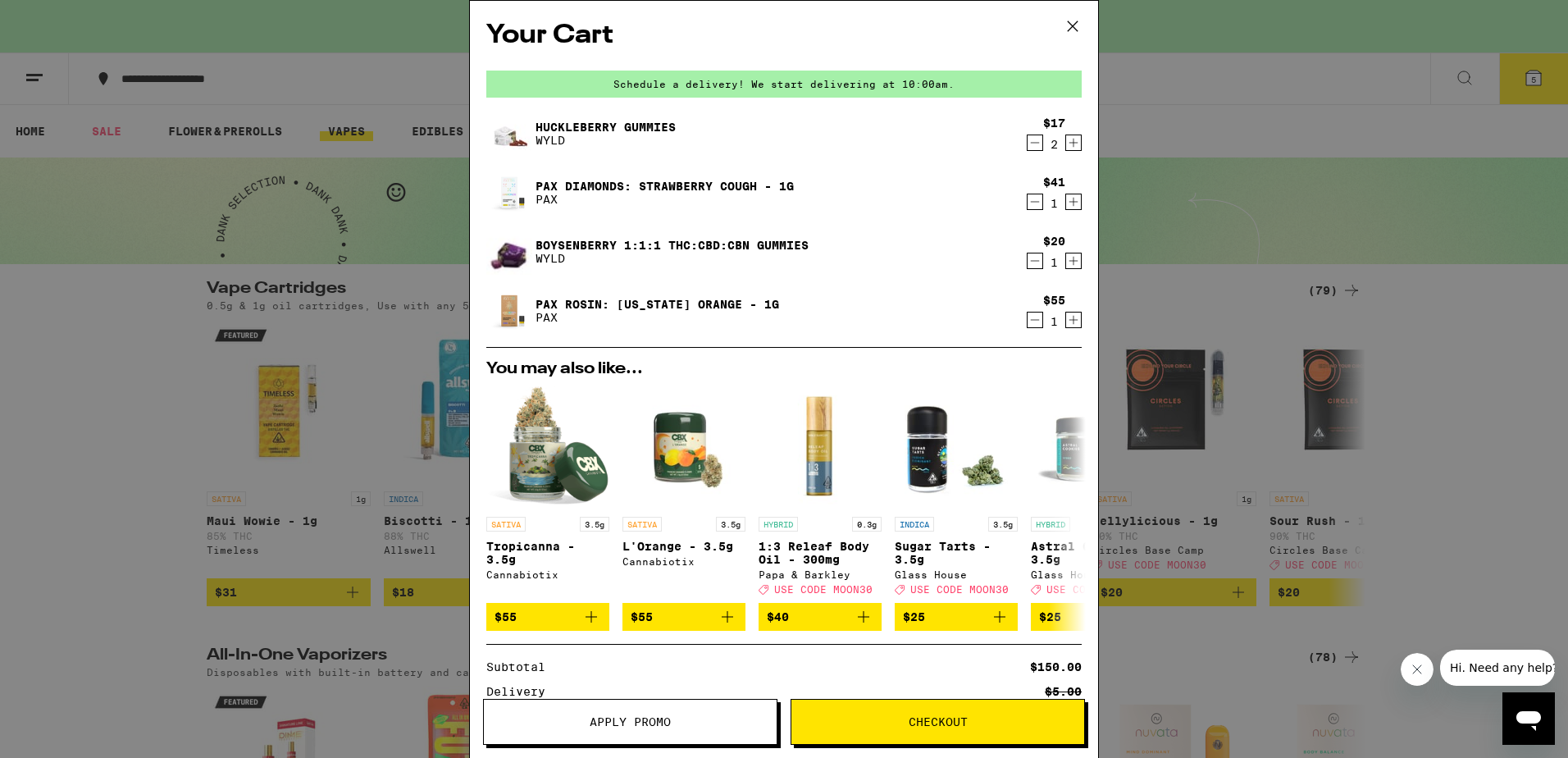
click at [1068, 23] on icon at bounding box center [1072, 25] width 24 height 24
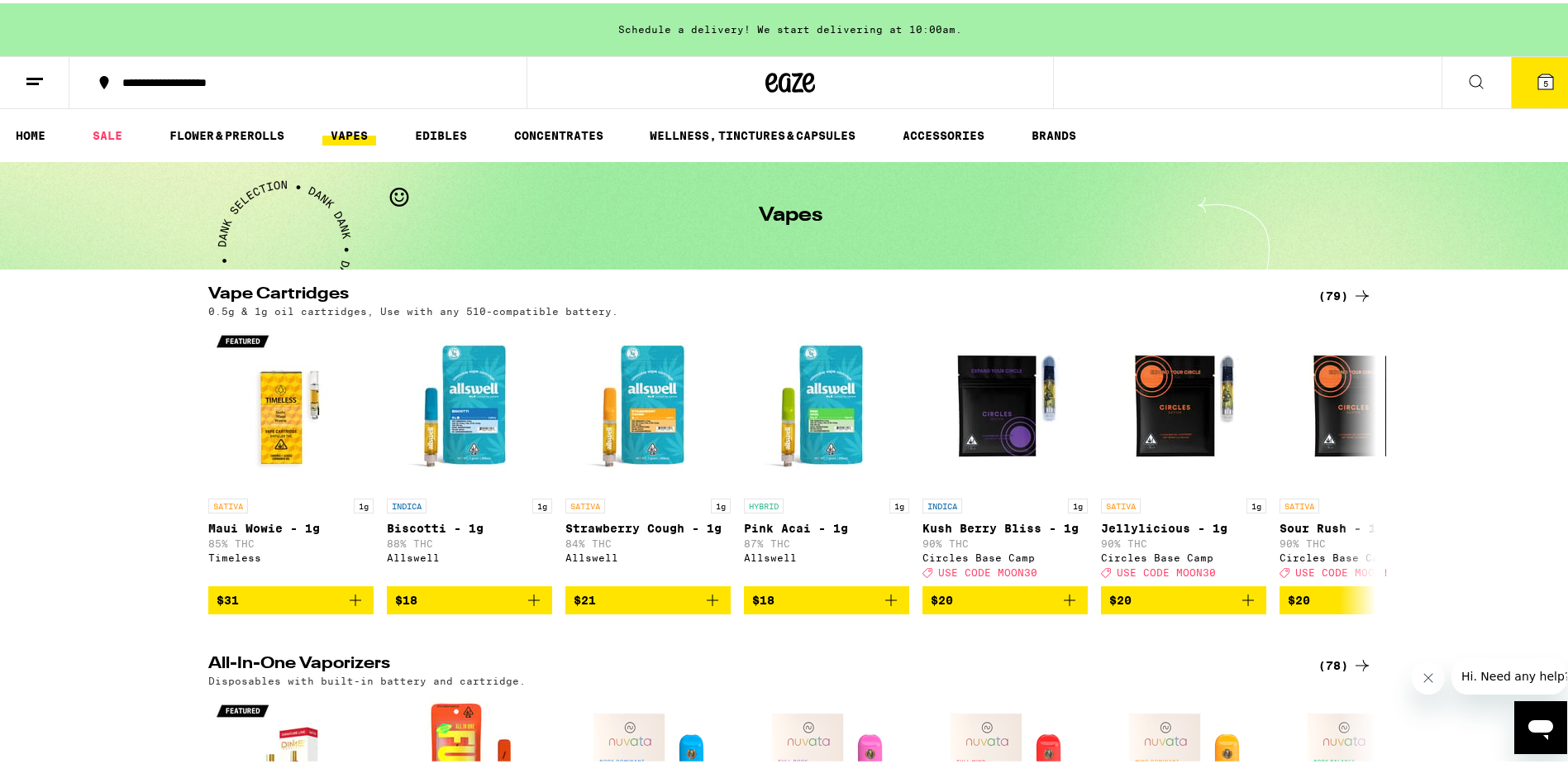
click at [753, 80] on div at bounding box center [789, 79] width 527 height 53
click at [793, 82] on icon at bounding box center [790, 79] width 49 height 30
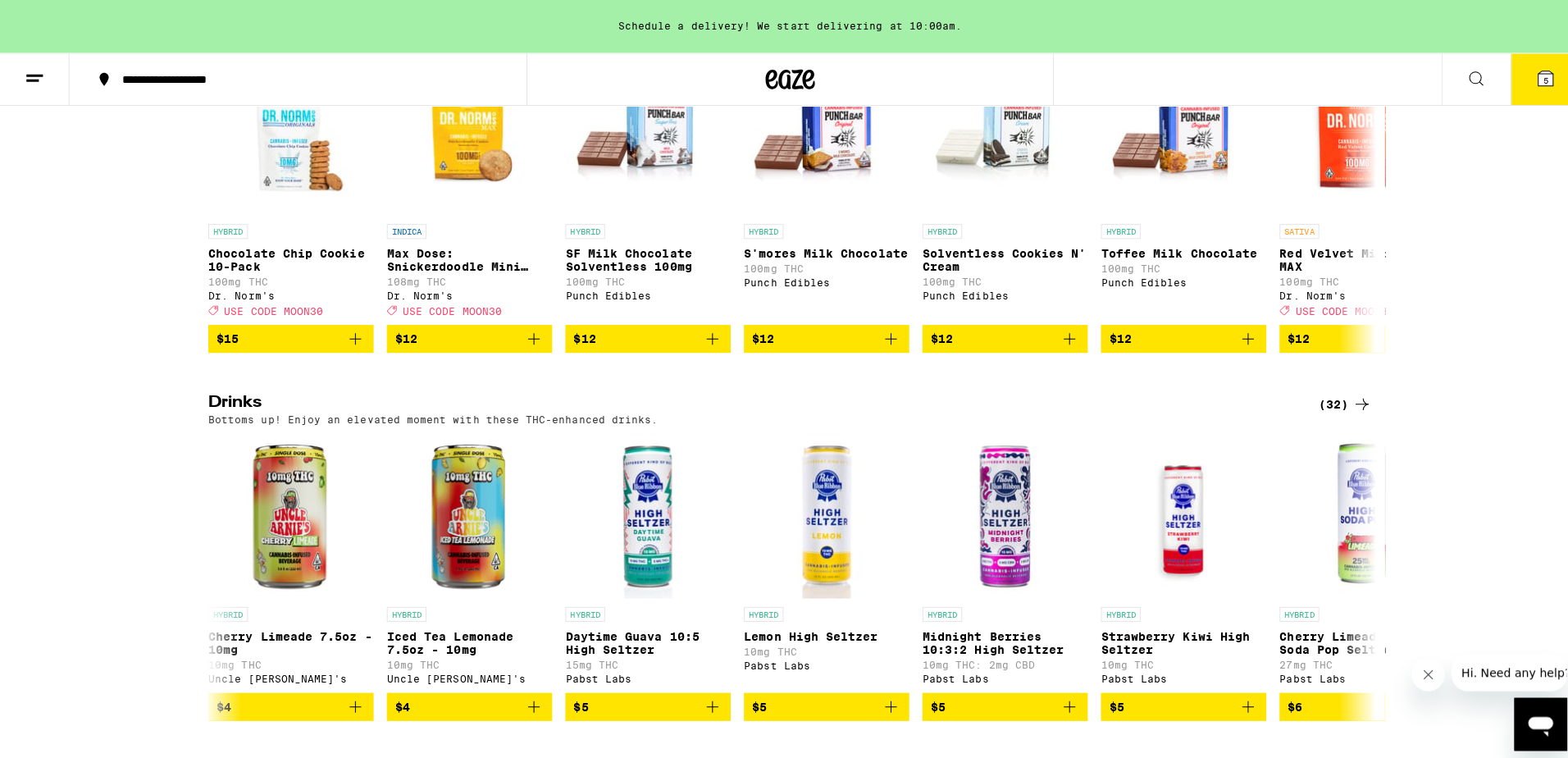
scroll to position [7656, 0]
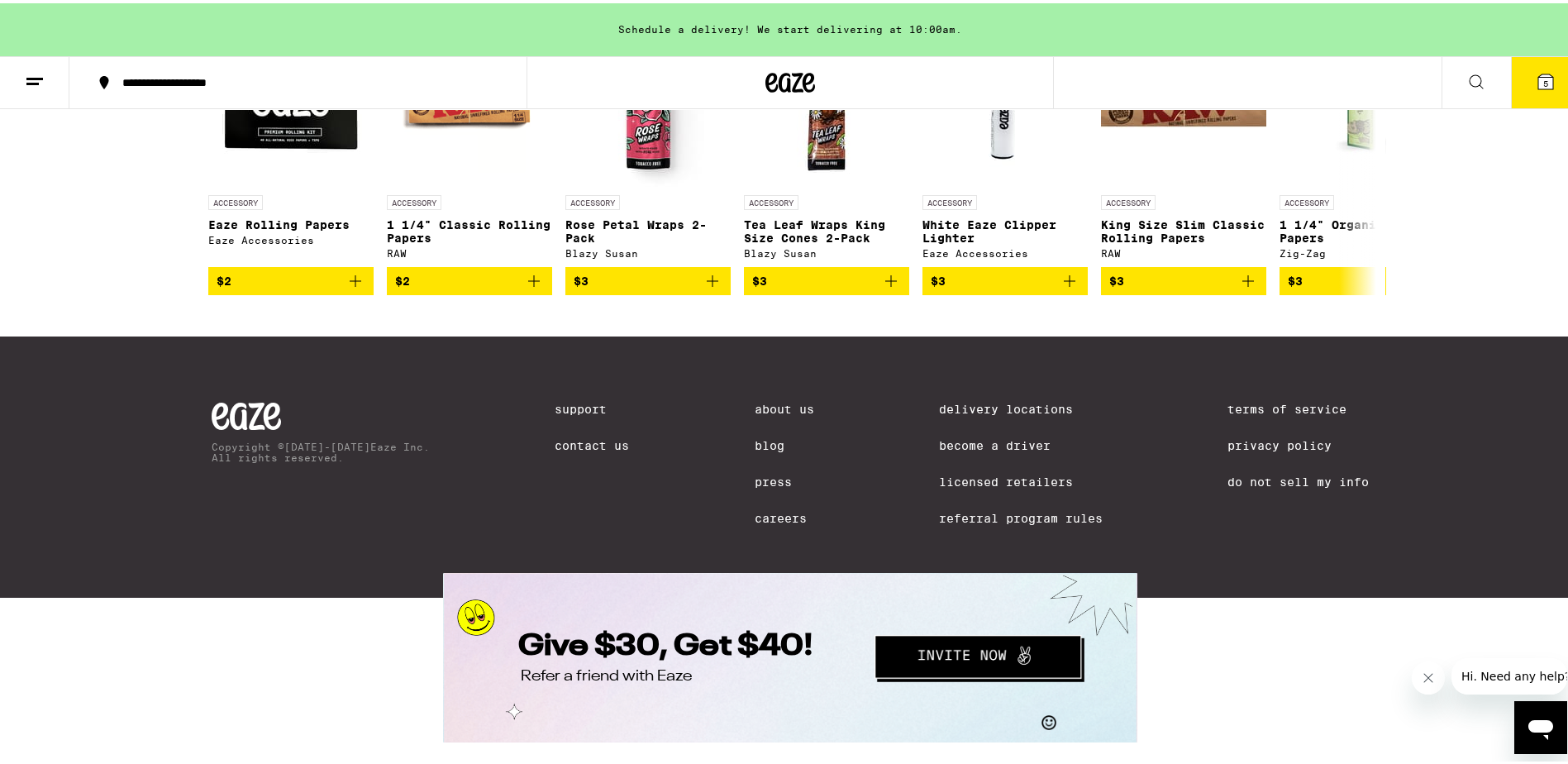
click at [1540, 74] on icon at bounding box center [1546, 78] width 15 height 15
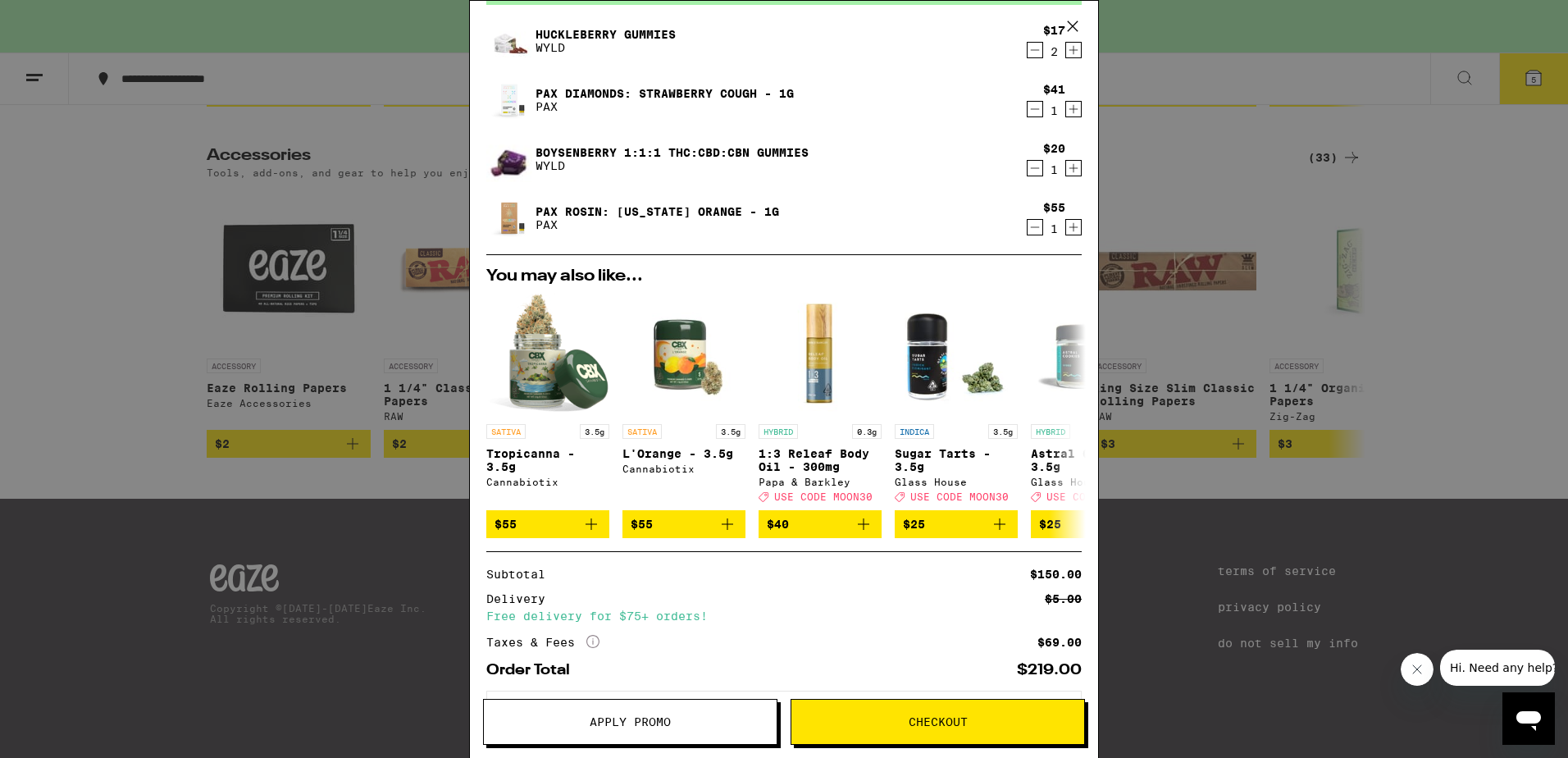
scroll to position [174, 0]
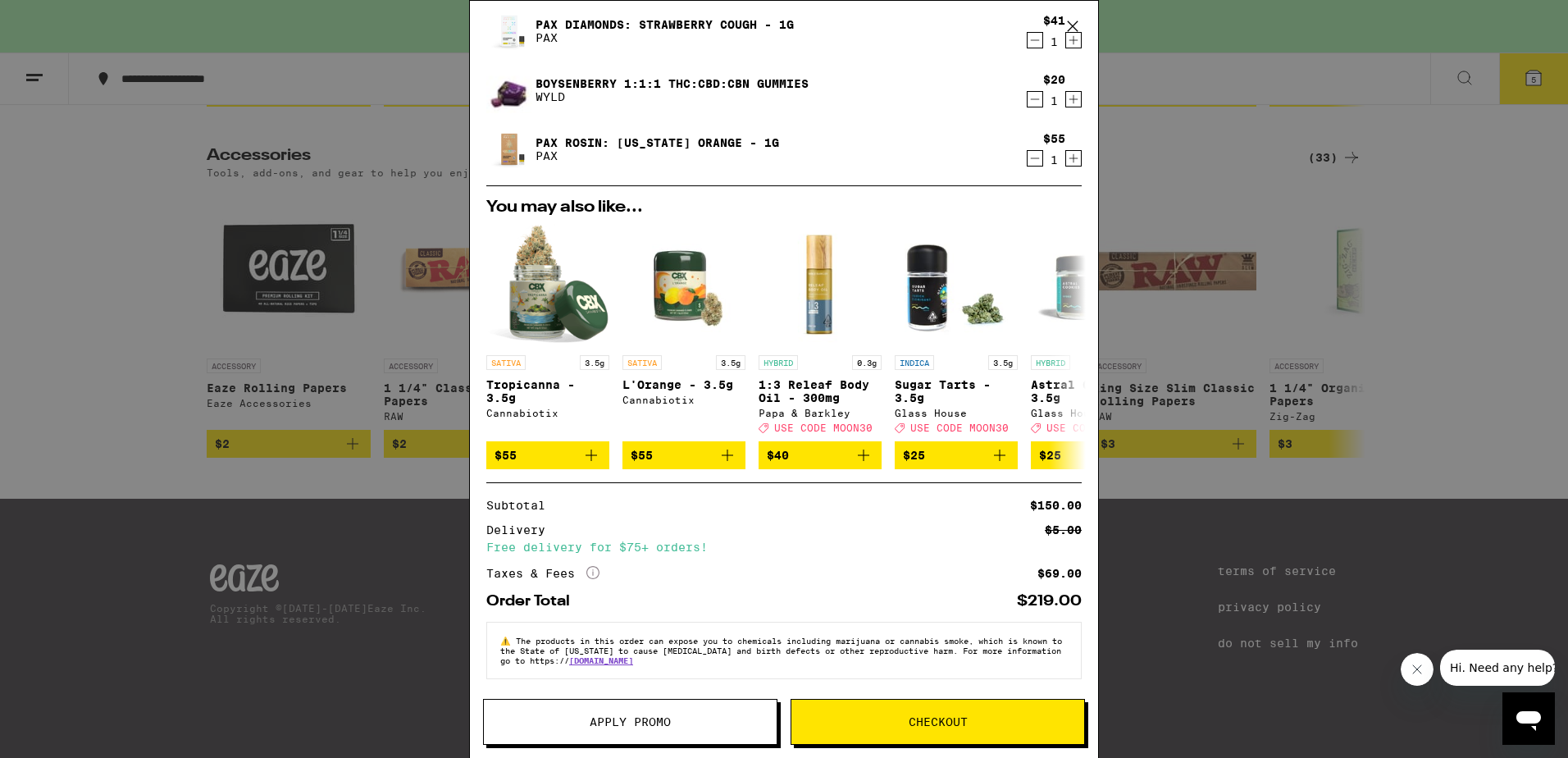
click at [919, 736] on button "Checkout" at bounding box center [937, 722] width 294 height 46
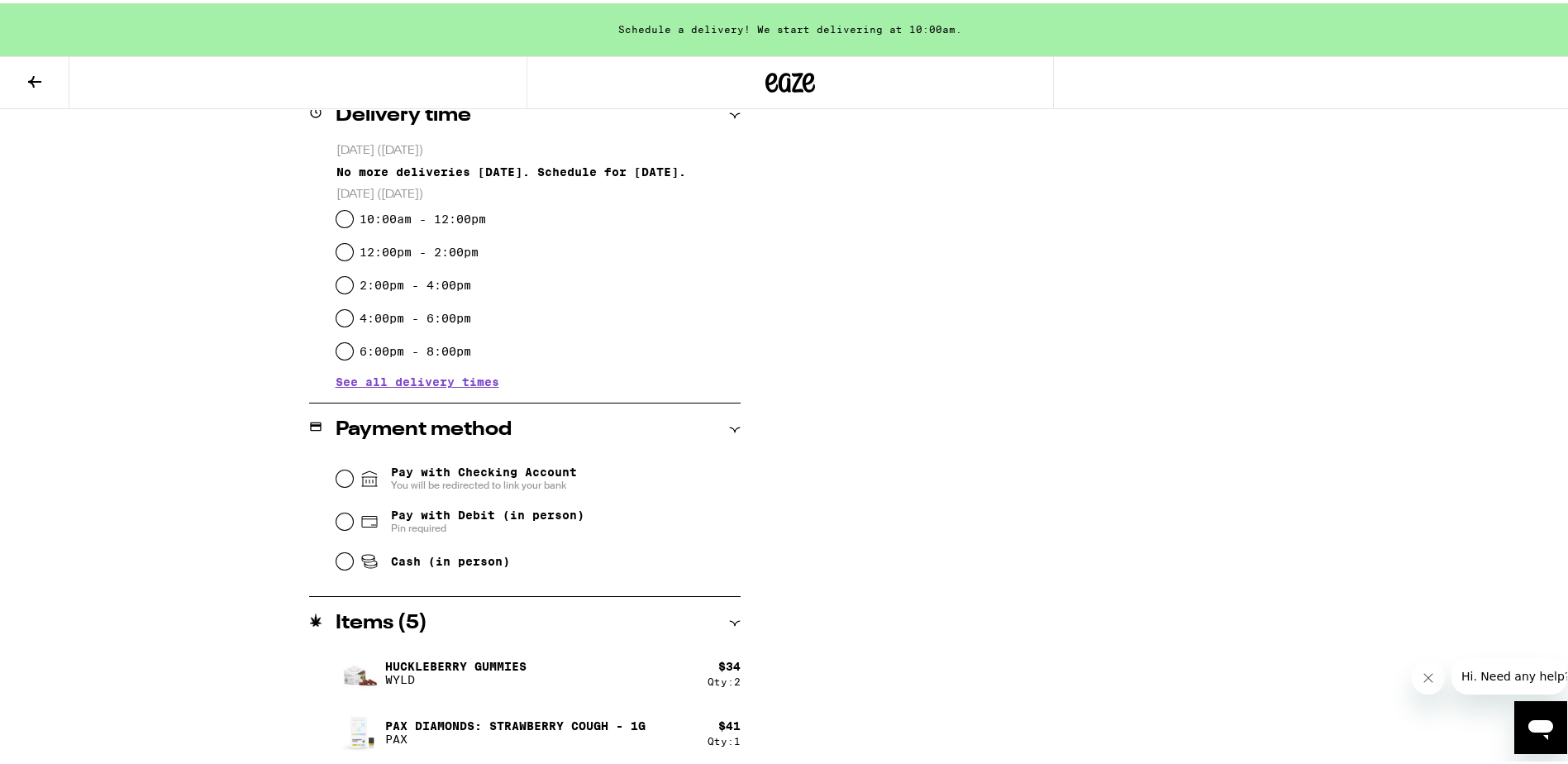
scroll to position [564, 0]
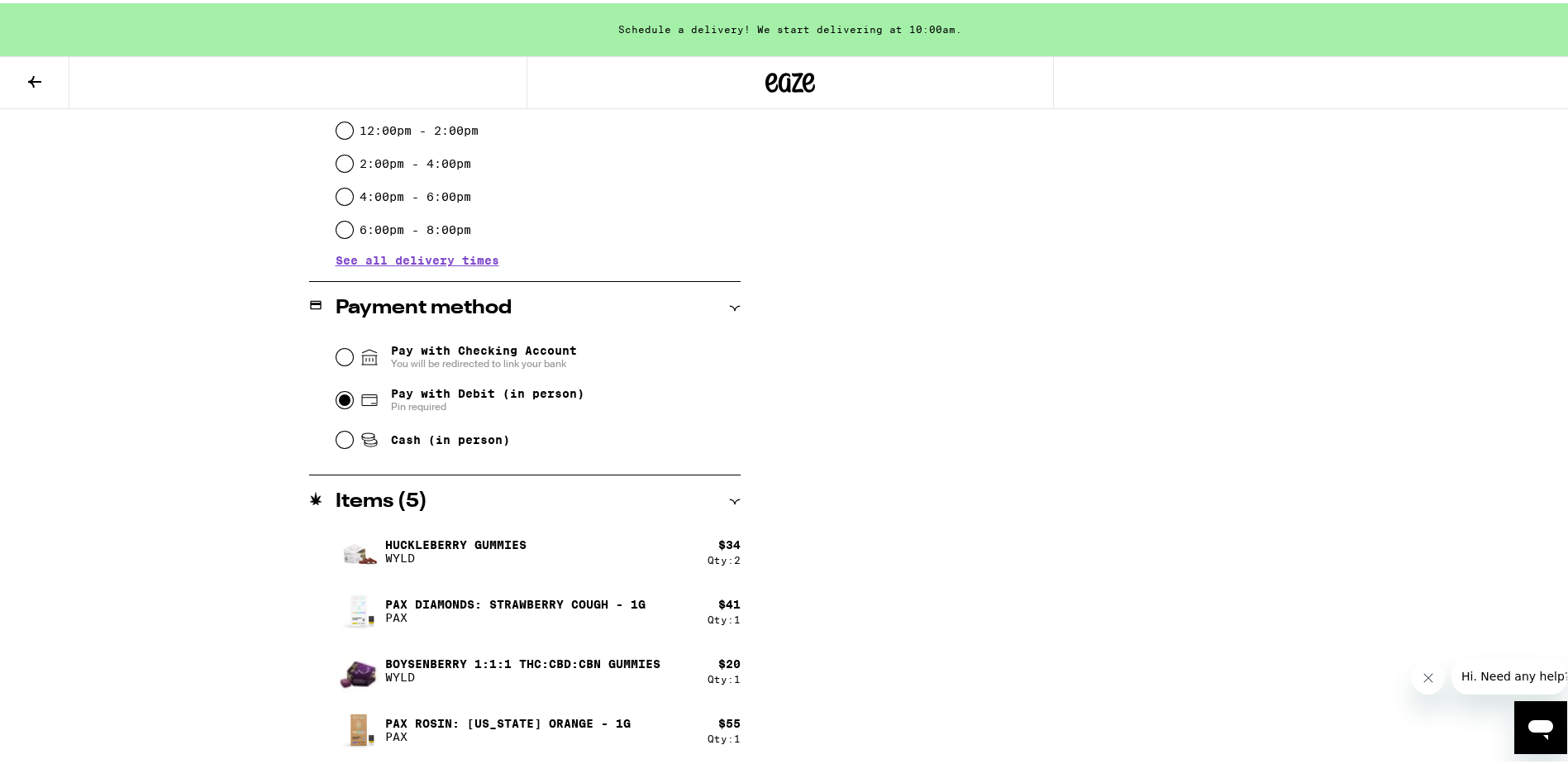
click at [337, 400] on input "Pay with Debit (in person) Pin required" at bounding box center [345, 397] width 16 height 16
radio input "true"
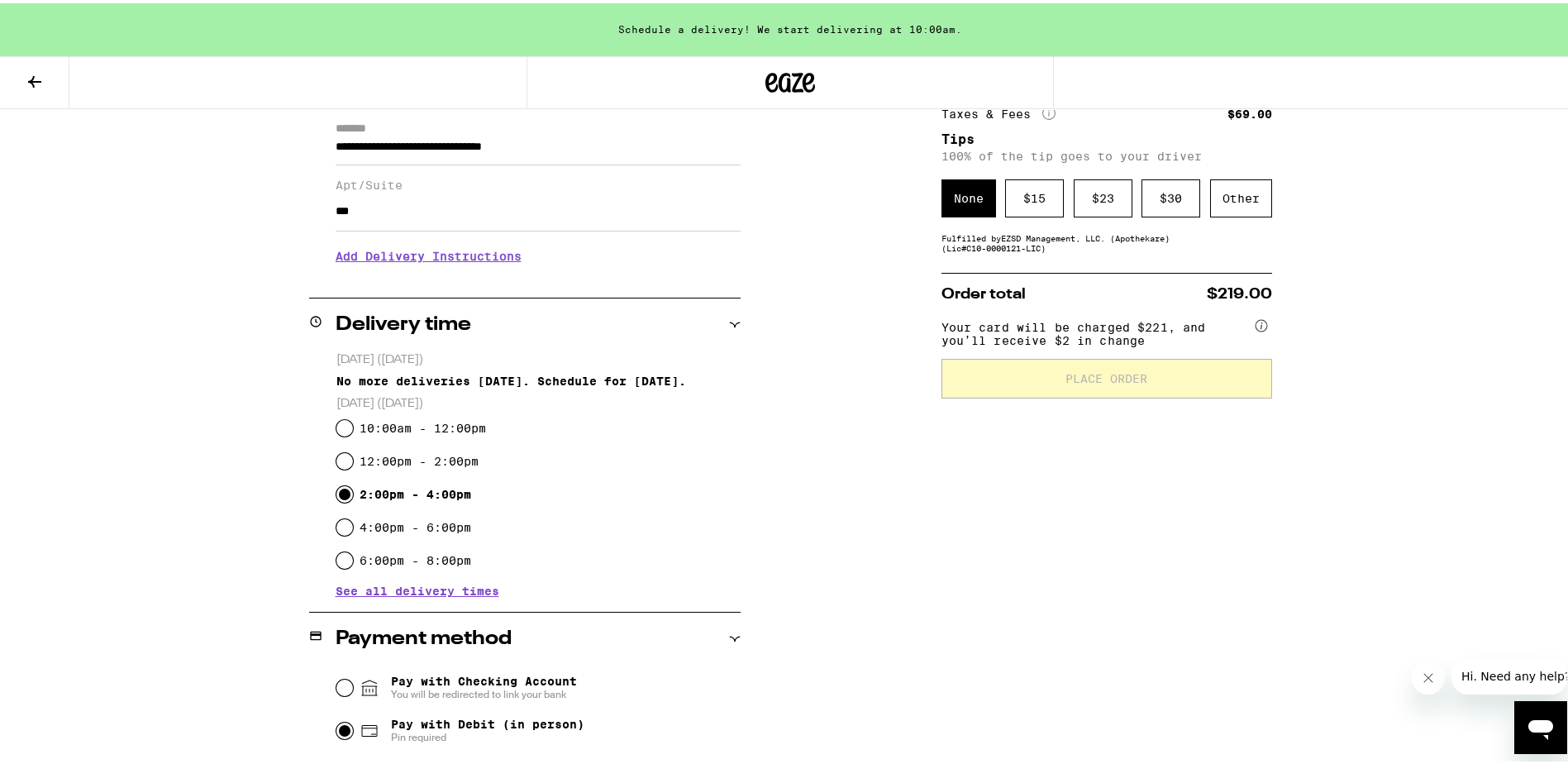
click at [342, 487] on input "2:00pm - 4:00pm" at bounding box center [345, 491] width 16 height 16
radio input "true"
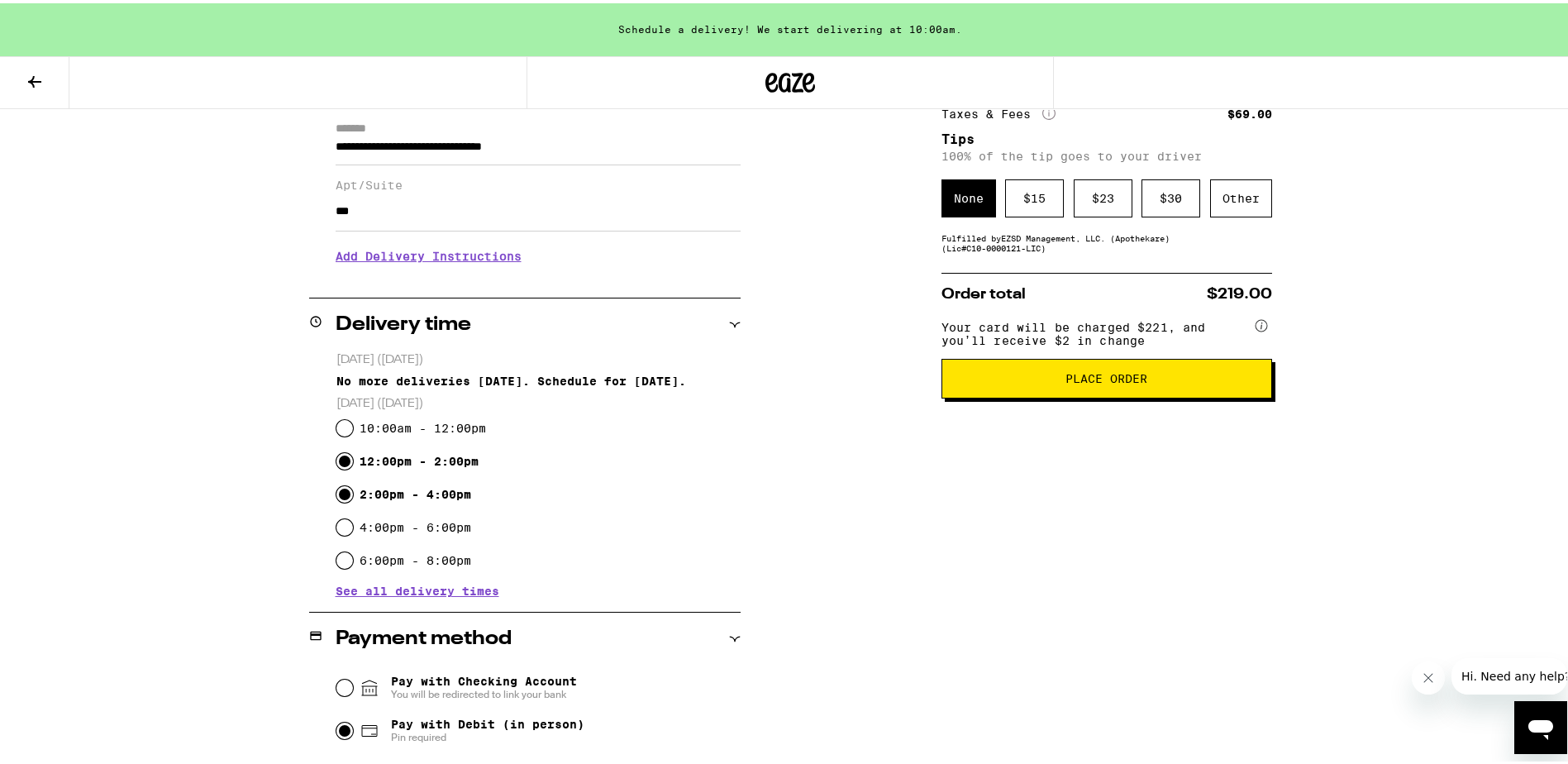
click at [342, 462] on input "12:00pm - 2:00pm" at bounding box center [345, 458] width 16 height 16
radio input "true"
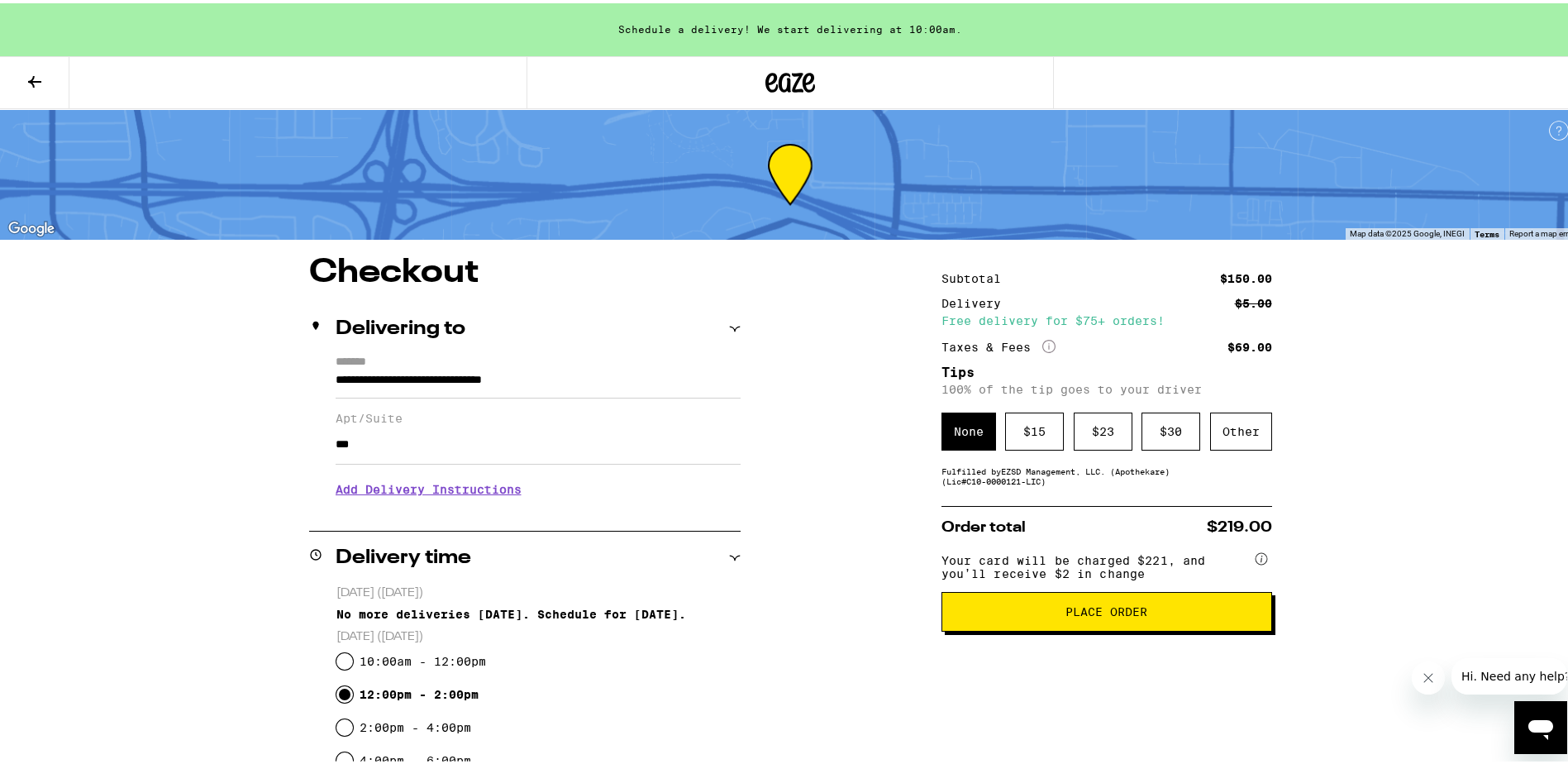
click at [1069, 320] on div "Free delivery for $75+ orders!" at bounding box center [1107, 317] width 330 height 12
click at [1000, 298] on div "Delivery $5.00" at bounding box center [1107, 299] width 330 height 12
click at [983, 285] on div "Subtotal $150.00 Delivery $5.00 Free delivery for $75+ orders! Taxes & Fees Mor…" at bounding box center [1107, 310] width 330 height 82
click at [11, 84] on button at bounding box center [35, 79] width 69 height 52
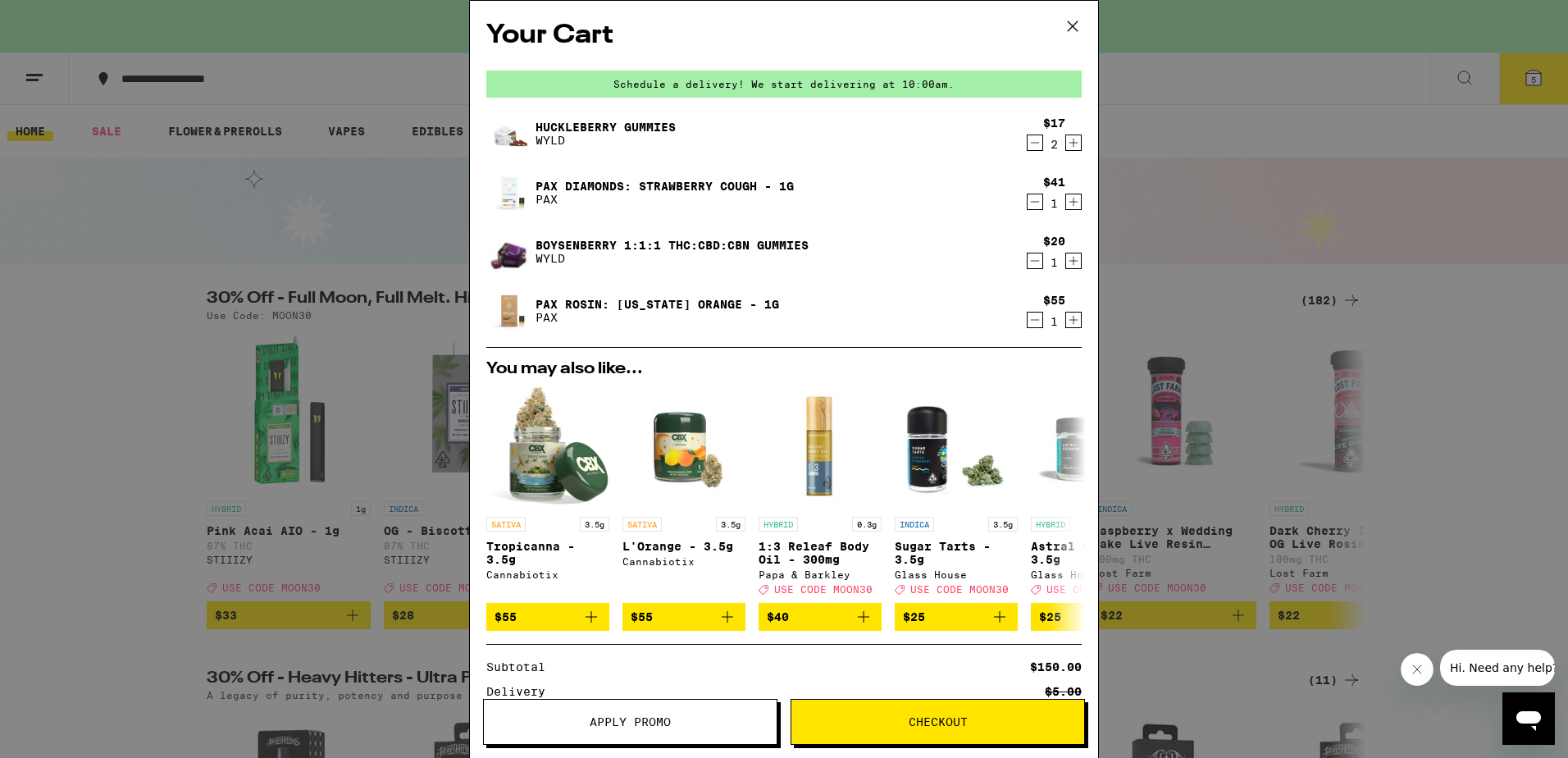
click at [1027, 141] on button "Decrement" at bounding box center [1035, 143] width 16 height 16
click at [1028, 141] on icon "Decrement" at bounding box center [1035, 143] width 14 height 20
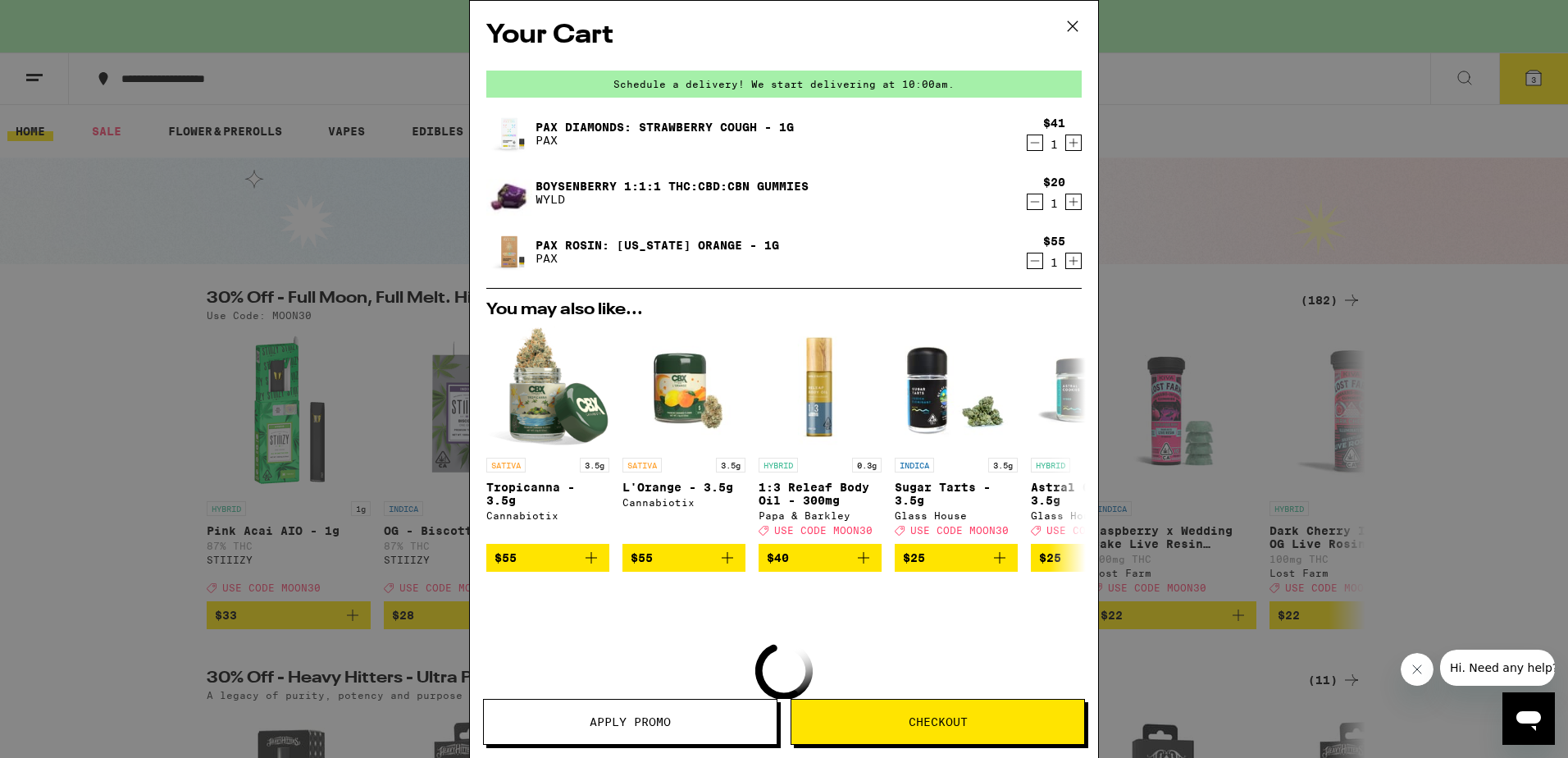
click at [1028, 139] on icon "Decrement" at bounding box center [1035, 143] width 14 height 20
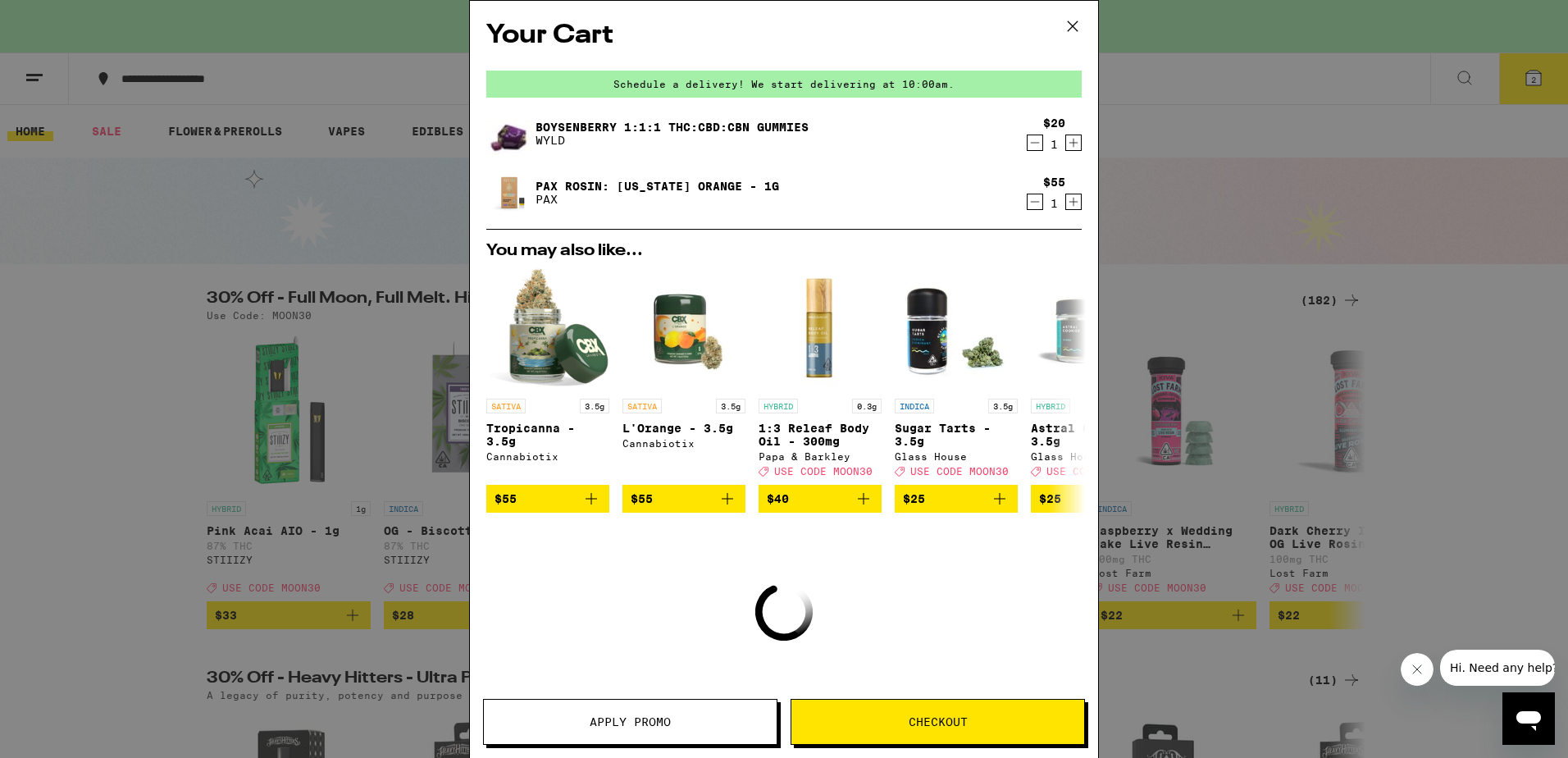
click at [1028, 139] on icon "Decrement" at bounding box center [1035, 143] width 14 height 20
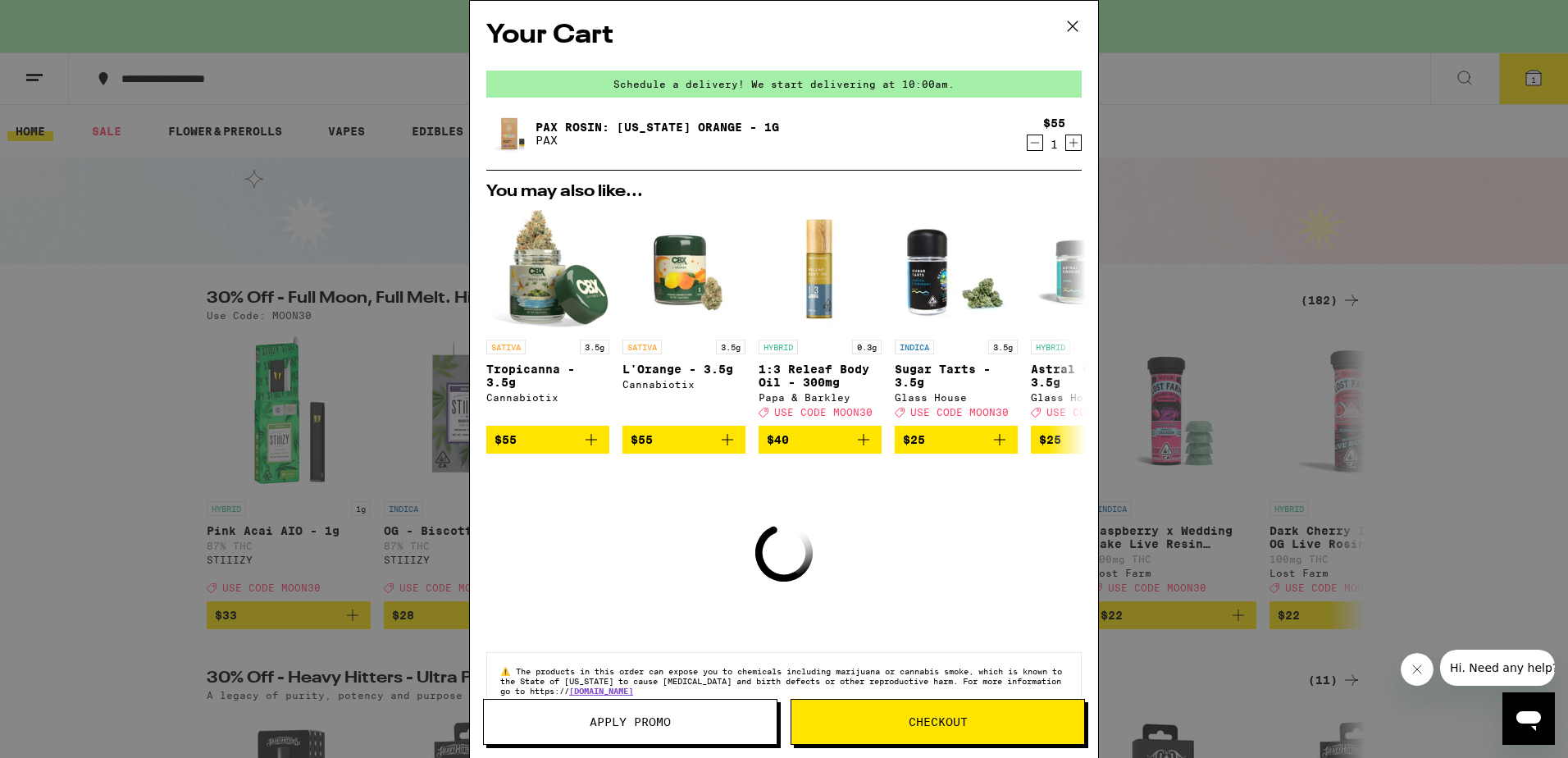
click at [1028, 141] on icon "Decrement" at bounding box center [1035, 143] width 14 height 20
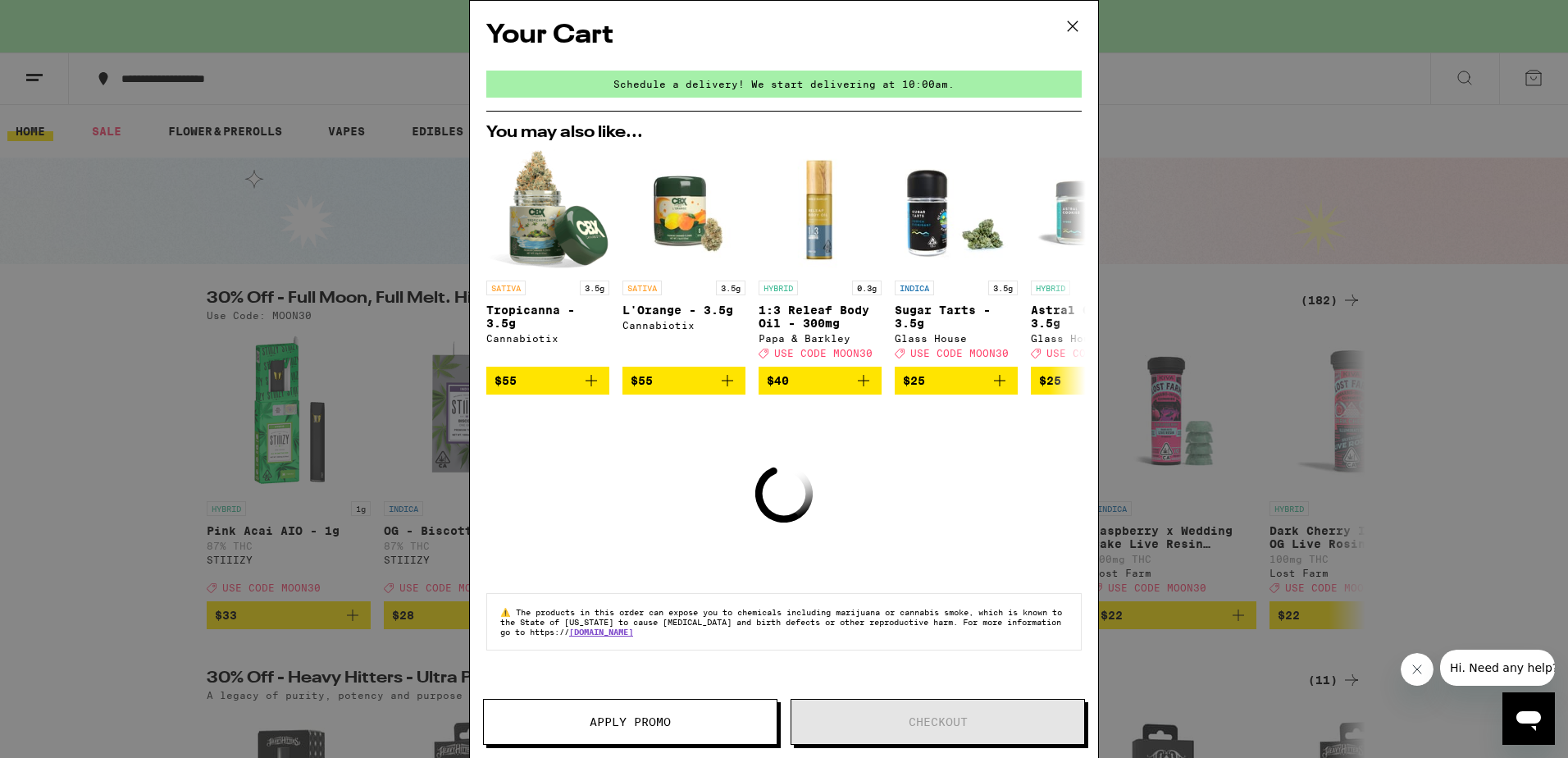
click at [1022, 141] on div "You may also like... SATIVA 3.5g Tropicanna - 3.5g Cannabiotix $55 SATIVA 3.5g …" at bounding box center [784, 260] width 622 height 270
click at [1022, 141] on div "Your Cart Schedule a delivery! We start delivering at 10:00am. You may also lik…" at bounding box center [784, 379] width 1568 height 758
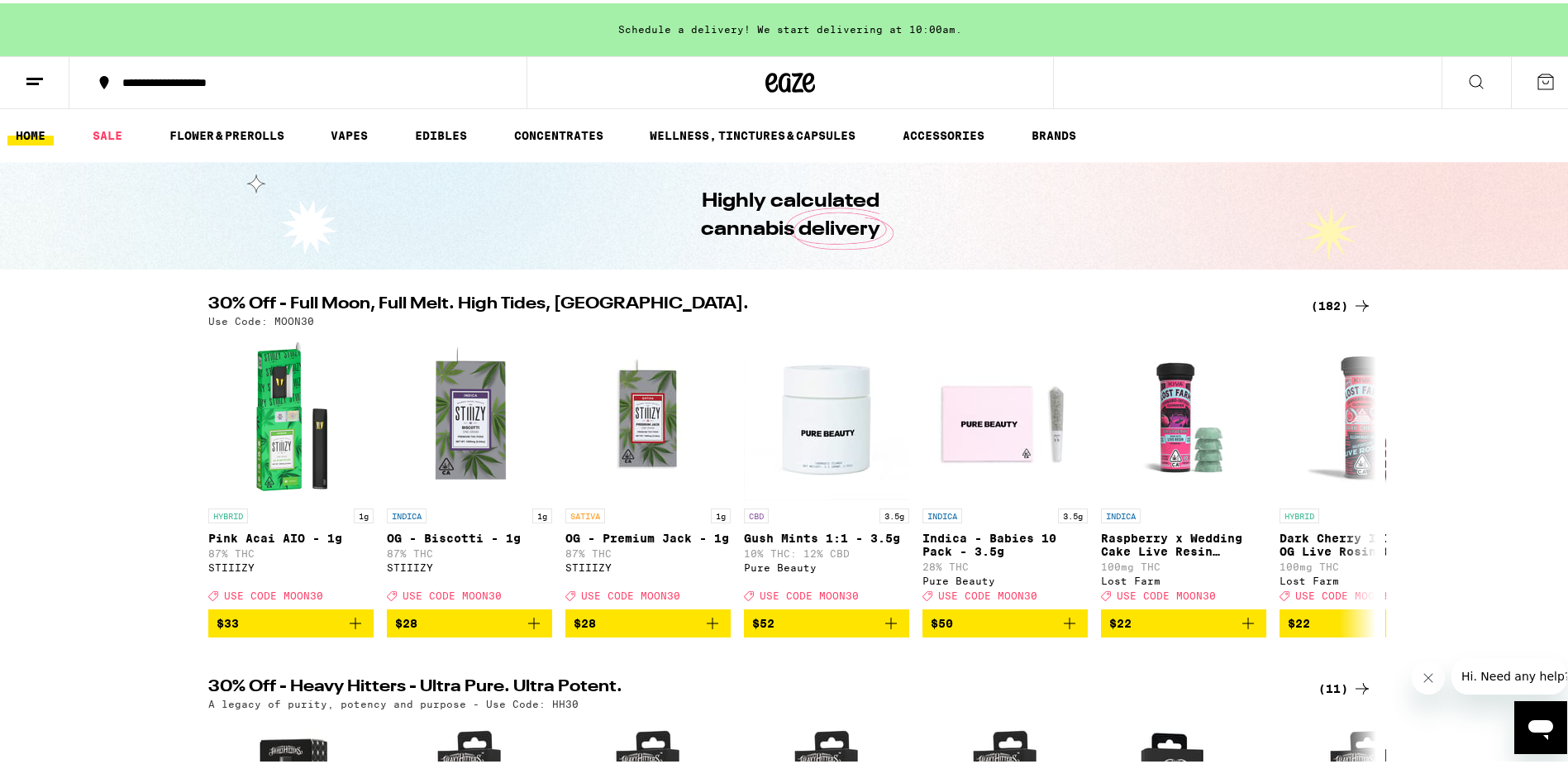
drag, startPoint x: 1030, startPoint y: 142, endPoint x: 1291, endPoint y: 152, distance: 261.2
click at [1291, 152] on ul "HOME SALE FLOWER & PREROLLS VAPES EDIBLES CONCENTRATES WELLNESS, TINCTURES & CA…" at bounding box center [790, 132] width 1581 height 53
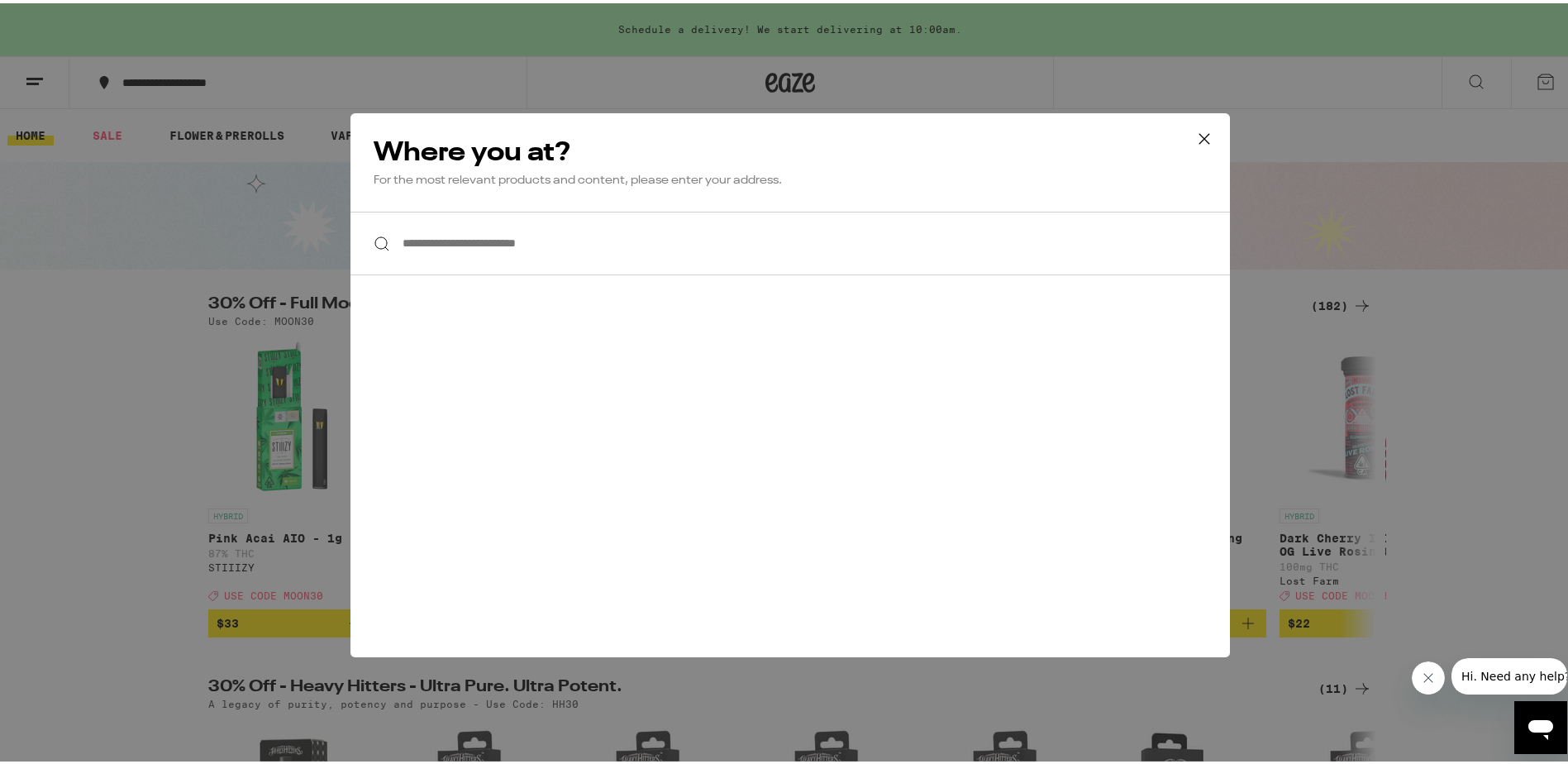
click at [637, 241] on input "**********" at bounding box center [790, 240] width 880 height 64
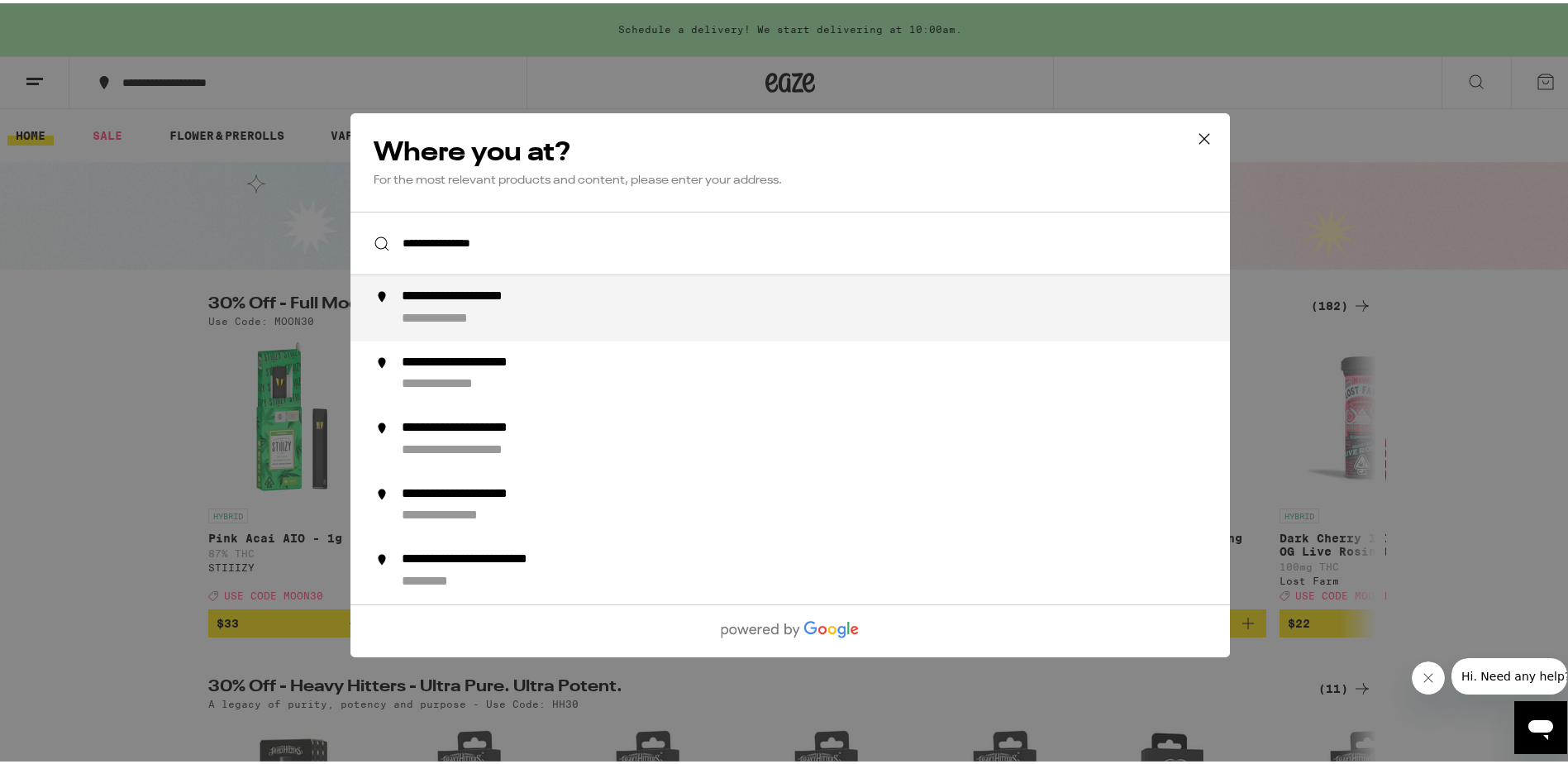
click at [490, 294] on div "**********" at bounding box center [486, 293] width 171 height 17
type input "**********"
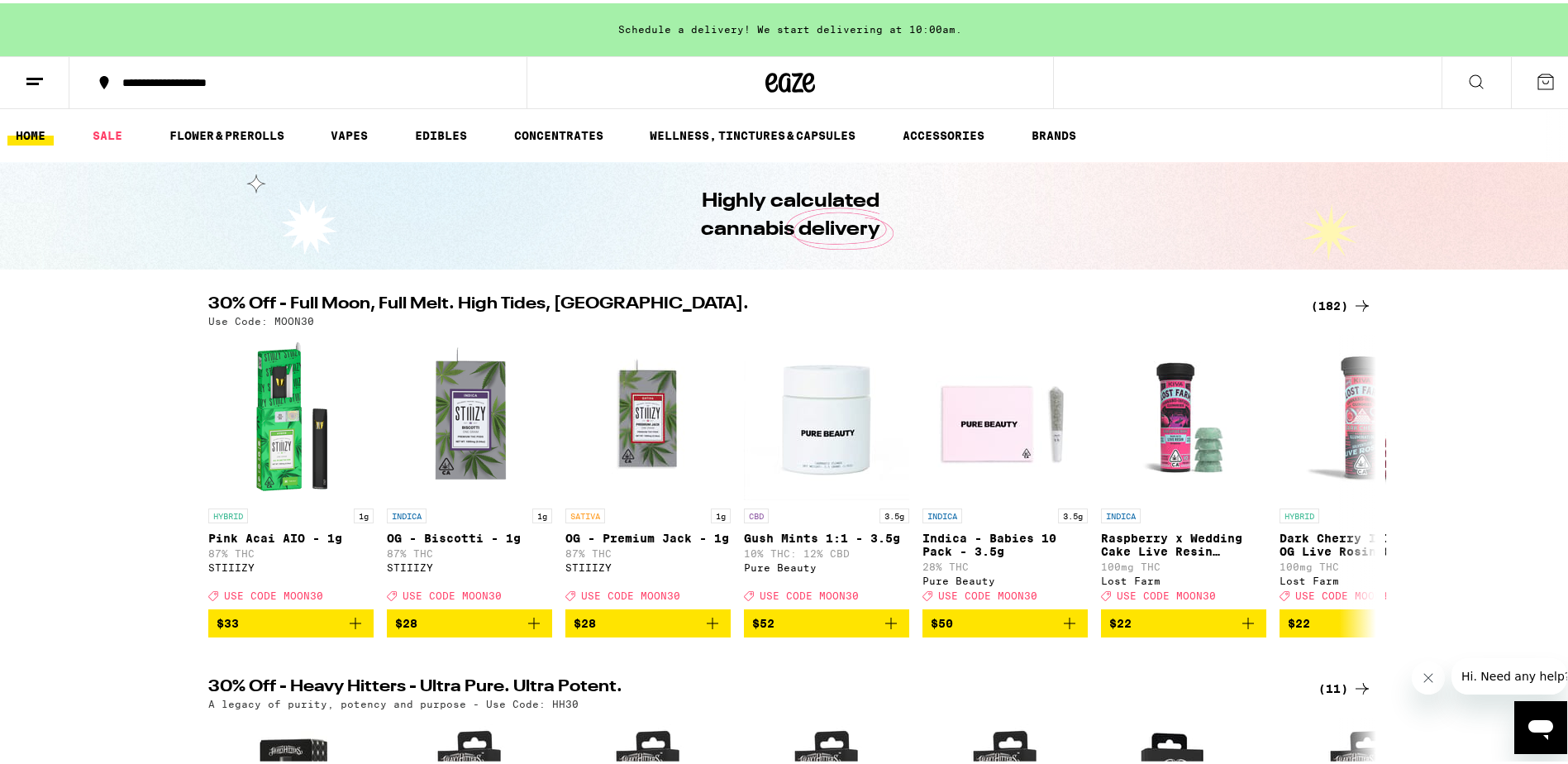
click at [849, 22] on div "Schedule a delivery! We start delivering at 10:00am." at bounding box center [790, 26] width 1581 height 53
click at [1548, 85] on button at bounding box center [1546, 79] width 69 height 51
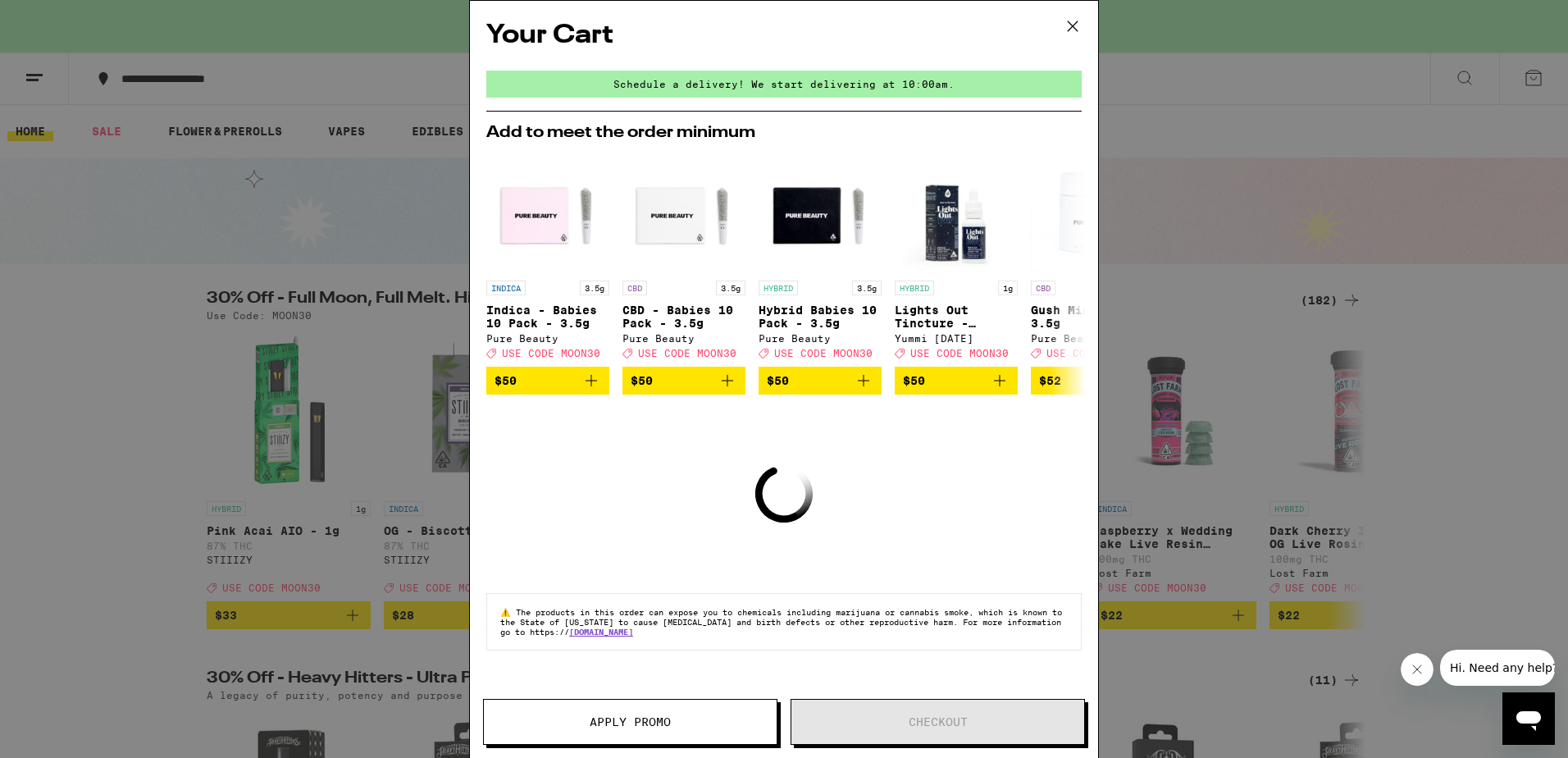
click at [1075, 26] on icon at bounding box center [1072, 25] width 24 height 24
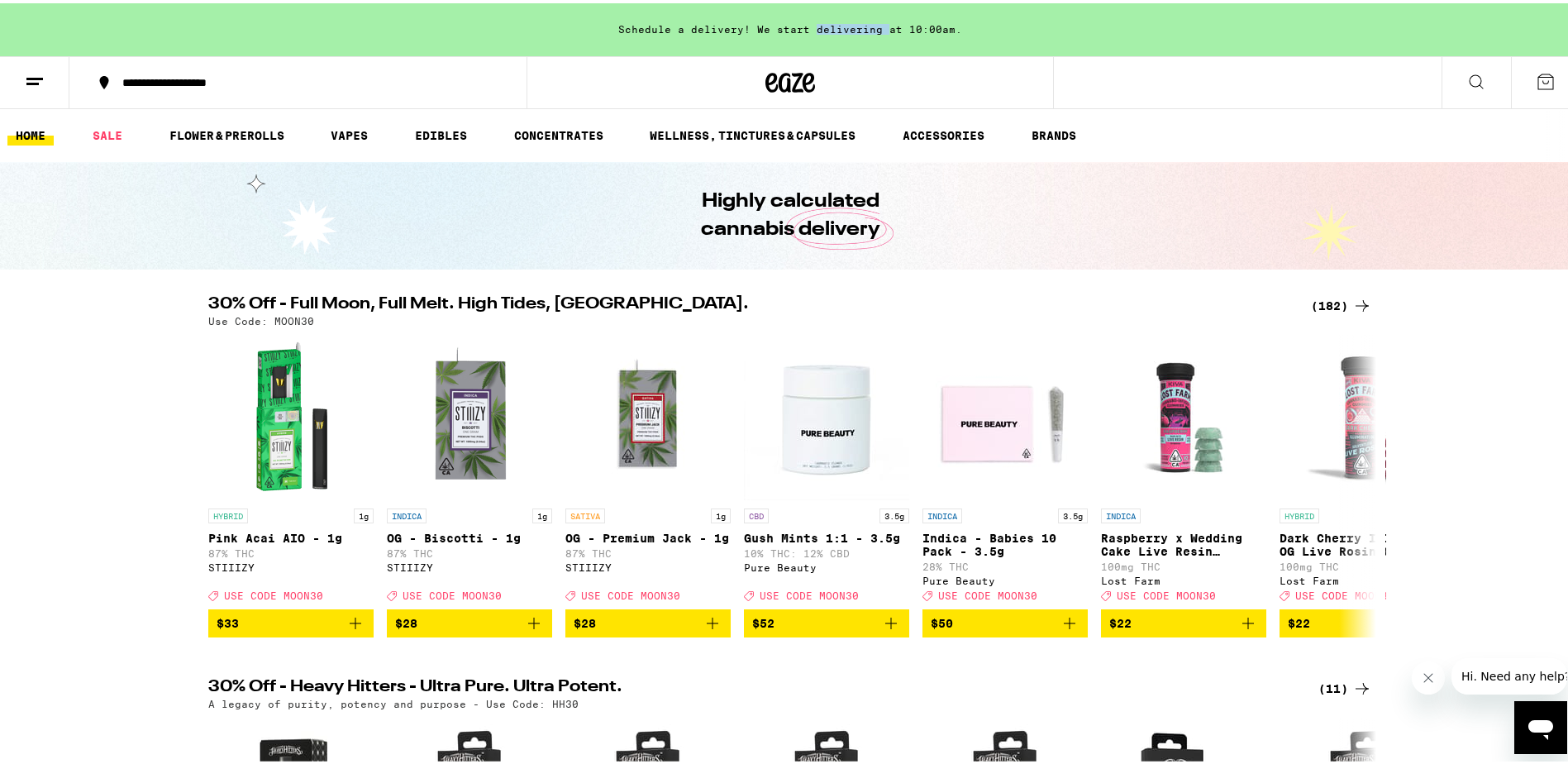
click at [40, 134] on link "HOME" at bounding box center [30, 132] width 47 height 20
click at [45, 72] on button at bounding box center [35, 79] width 69 height 52
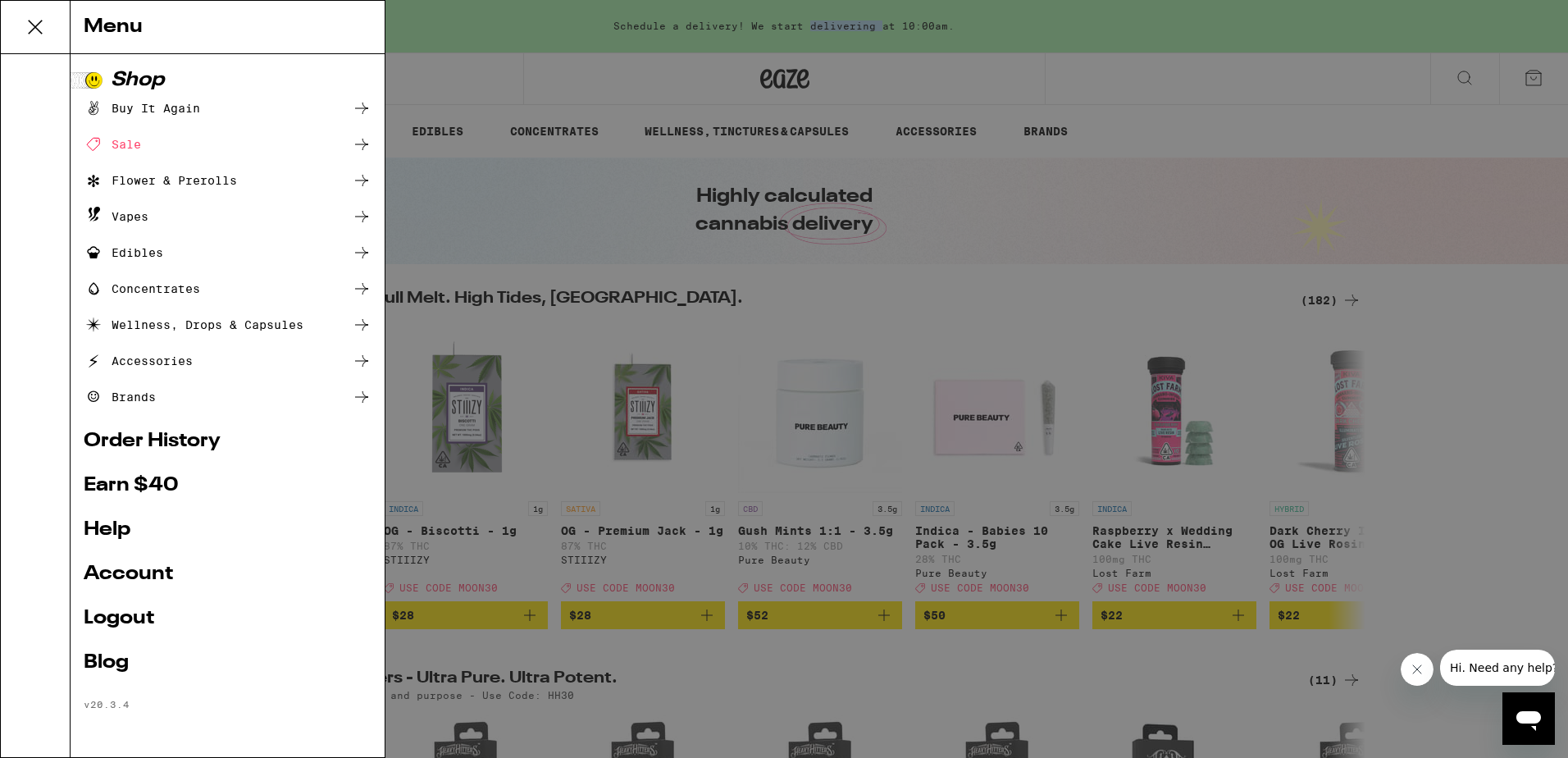
click at [139, 571] on link "Account" at bounding box center [227, 574] width 288 height 20
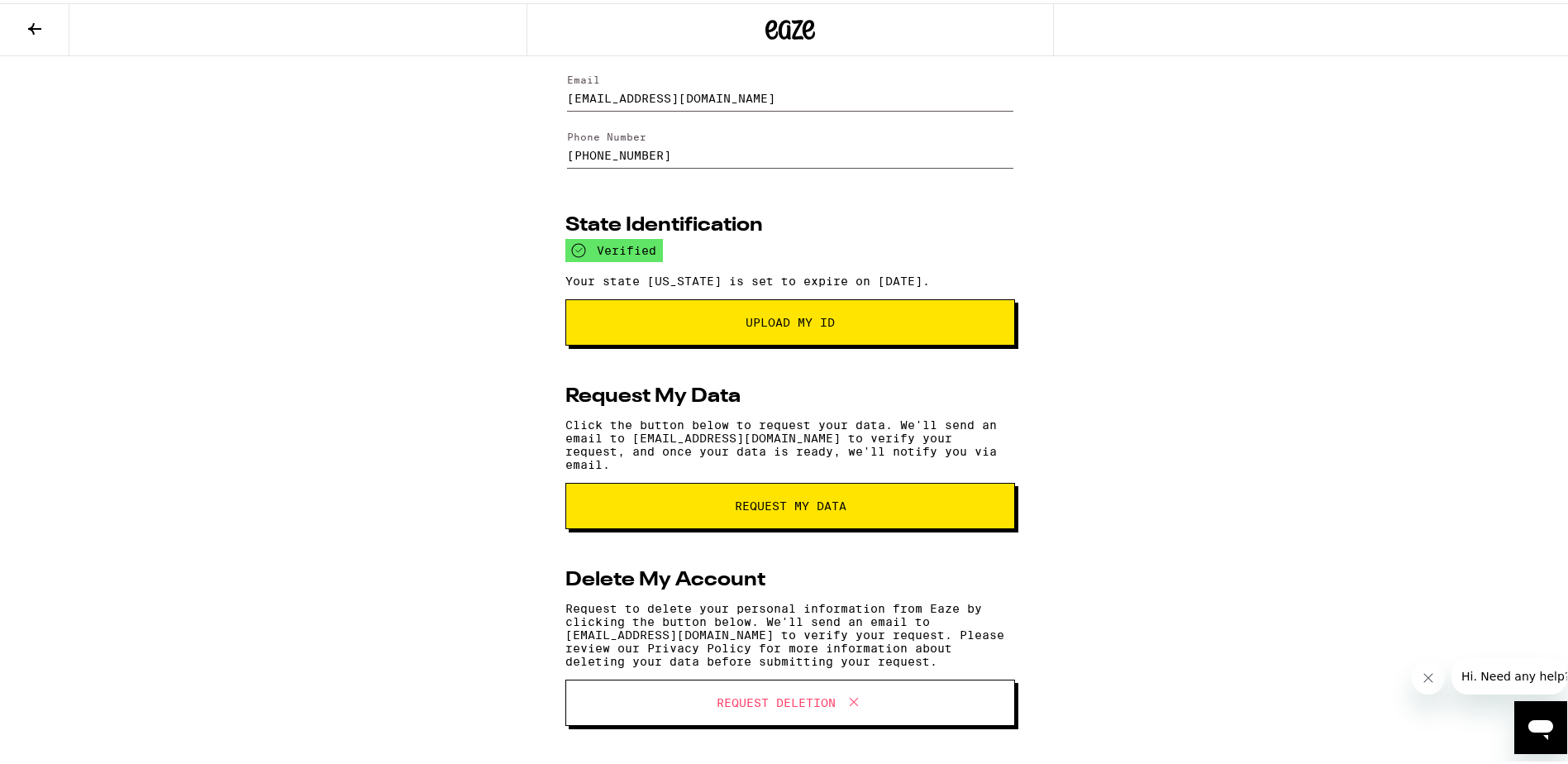
scroll to position [106, 0]
drag, startPoint x: 777, startPoint y: 708, endPoint x: 787, endPoint y: 712, distance: 10.8
click at [776, 710] on button "Request Deletion" at bounding box center [790, 699] width 450 height 47
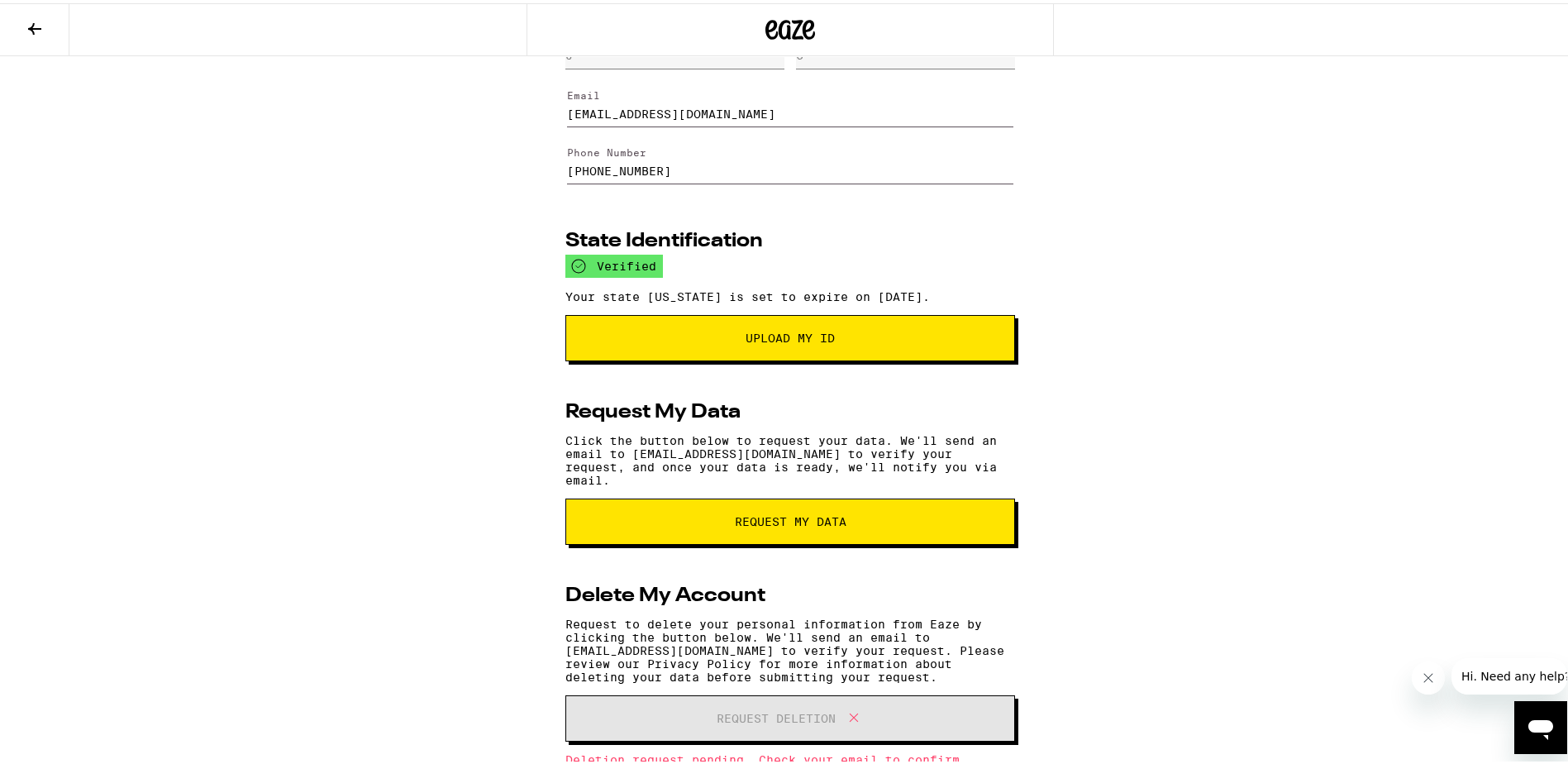
scroll to position [144, 0]
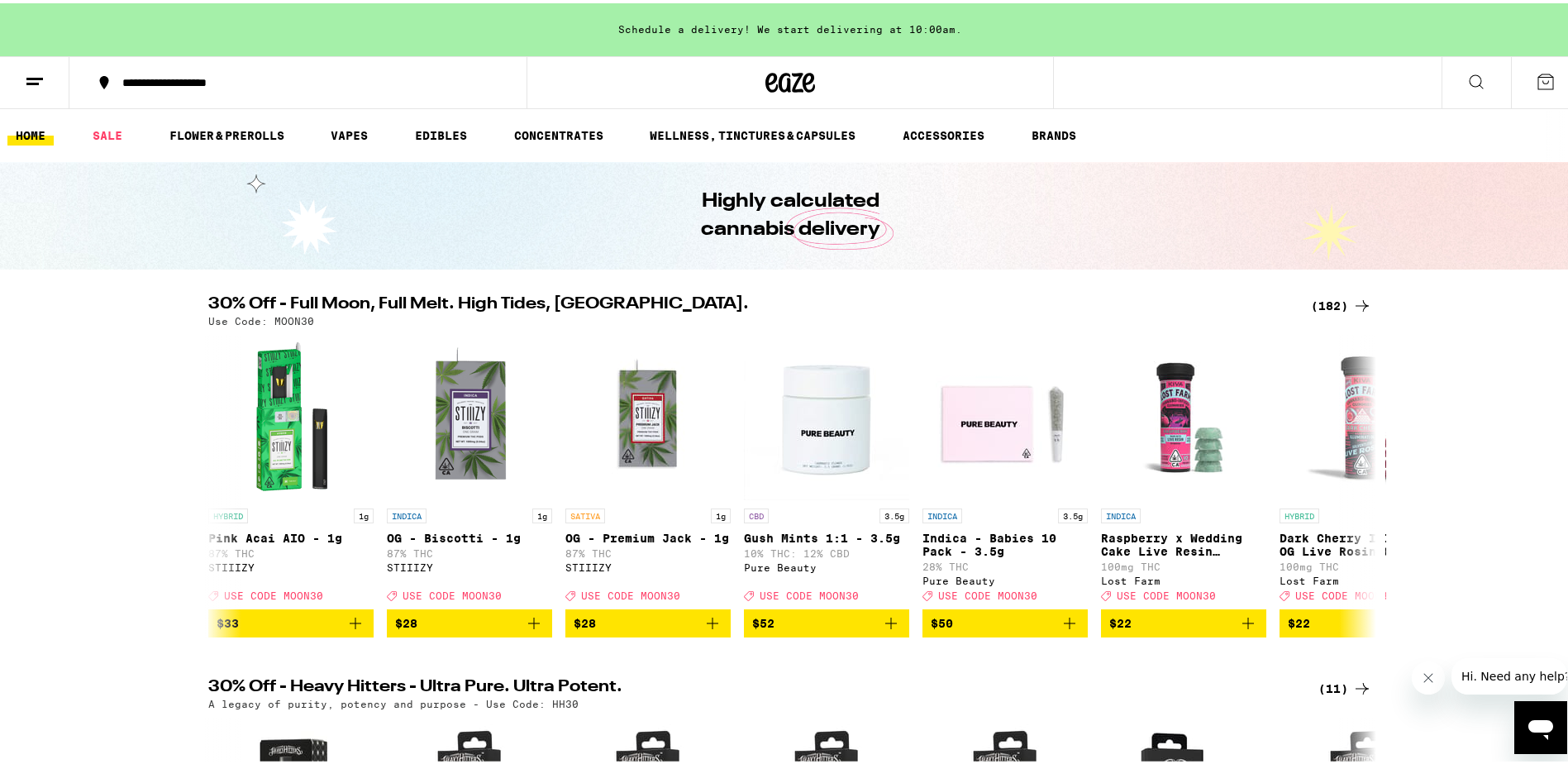
click at [32, 69] on icon at bounding box center [35, 78] width 20 height 20
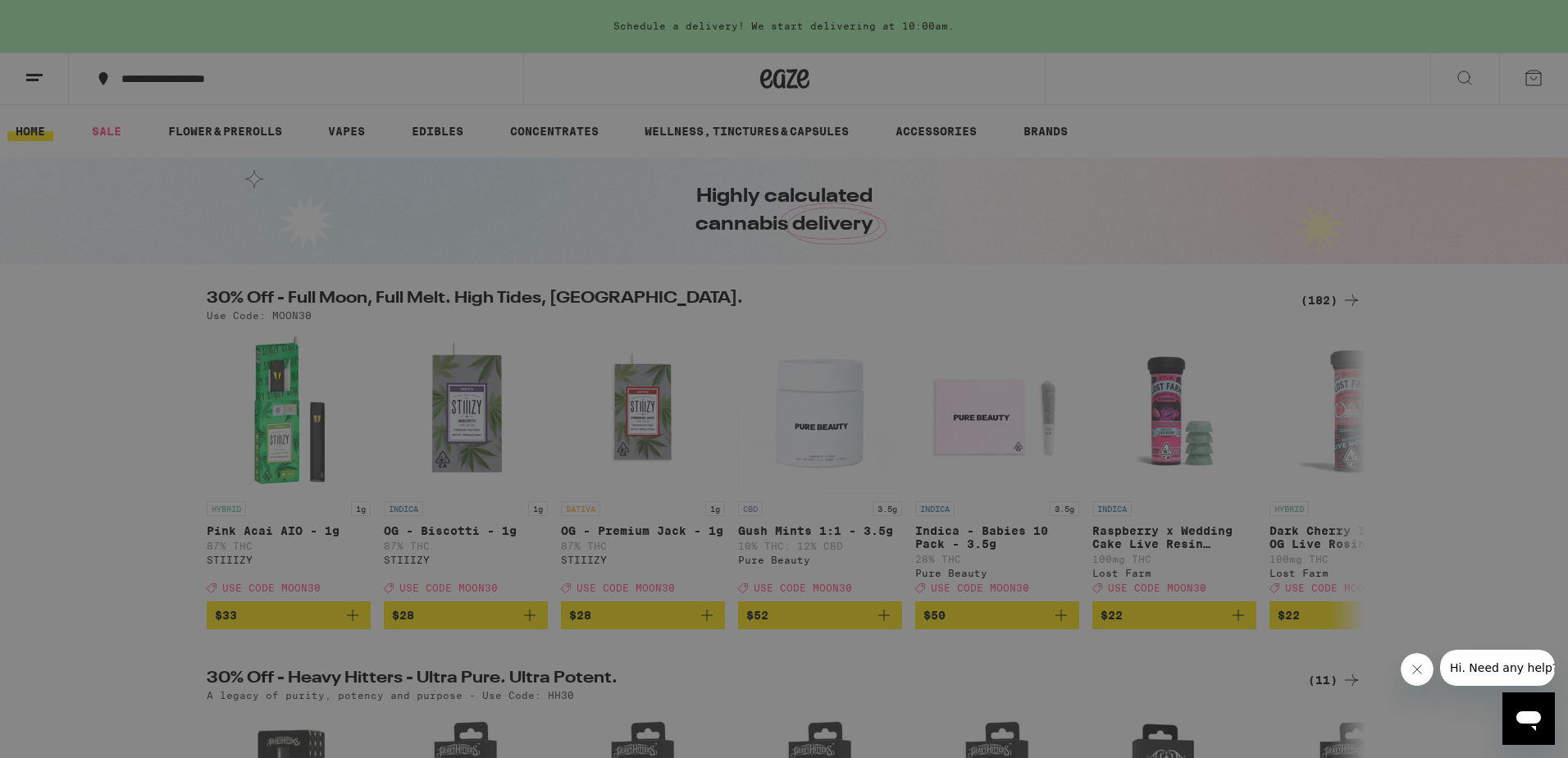
click at [120, 616] on link "Logout" at bounding box center [227, 619] width 288 height 20
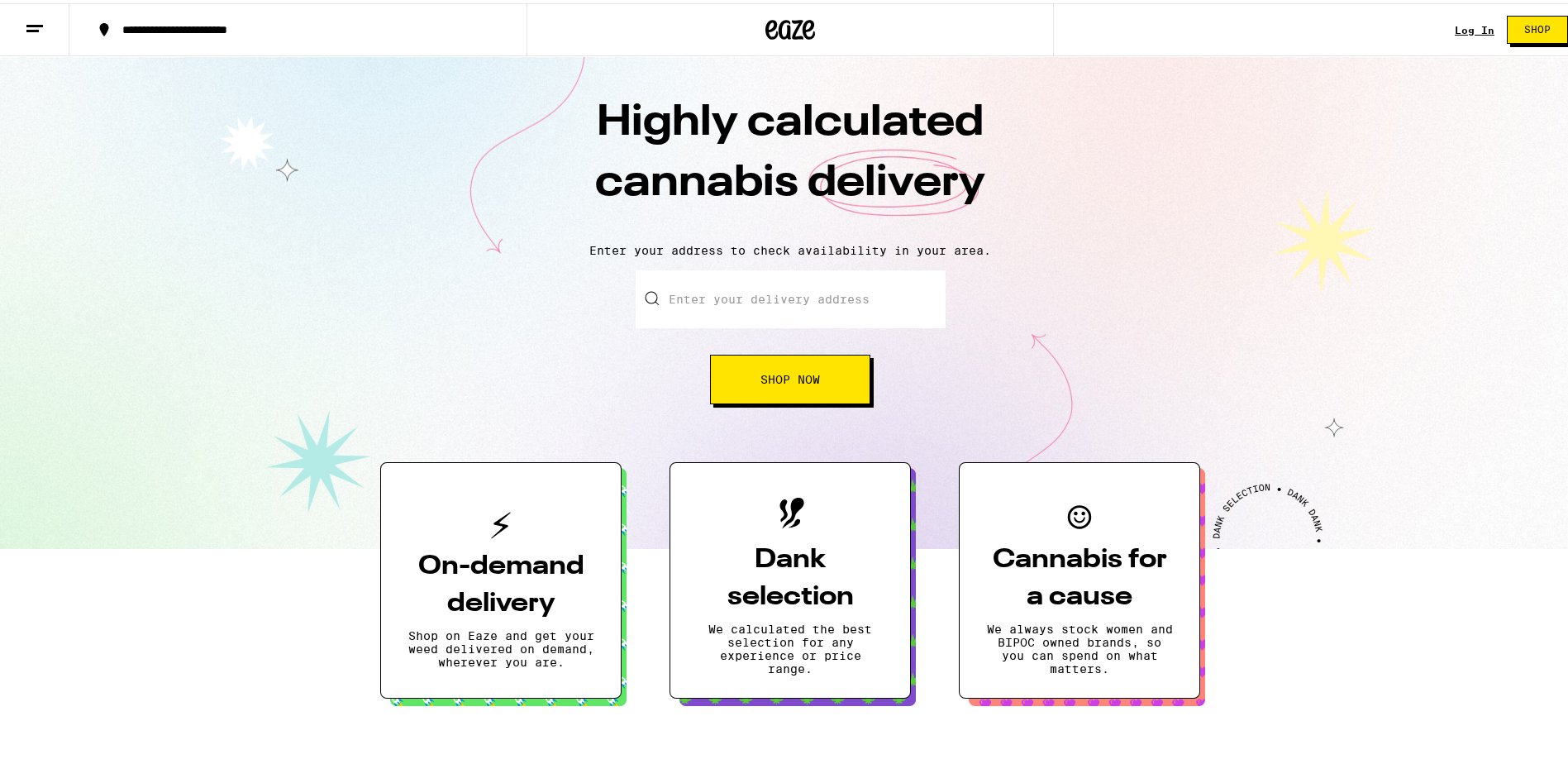
click at [1455, 22] on link "Log In" at bounding box center [1474, 27] width 39 height 11
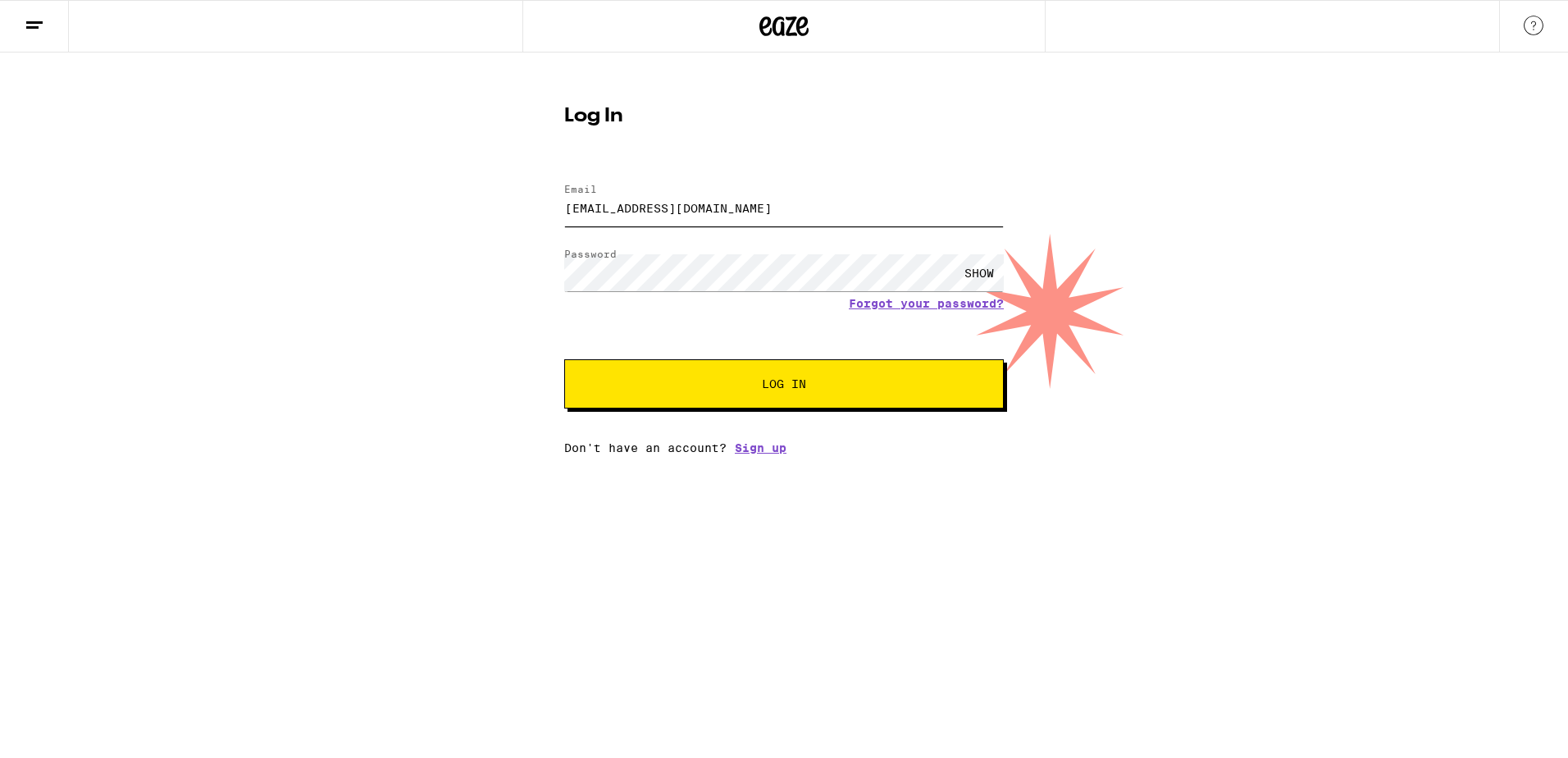
drag, startPoint x: 838, startPoint y: 201, endPoint x: 846, endPoint y: 200, distance: 8.1
click at [838, 201] on input "[EMAIL_ADDRESS][DOMAIN_NAME]" at bounding box center [783, 207] width 439 height 37
drag, startPoint x: 880, startPoint y: 204, endPoint x: 316, endPoint y: 190, distance: 564.2
click at [313, 188] on div "Log In Email Email jasmineleechunfat@gmail.com Password Password SHOW Forgot yo…" at bounding box center [784, 254] width 1568 height 402
type input "jasmineleecf@gmail.com"
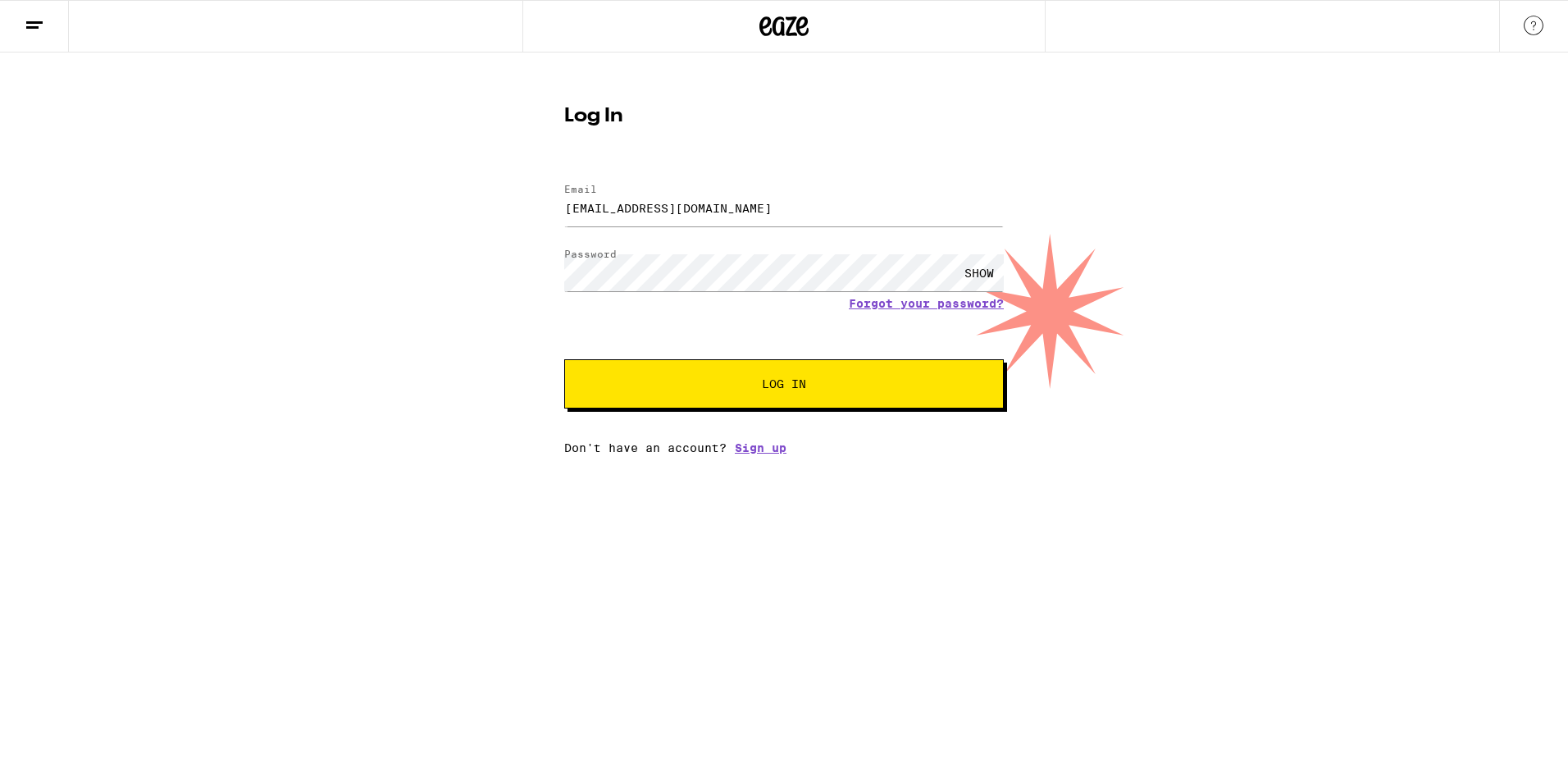
click at [961, 272] on div "SHOW" at bounding box center [979, 273] width 49 height 37
click at [803, 396] on button "Log In" at bounding box center [783, 384] width 439 height 49
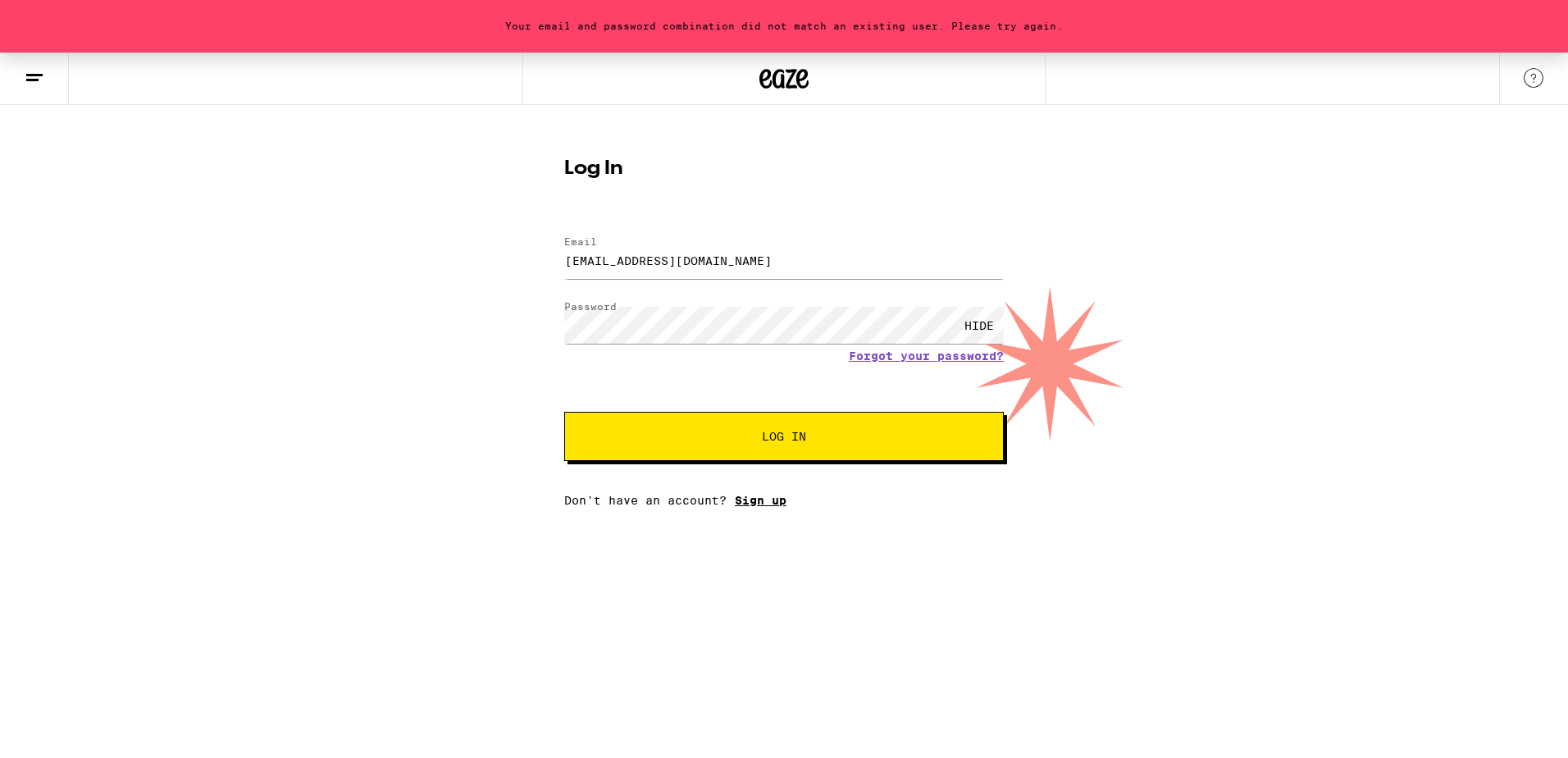
click at [771, 502] on link "Sign up" at bounding box center [760, 500] width 52 height 13
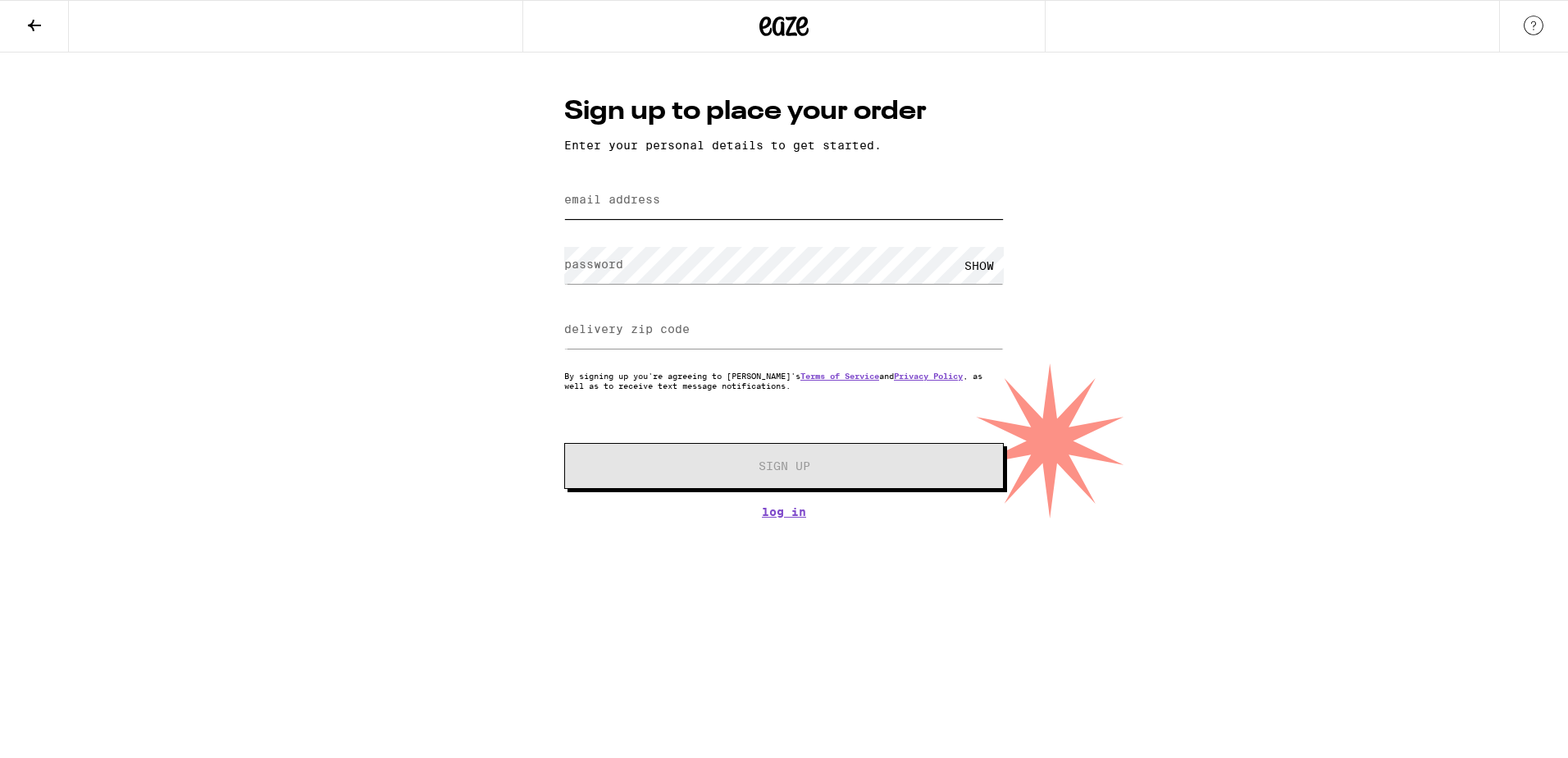
type input "[EMAIL_ADDRESS][DOMAIN_NAME]"
drag, startPoint x: 831, startPoint y: 205, endPoint x: 377, endPoint y: 198, distance: 454.1
click at [392, 197] on div "Sign up to place your order Enter your personal details to get started. email a…" at bounding box center [784, 285] width 1568 height 465
